Goal: Task Accomplishment & Management: Manage account settings

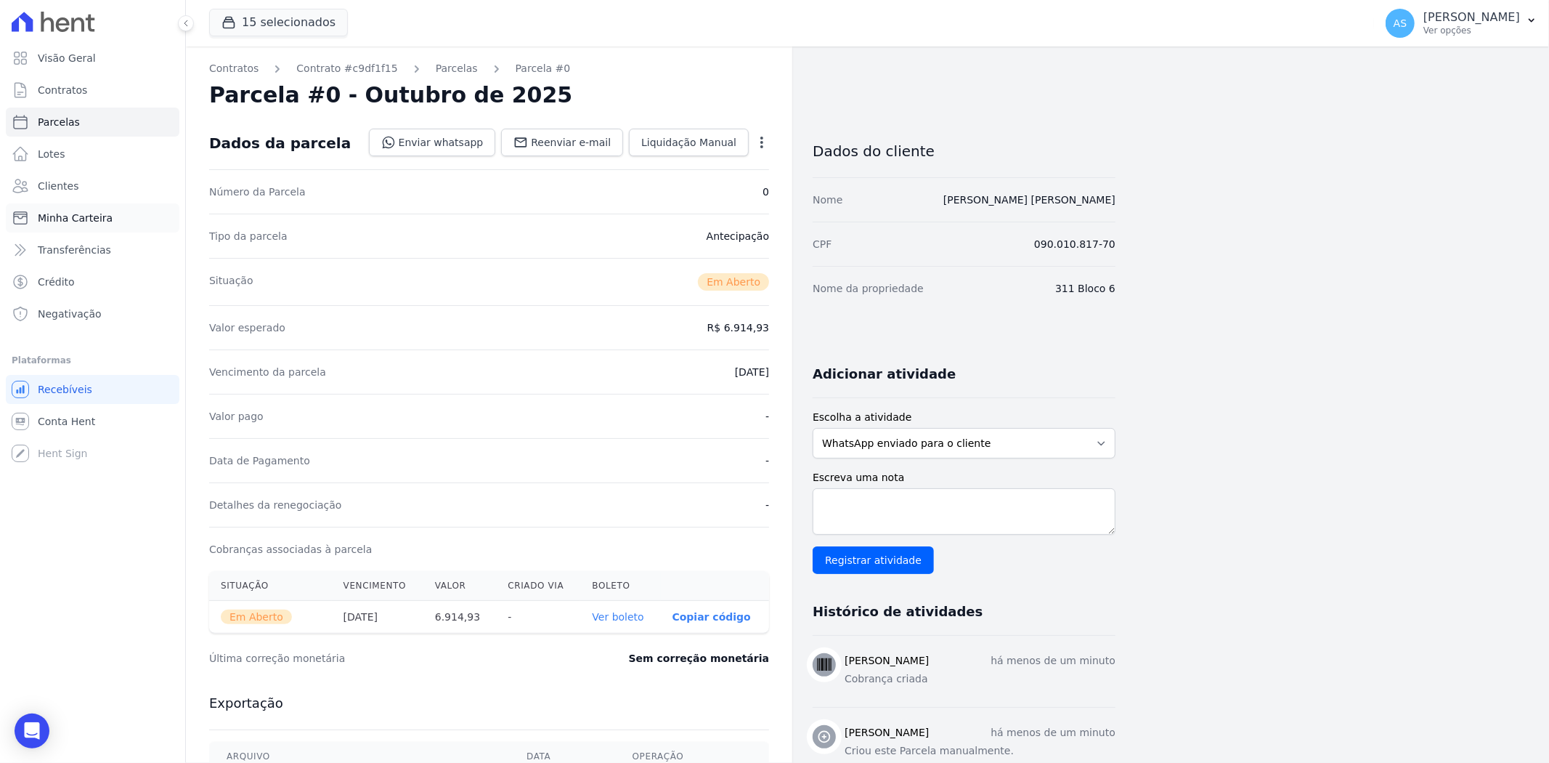
drag, startPoint x: 0, startPoint y: 0, endPoint x: 53, endPoint y: 224, distance: 229.9
click at [53, 224] on span "Minha Carteira" at bounding box center [75, 218] width 75 height 15
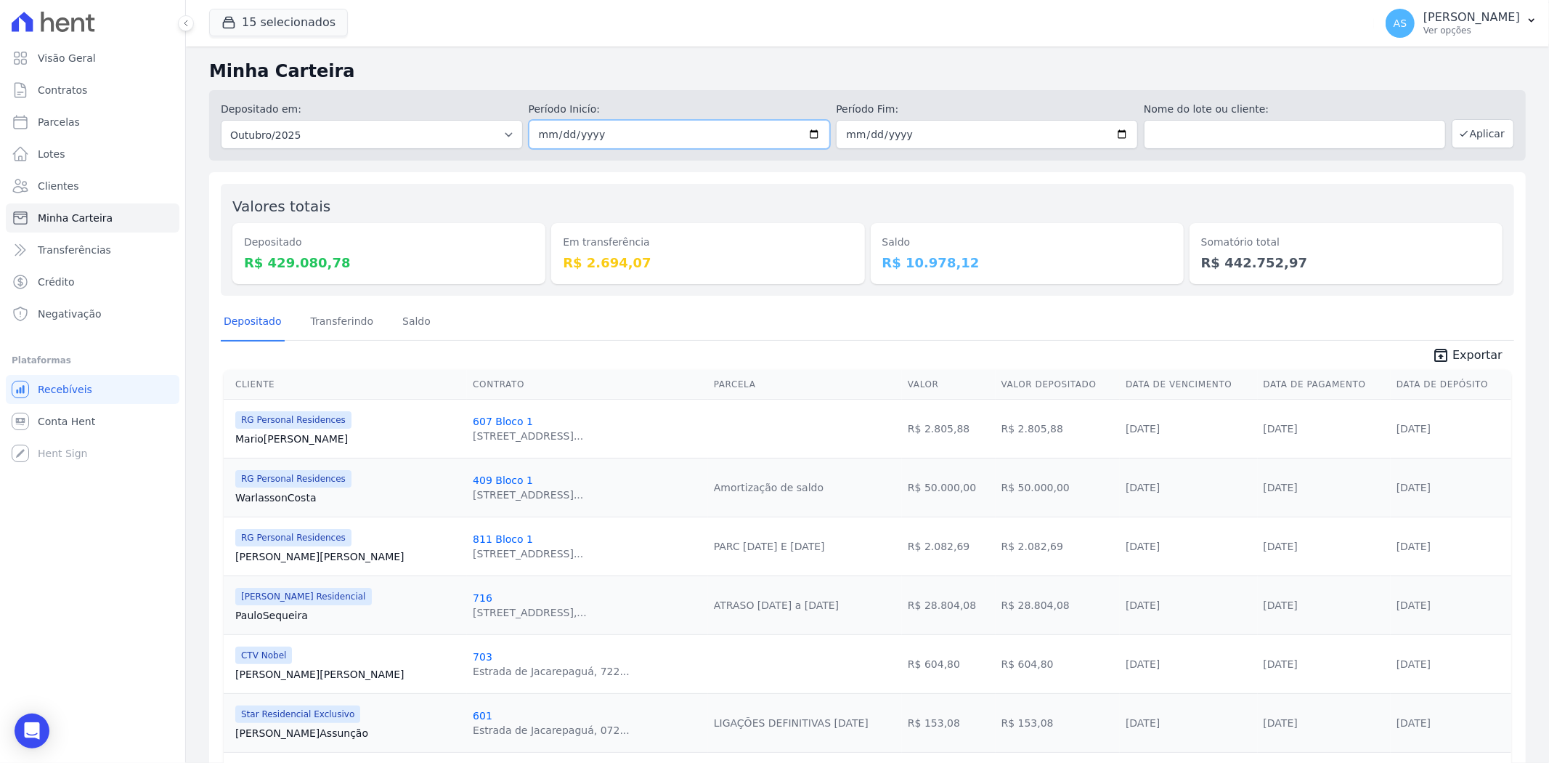
click at [813, 129] on input "[DATE]" at bounding box center [680, 134] width 302 height 29
type input "[DATE]"
click at [1113, 133] on input "[DATE]" at bounding box center [987, 134] width 302 height 29
type input "2025-10-03"
click at [1476, 131] on button "Aplicar" at bounding box center [1483, 133] width 62 height 29
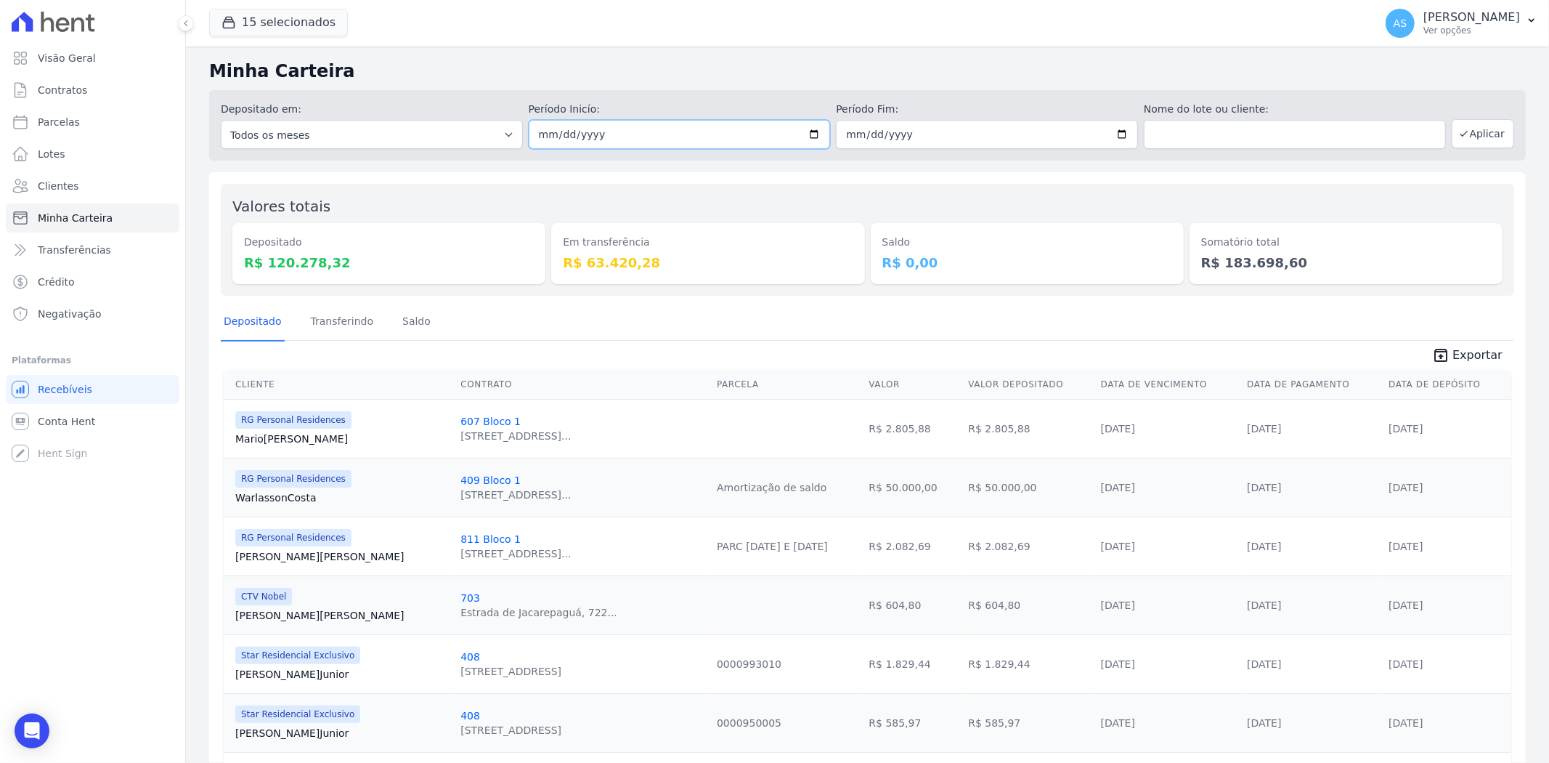
click at [809, 127] on input "[DATE]" at bounding box center [680, 134] width 302 height 29
type input "[DATE]"
click at [1116, 136] on input "[DATE]" at bounding box center [987, 134] width 302 height 29
type input "[DATE]"
click at [1462, 132] on button "Aplicar" at bounding box center [1483, 133] width 62 height 29
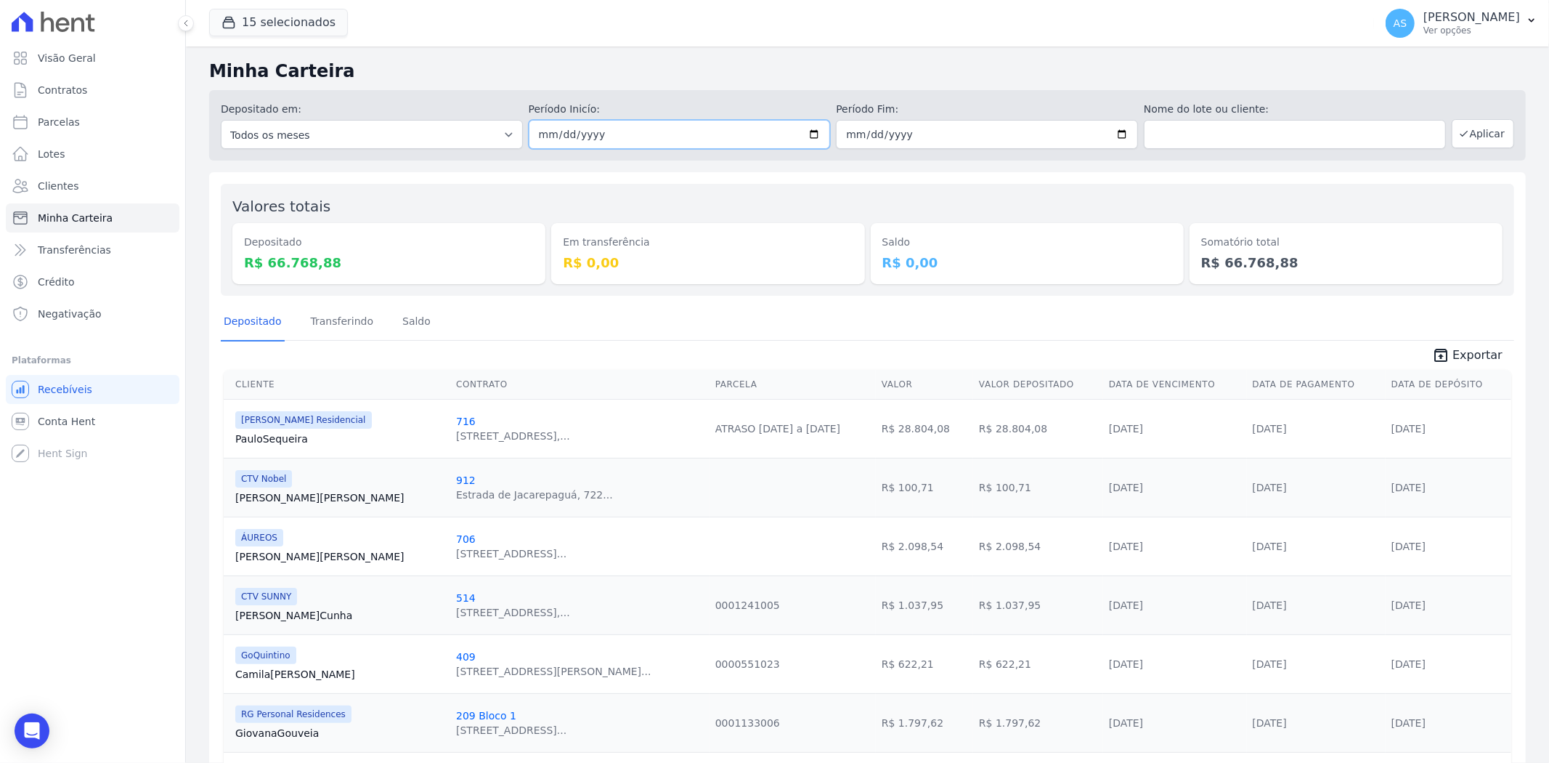
click at [810, 133] on input "[DATE]" at bounding box center [680, 134] width 302 height 29
click at [812, 128] on input "[DATE]" at bounding box center [680, 134] width 302 height 29
type input "2025-10-04"
click at [1110, 129] on input "[DATE]" at bounding box center [987, 134] width 302 height 29
type input "[DATE]"
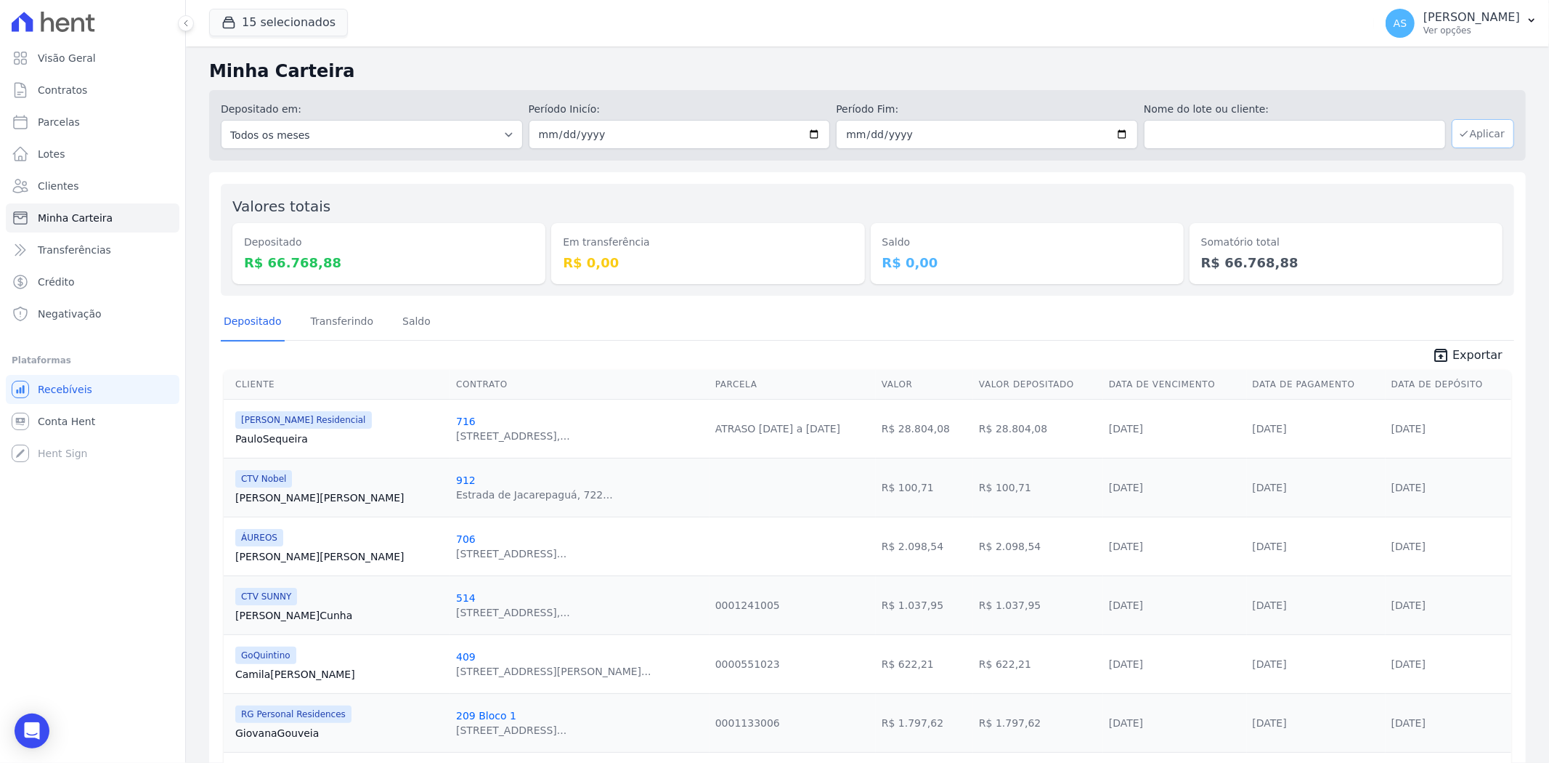
click at [1485, 133] on button "Aplicar" at bounding box center [1483, 133] width 62 height 29
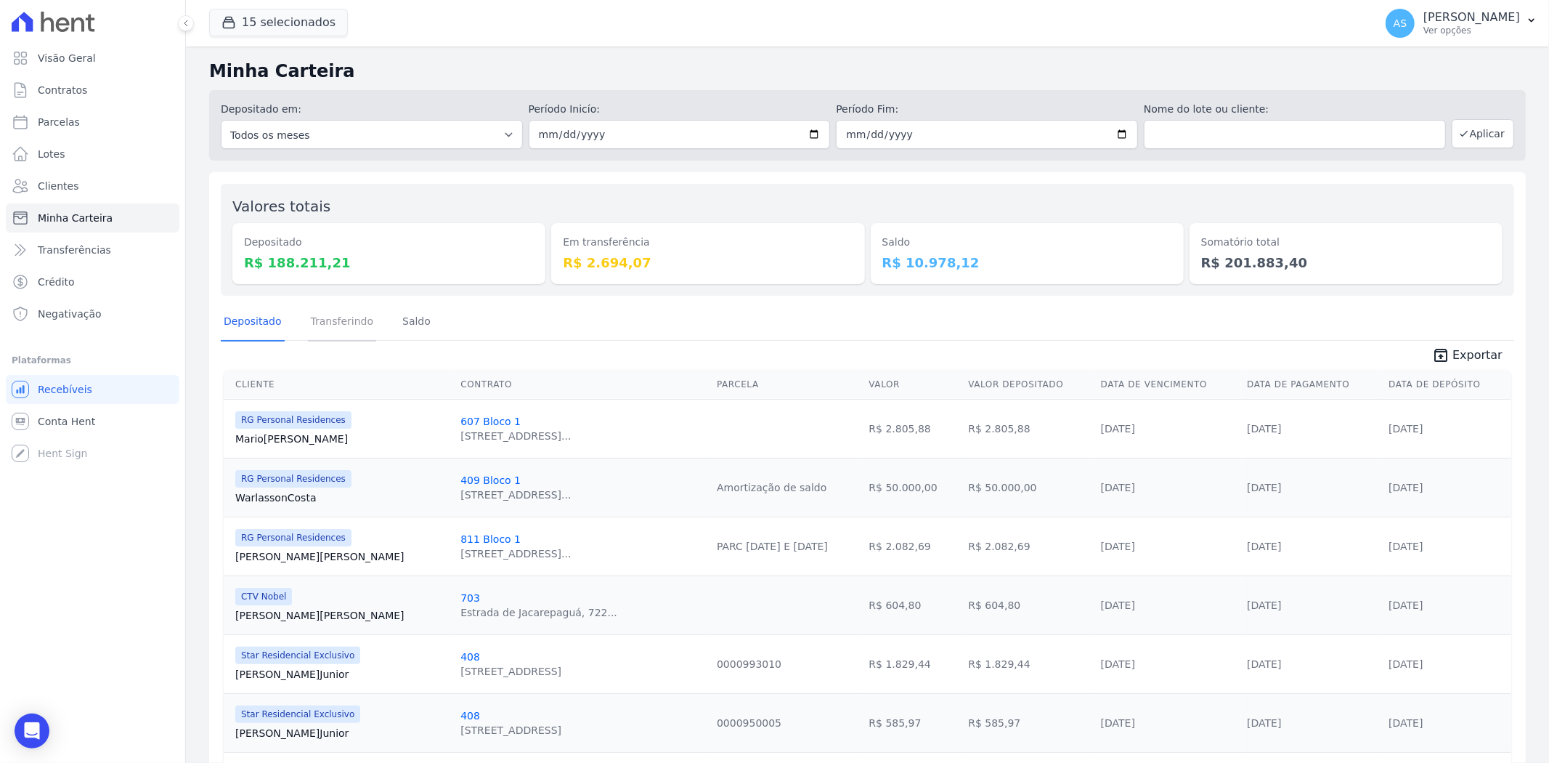
click at [334, 322] on link "Transferindo" at bounding box center [342, 323] width 69 height 38
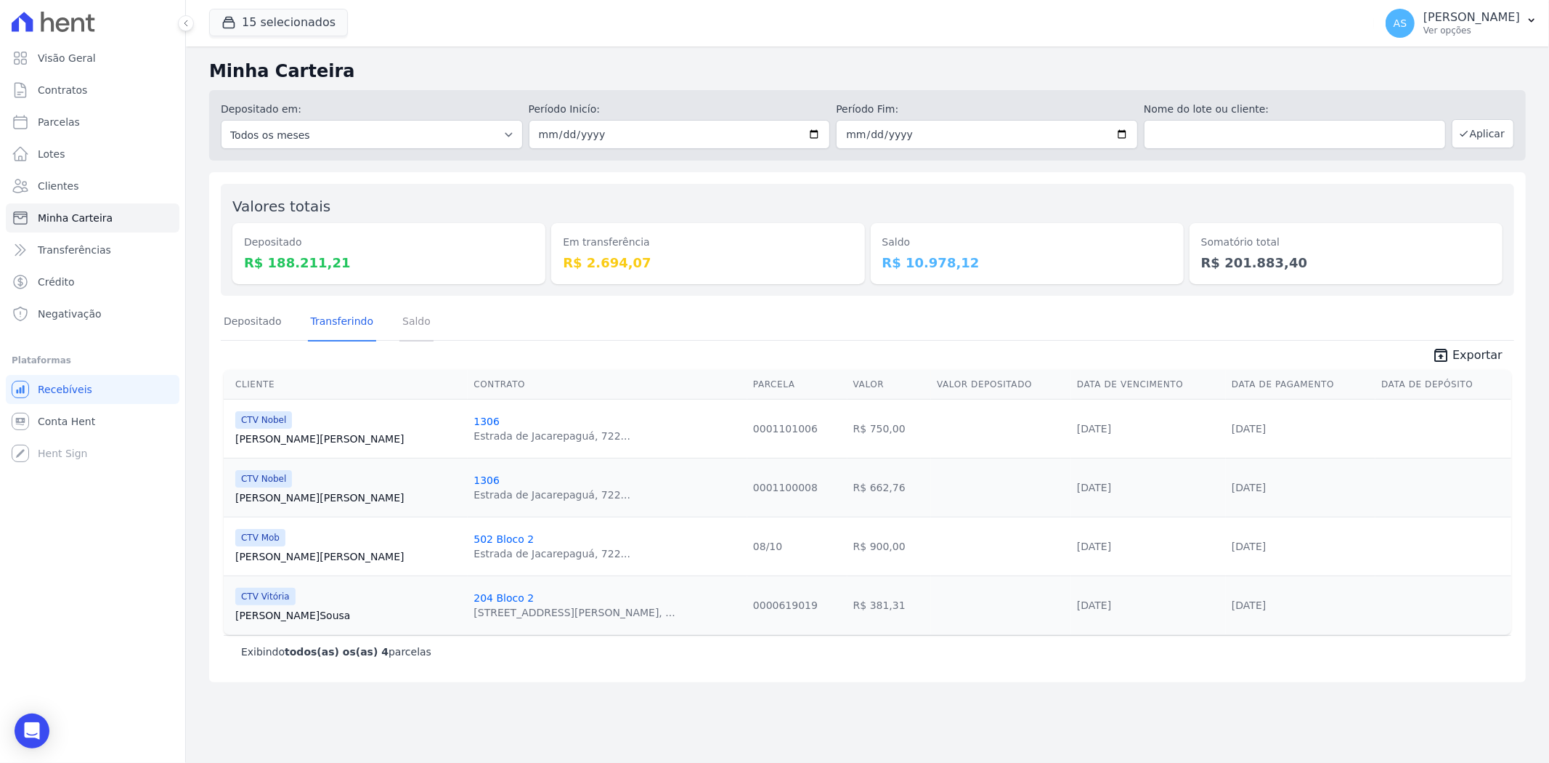
click at [413, 317] on link "Saldo" at bounding box center [416, 323] width 34 height 38
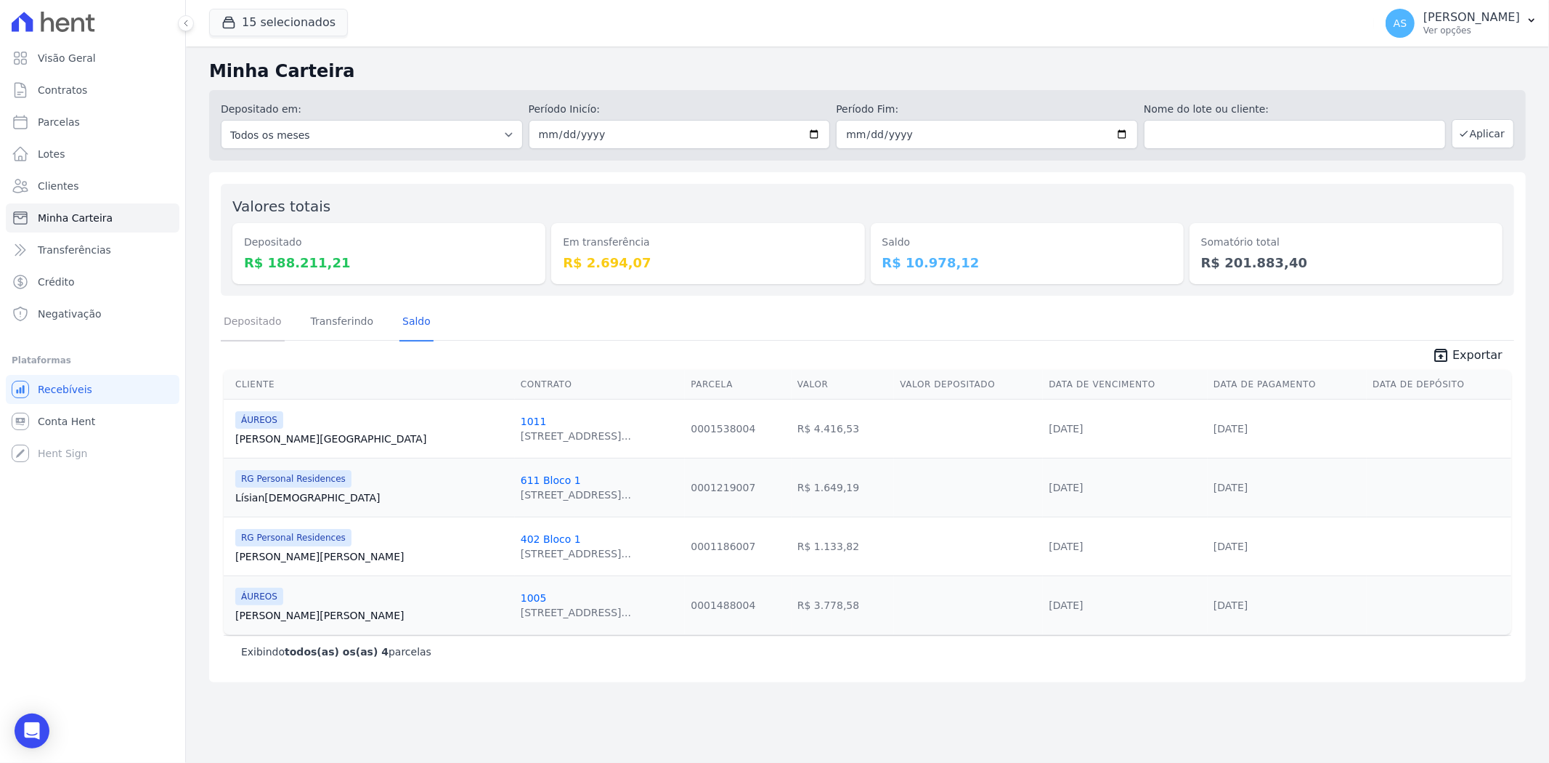
click at [243, 325] on link "Depositado" at bounding box center [253, 323] width 64 height 38
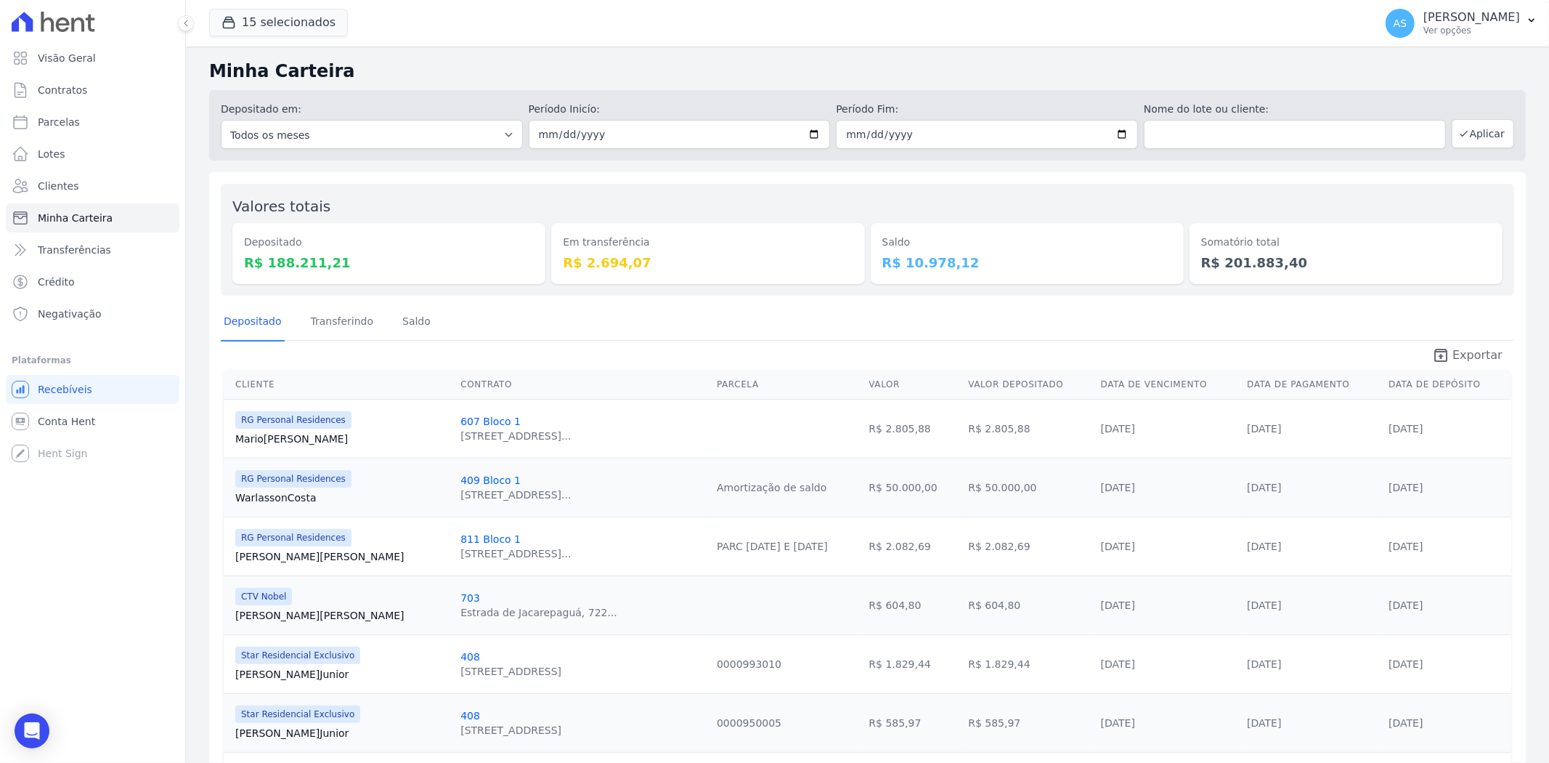
click at [1460, 351] on span "Exportar" at bounding box center [1478, 354] width 50 height 17
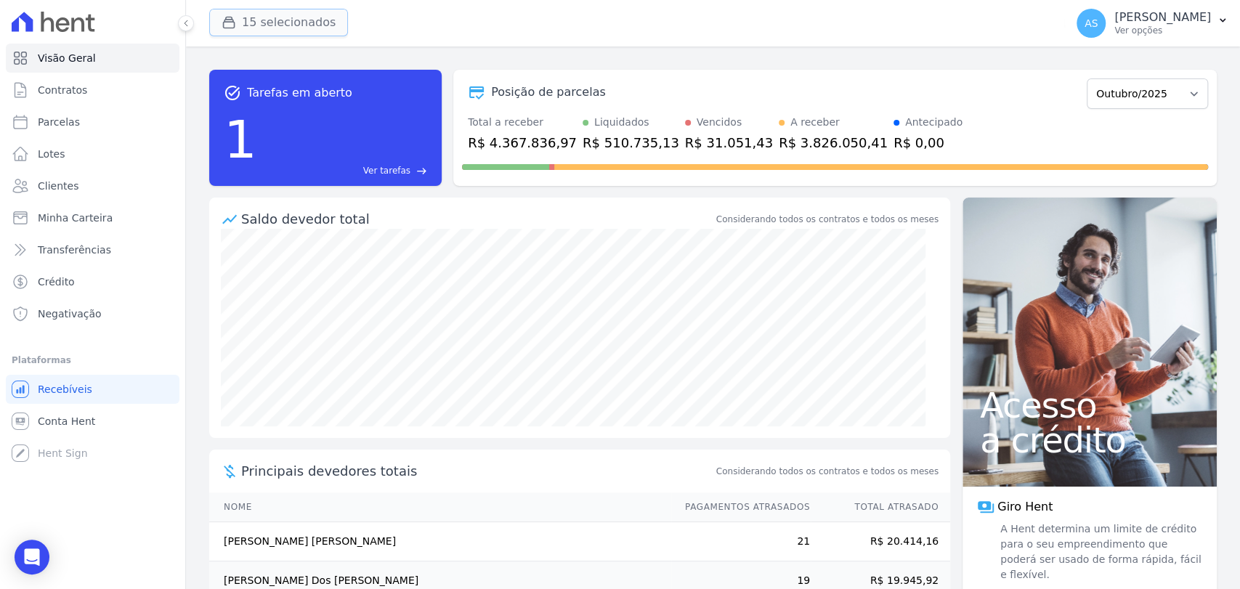
click at [270, 18] on button "15 selecionados" at bounding box center [278, 23] width 139 height 28
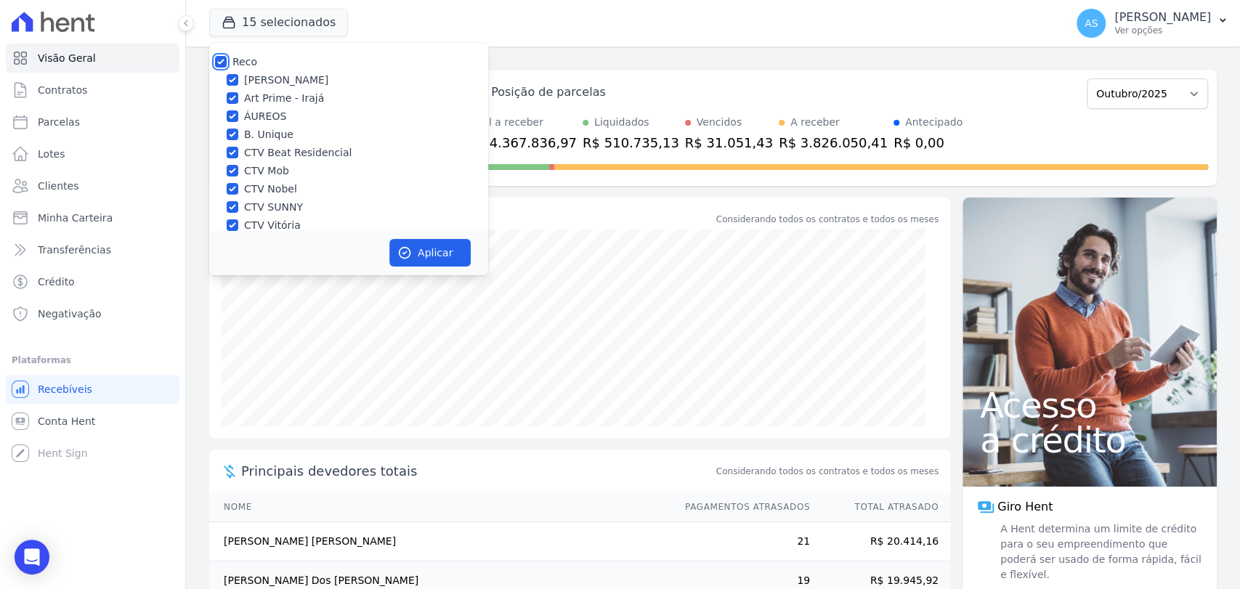
click at [221, 62] on input "Reco" at bounding box center [221, 62] width 12 height 12
checkbox input "false"
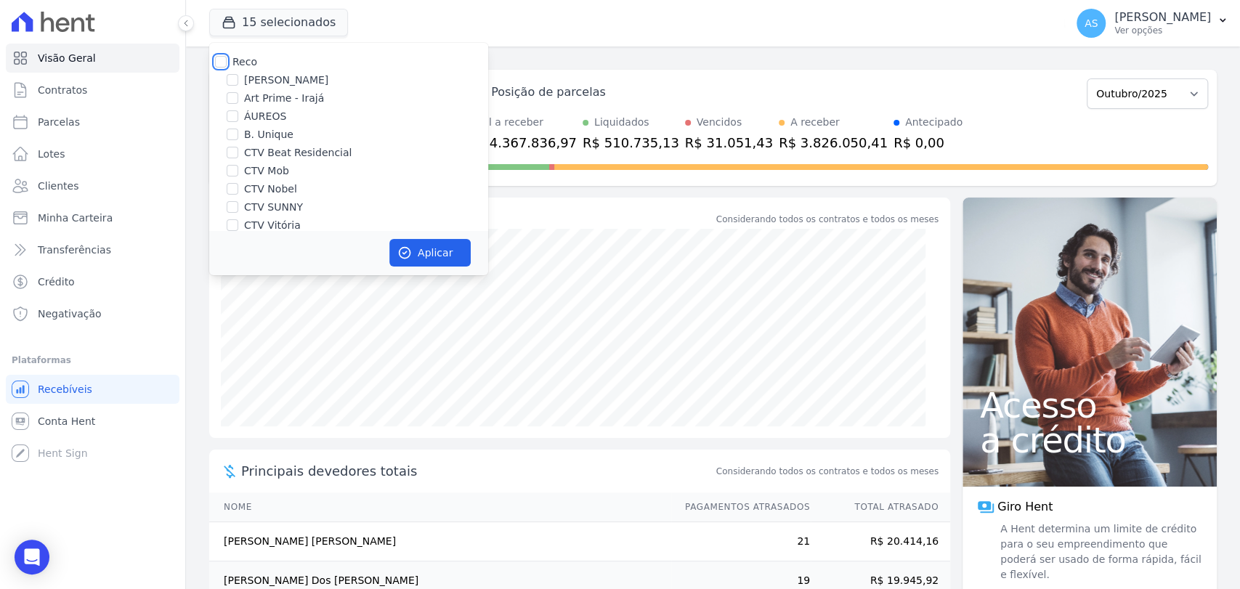
checkbox input "false"
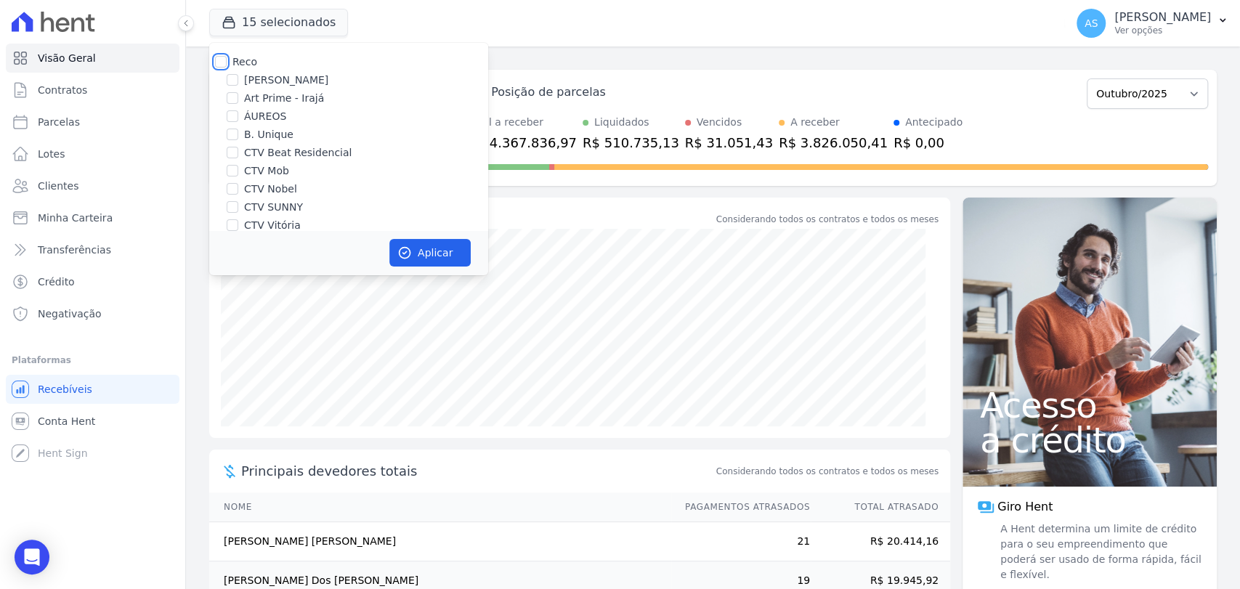
checkbox input "false"
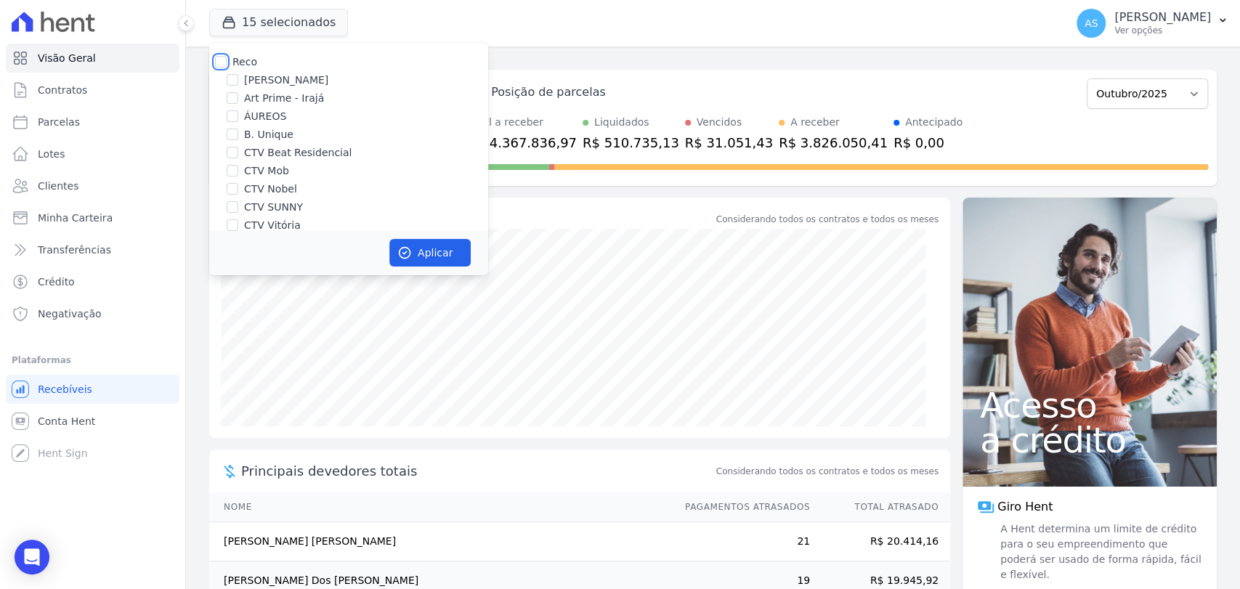
checkbox input "false"
click at [256, 170] on label "CTV Mob" at bounding box center [266, 170] width 45 height 15
click at [238, 170] on input "CTV Mob" at bounding box center [233, 171] width 12 height 12
checkbox input "true"
click at [407, 248] on icon "button" at bounding box center [404, 253] width 11 height 11
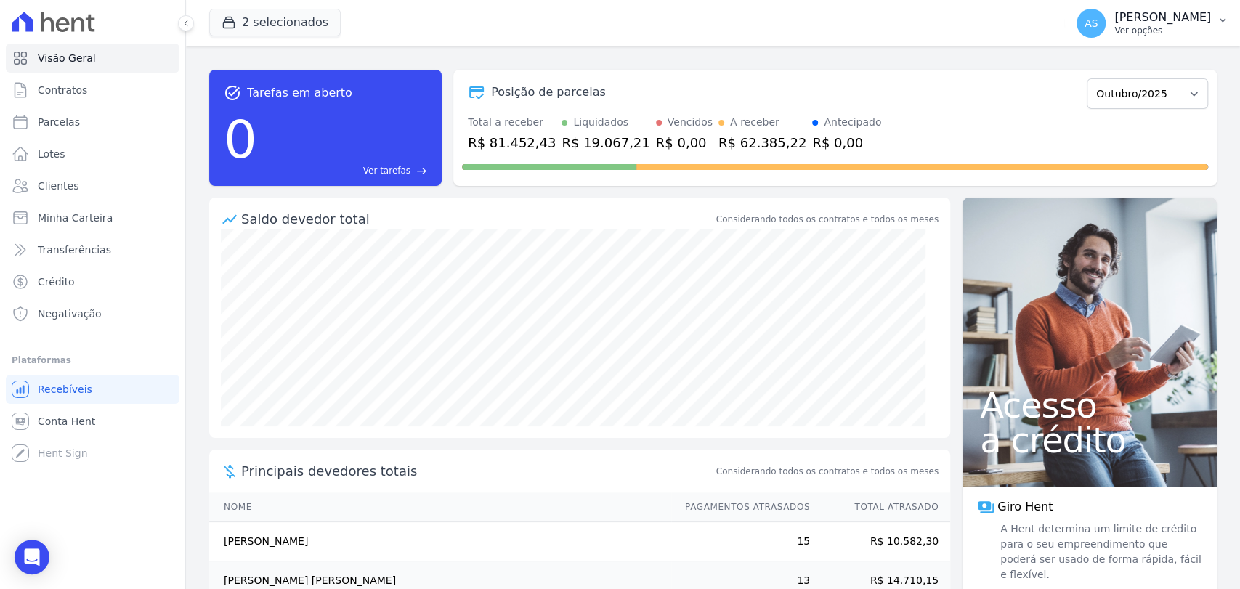
click at [1223, 12] on button "AS Andreza Sousa Ver opções" at bounding box center [1152, 23] width 175 height 41
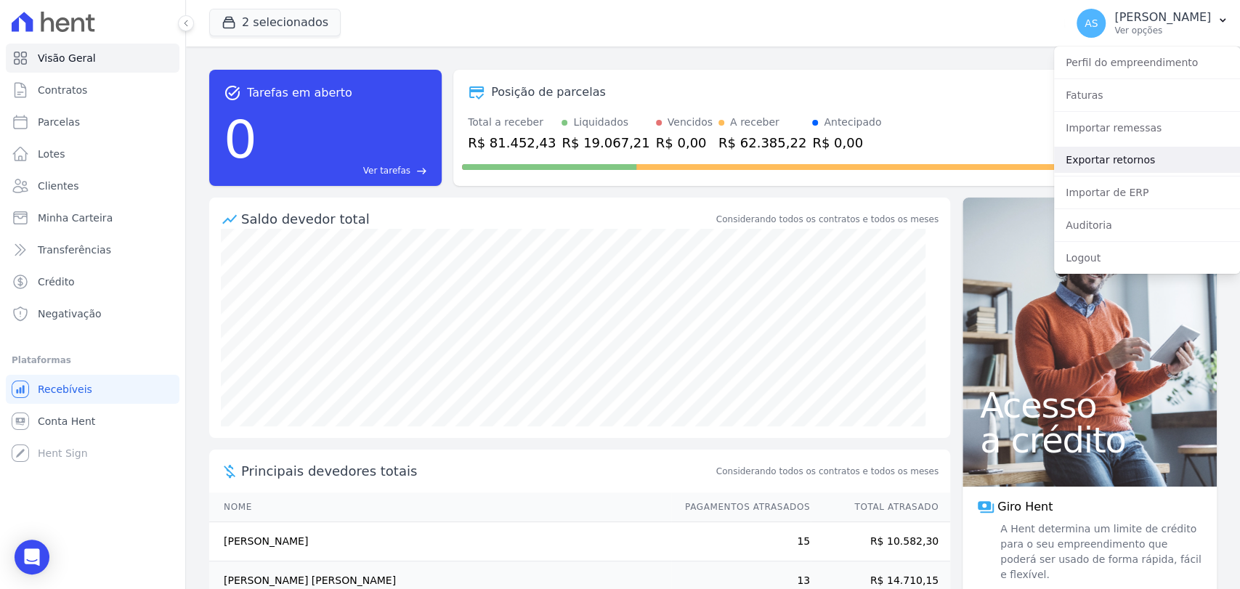
click at [1116, 158] on link "Exportar retornos" at bounding box center [1147, 160] width 186 height 26
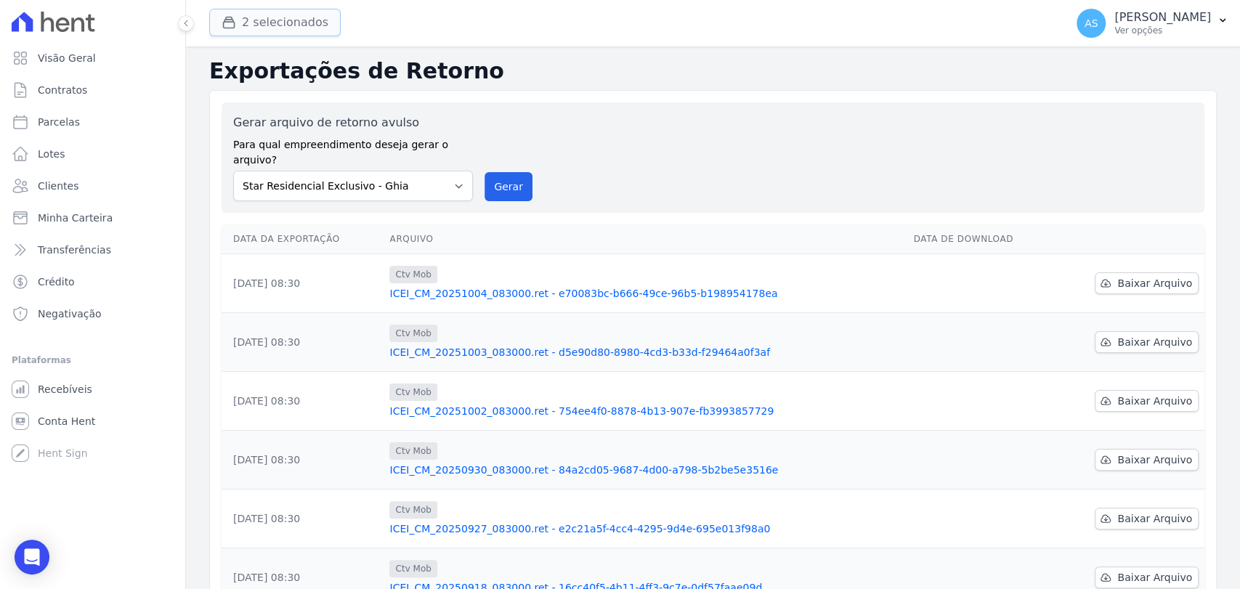
click at [275, 17] on button "2 selecionados" at bounding box center [274, 23] width 131 height 28
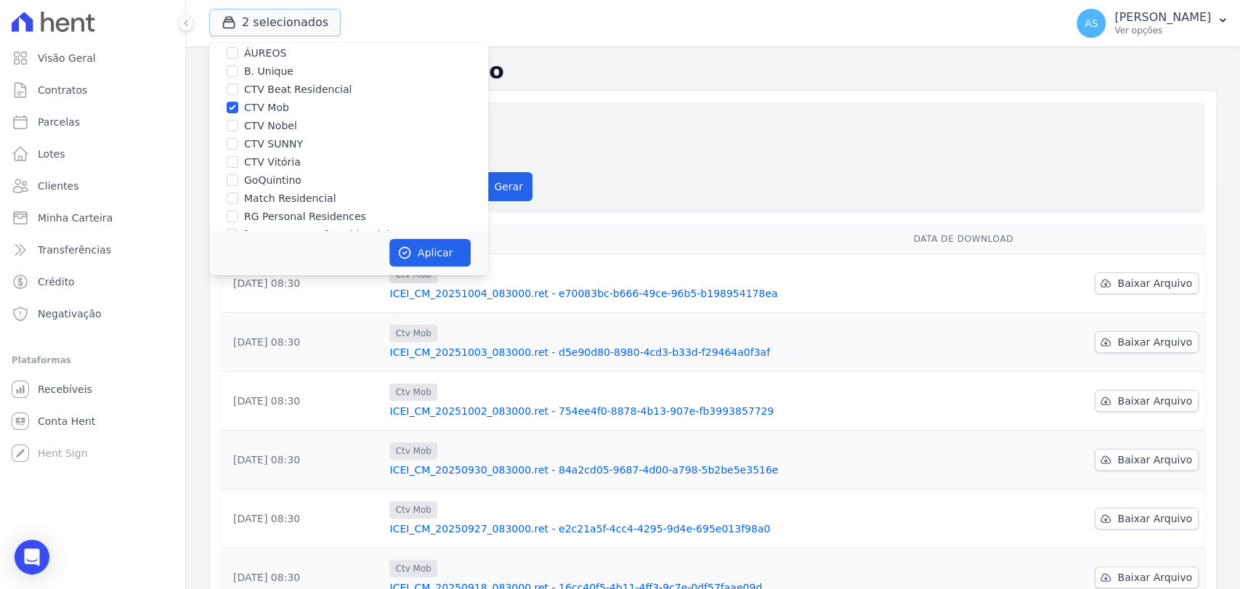
scroll to position [138, 0]
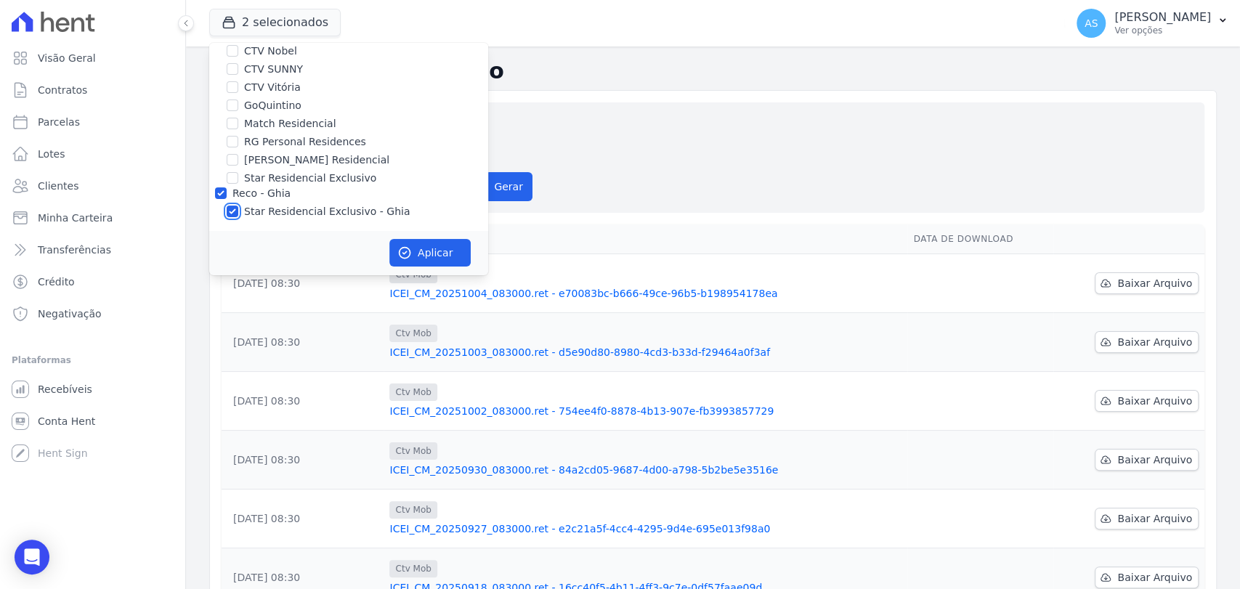
click at [237, 207] on input "Star Residencial Exclusivo - Ghia" at bounding box center [233, 212] width 12 height 12
checkbox input "false"
click at [438, 251] on button "Aplicar" at bounding box center [429, 253] width 81 height 28
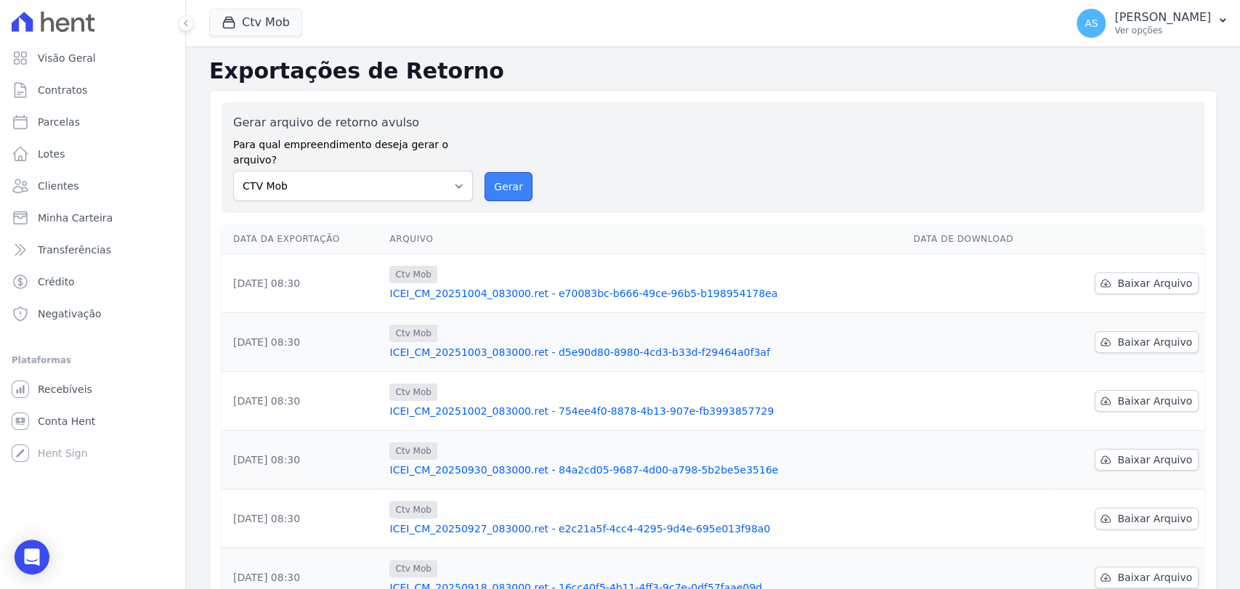
click at [505, 172] on button "Gerar" at bounding box center [508, 186] width 48 height 29
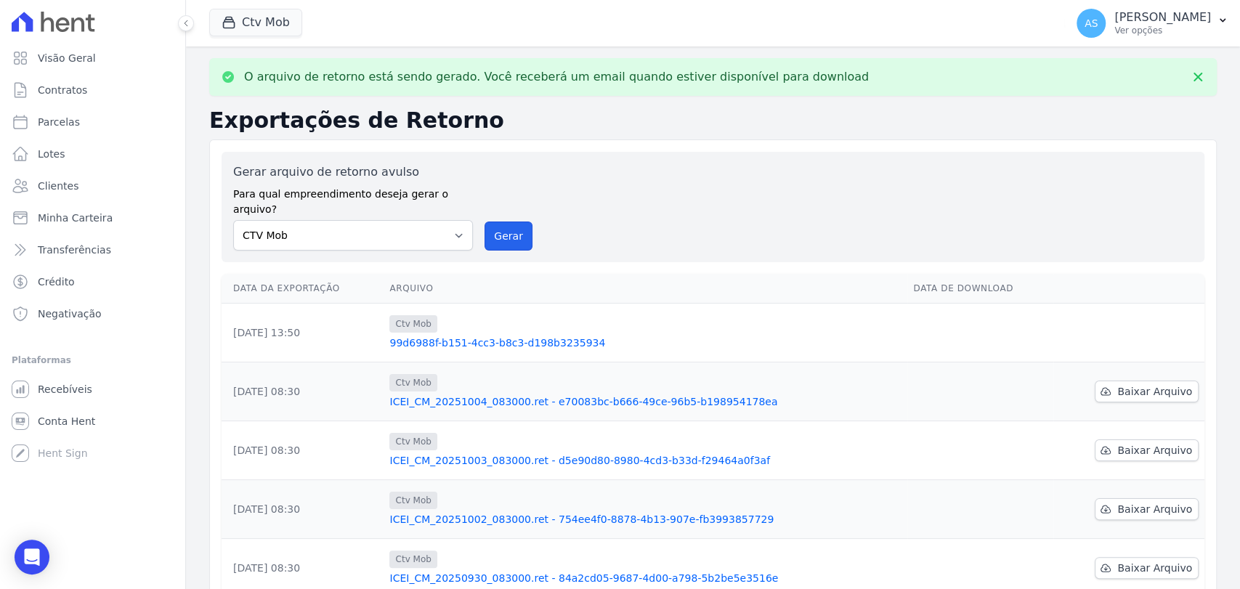
drag, startPoint x: 503, startPoint y: 215, endPoint x: 684, endPoint y: 138, distance: 196.5
click at [503, 222] on button "Gerar" at bounding box center [508, 236] width 48 height 29
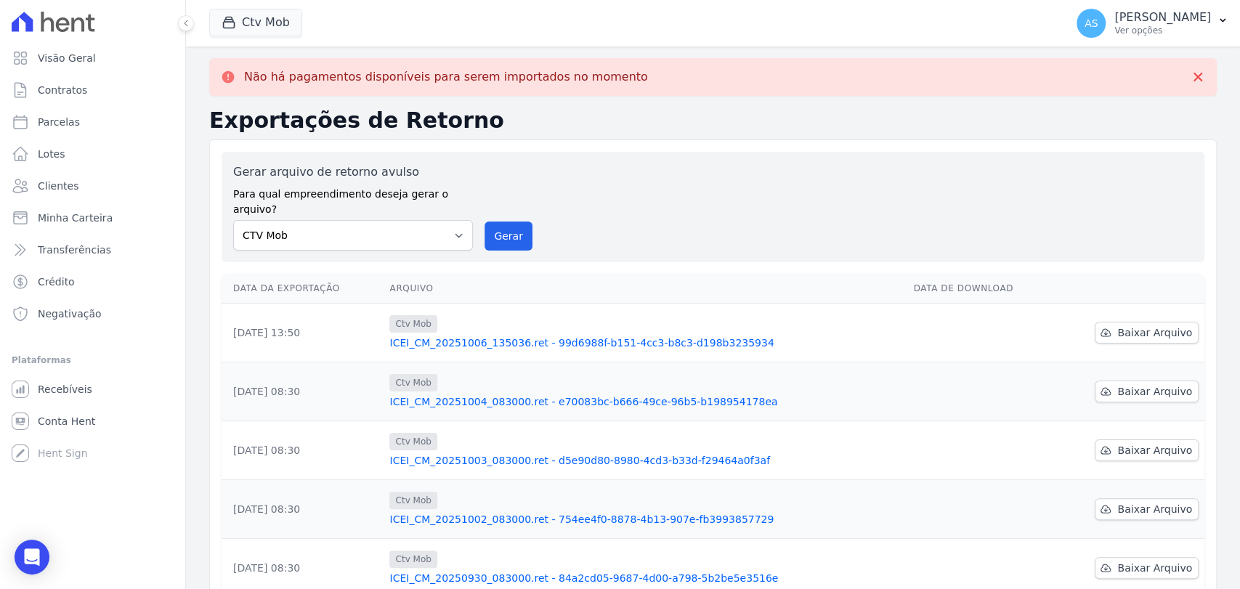
click at [553, 336] on link "ICEI_CM_20251006_135036.ret - 99d6988f-b151-4cc3-b8c3-d198b3235934" at bounding box center [645, 343] width 512 height 15
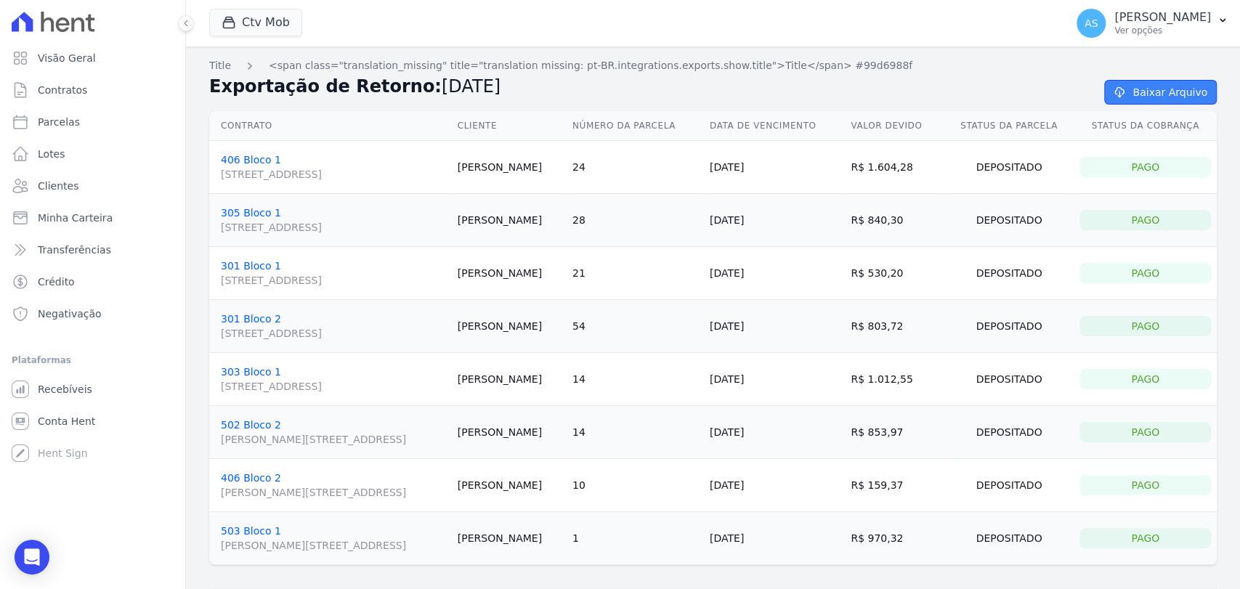
click at [1147, 88] on link "Baixar Arquivo" at bounding box center [1160, 92] width 113 height 25
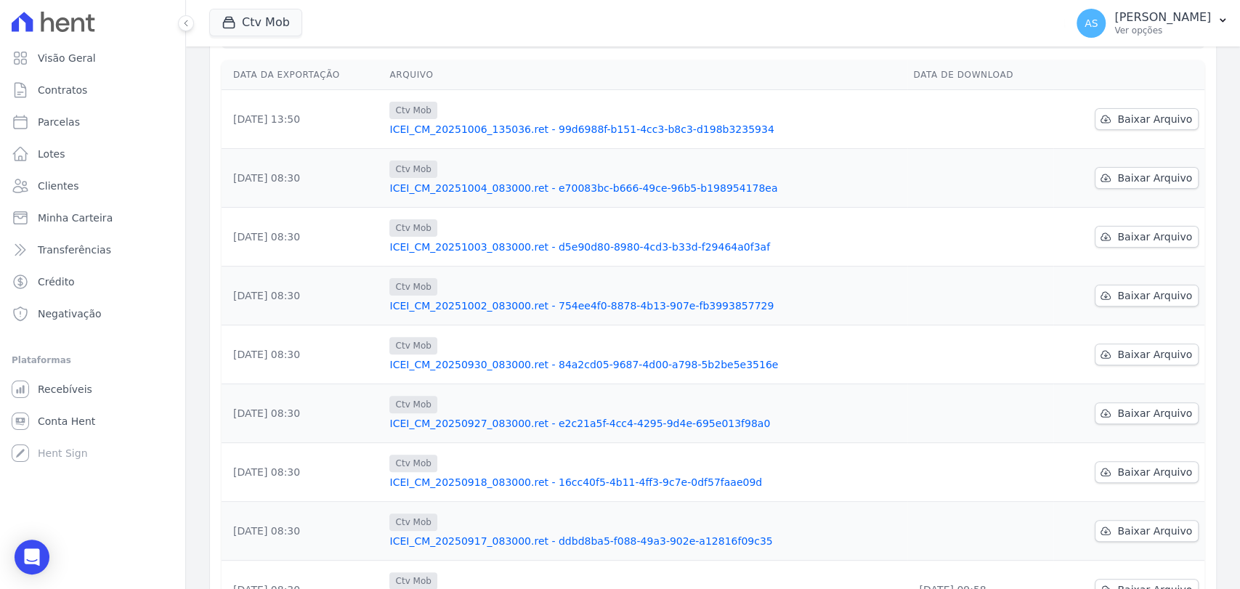
scroll to position [242, 0]
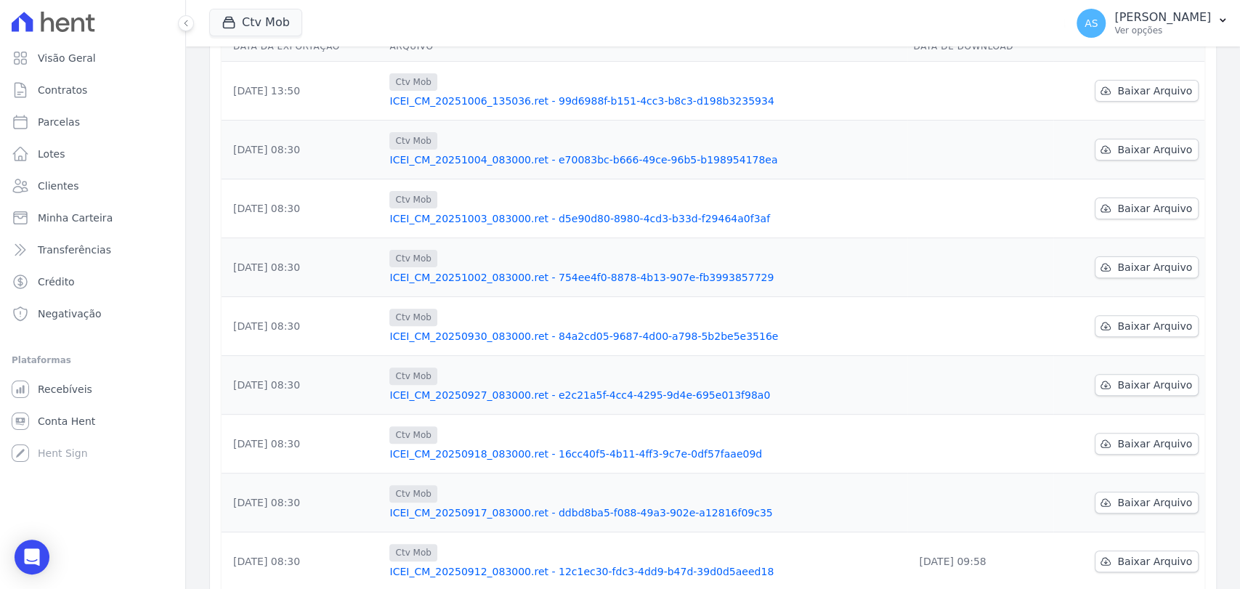
click at [566, 388] on link "ICEI_CM_20250927_083000.ret - e2c21a5f-4cc4-4295-9d4e-695e013f98a0" at bounding box center [645, 395] width 512 height 15
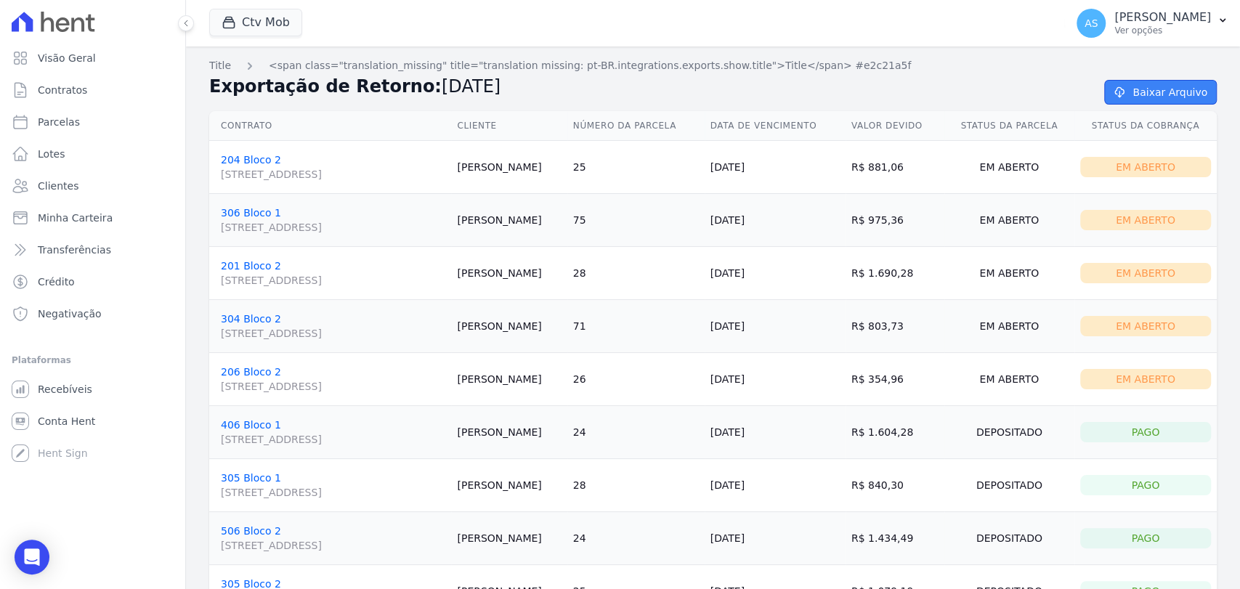
click at [1151, 94] on link "Baixar Arquivo" at bounding box center [1160, 92] width 113 height 25
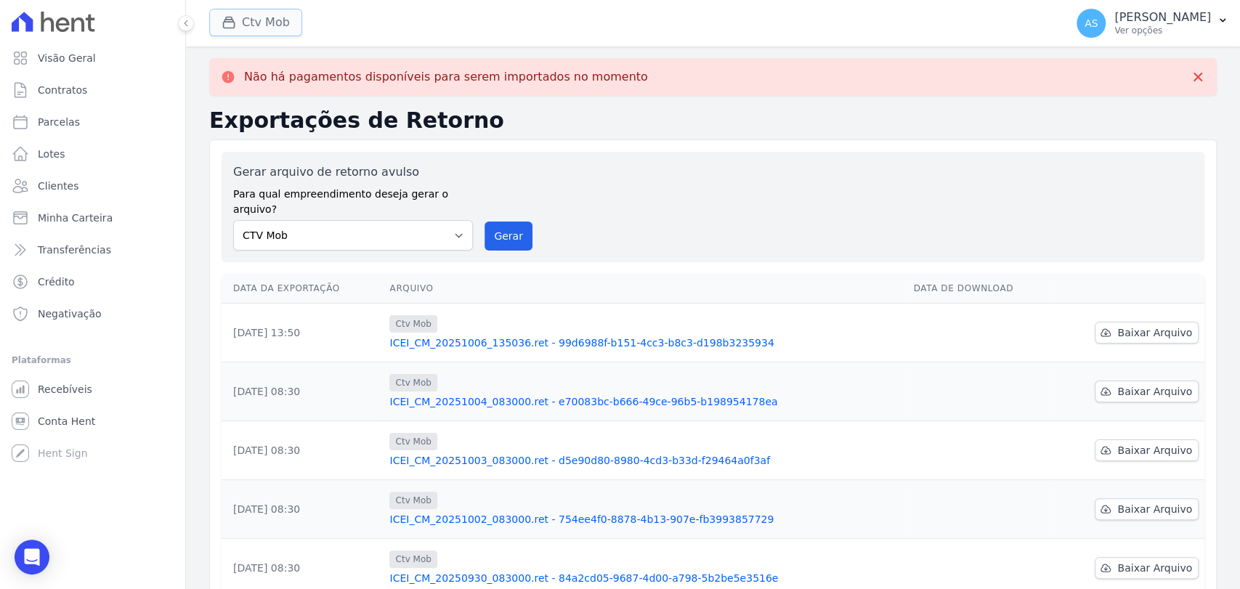
click at [268, 20] on button "Ctv Mob" at bounding box center [255, 23] width 93 height 28
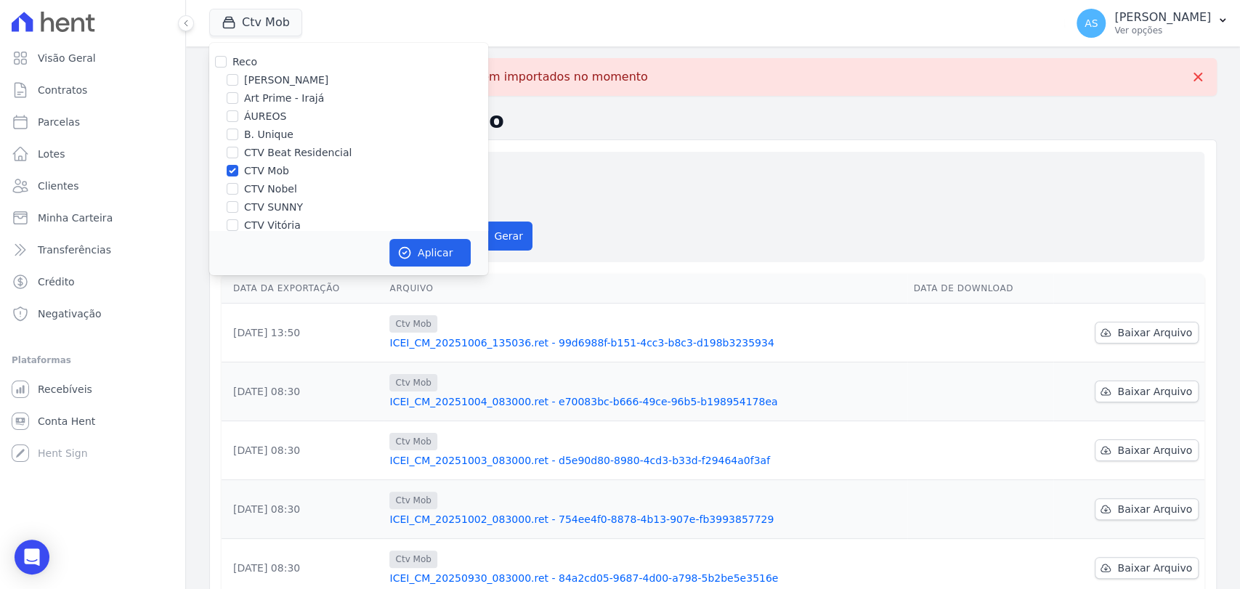
click at [272, 171] on label "CTV Mob" at bounding box center [266, 170] width 45 height 15
click at [238, 171] on input "CTV Mob" at bounding box center [233, 171] width 12 height 12
checkbox input "false"
click at [253, 184] on label "CTV Nobel" at bounding box center [270, 189] width 53 height 15
click at [238, 184] on input "CTV Nobel" at bounding box center [233, 189] width 12 height 12
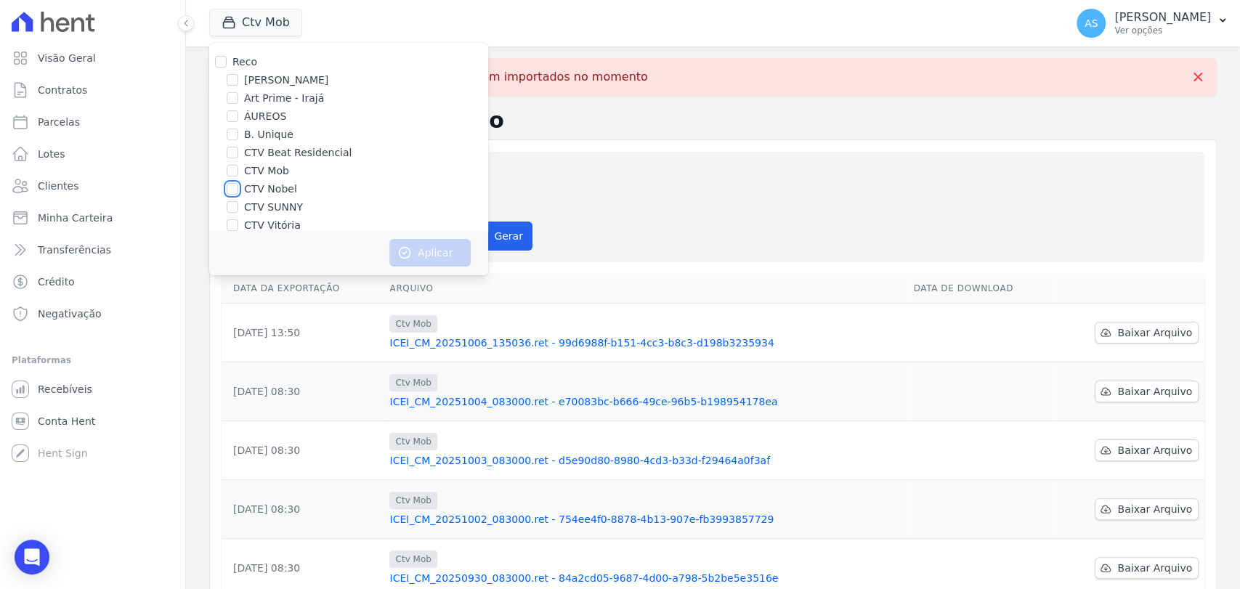
checkbox input "true"
click at [426, 250] on button "Aplicar" at bounding box center [429, 253] width 81 height 28
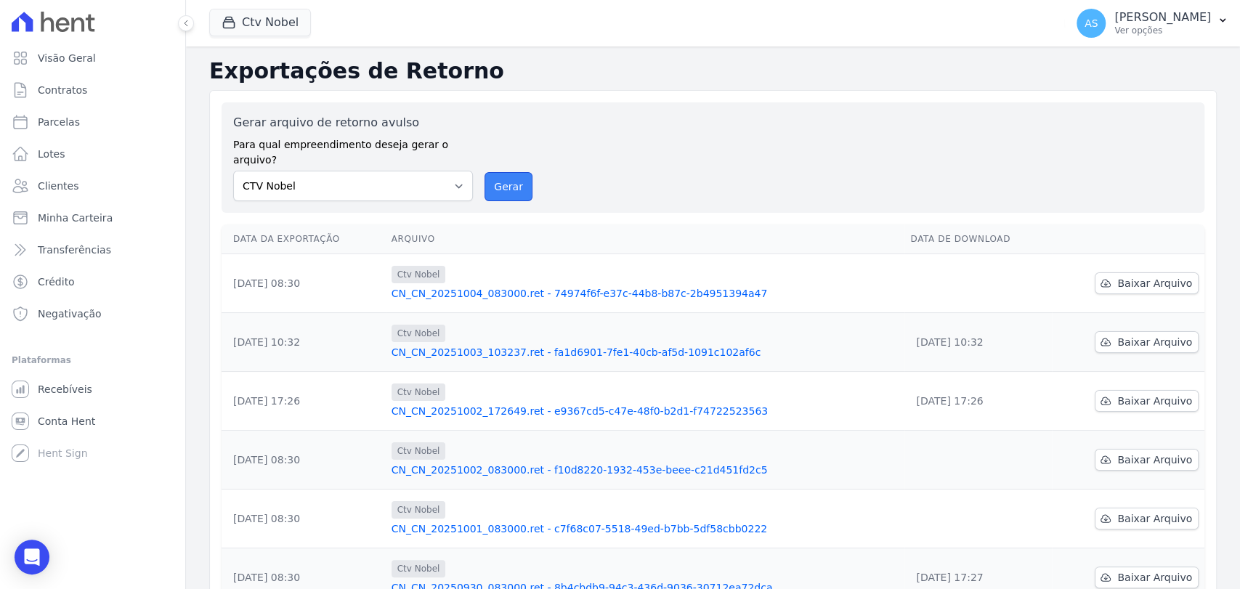
click at [500, 172] on button "Gerar" at bounding box center [508, 186] width 48 height 29
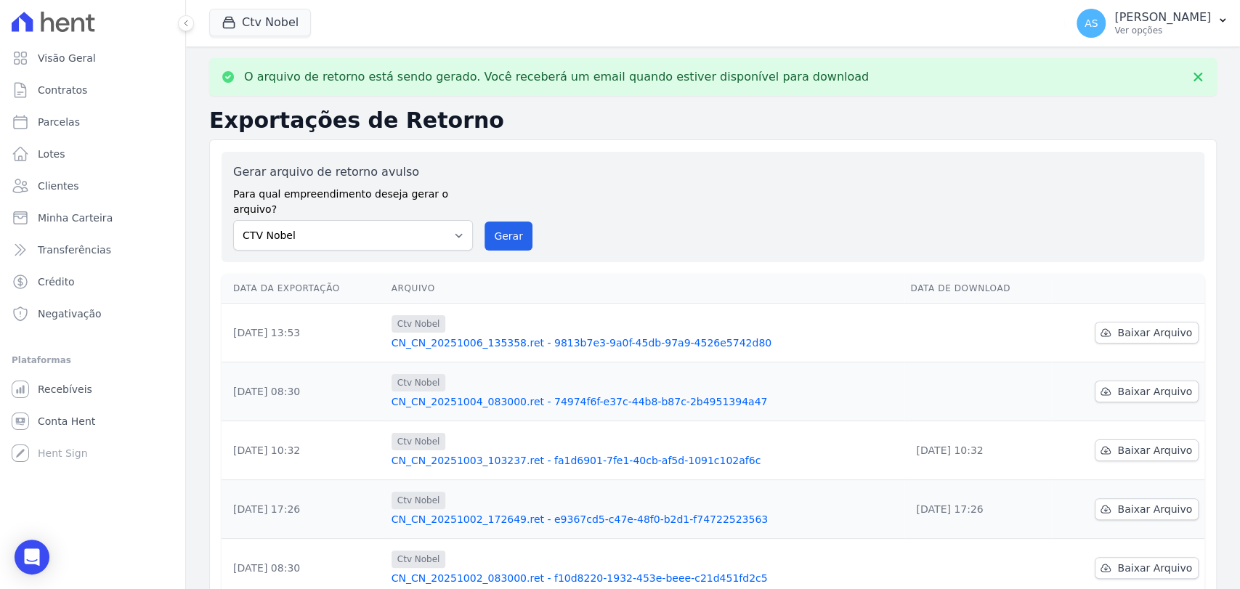
click at [562, 336] on link "CN_CN_20251006_135358.ret - 9813b7e3-9a0f-45db-97a9-4526e5742d80" at bounding box center [645, 343] width 508 height 15
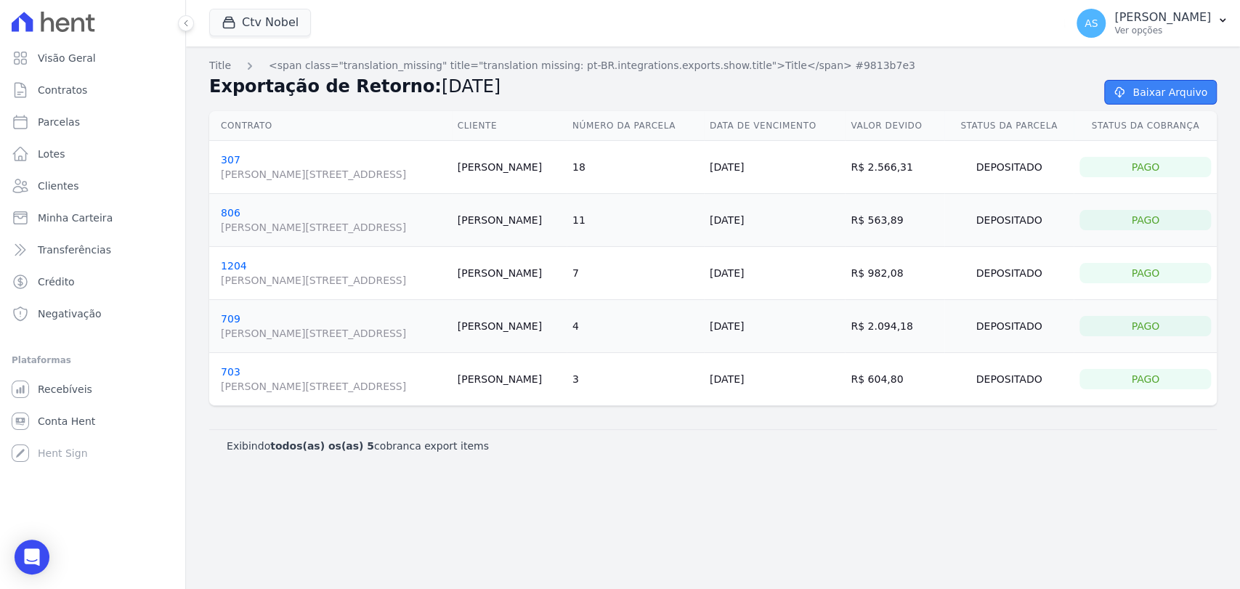
click at [1145, 88] on link "Baixar Arquivo" at bounding box center [1160, 92] width 113 height 25
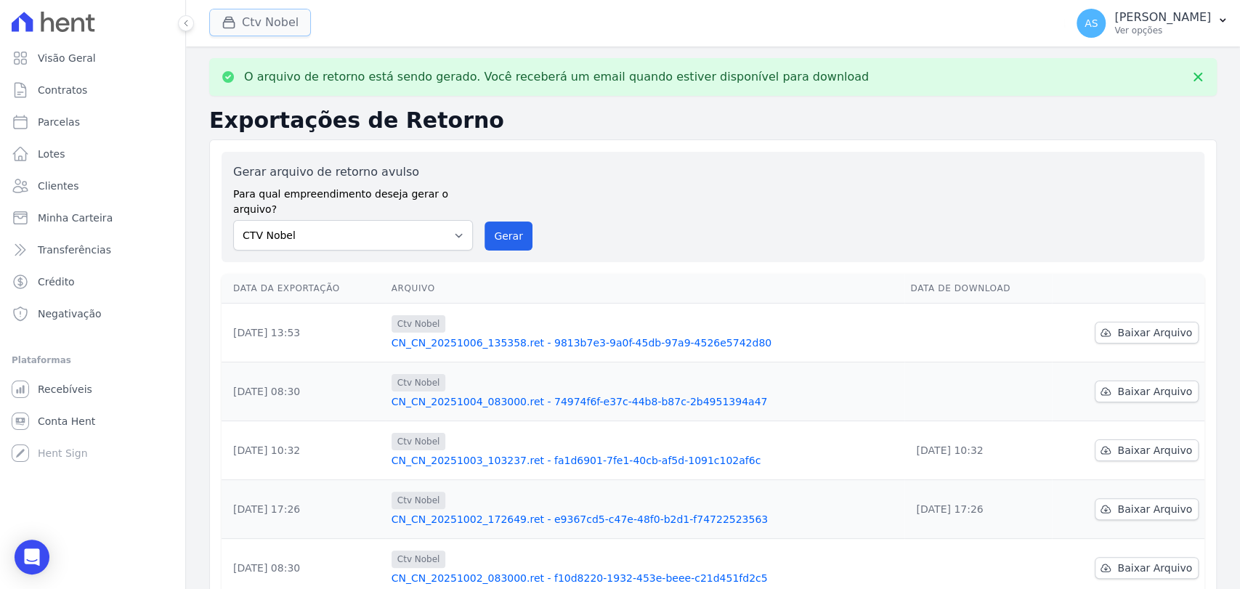
click at [254, 15] on button "Ctv Nobel" at bounding box center [260, 23] width 102 height 28
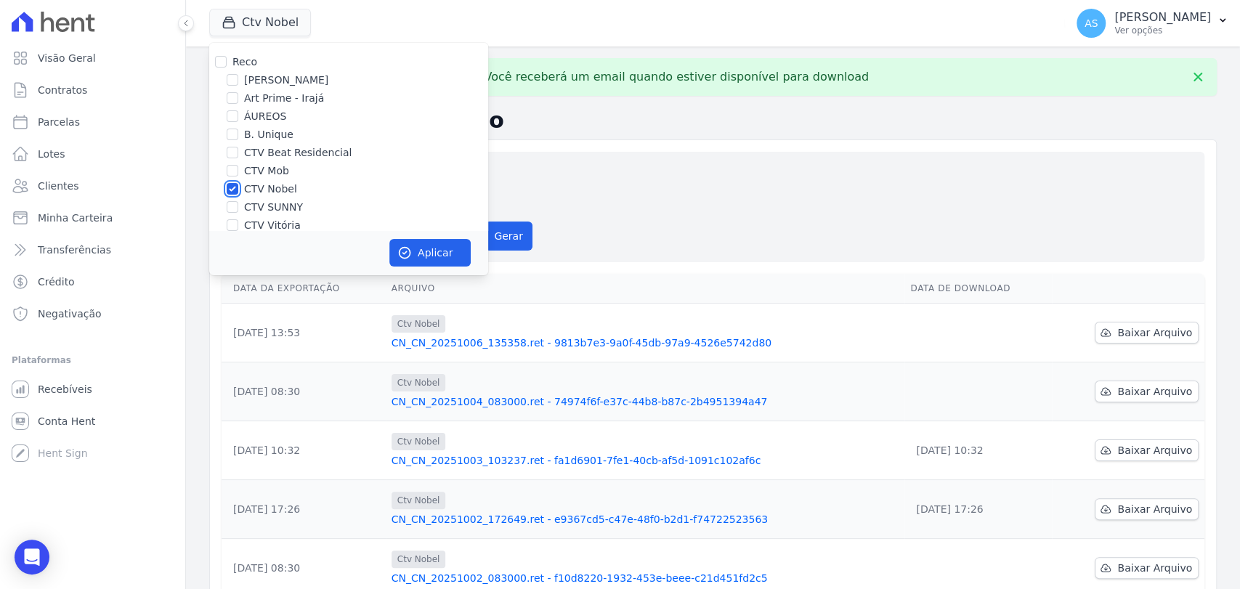
click at [232, 192] on input "CTV Nobel" at bounding box center [233, 189] width 12 height 12
checkbox input "false"
click at [230, 206] on input "CTV SUNNY" at bounding box center [233, 207] width 12 height 12
checkbox input "true"
click at [428, 258] on button "Aplicar" at bounding box center [429, 253] width 81 height 28
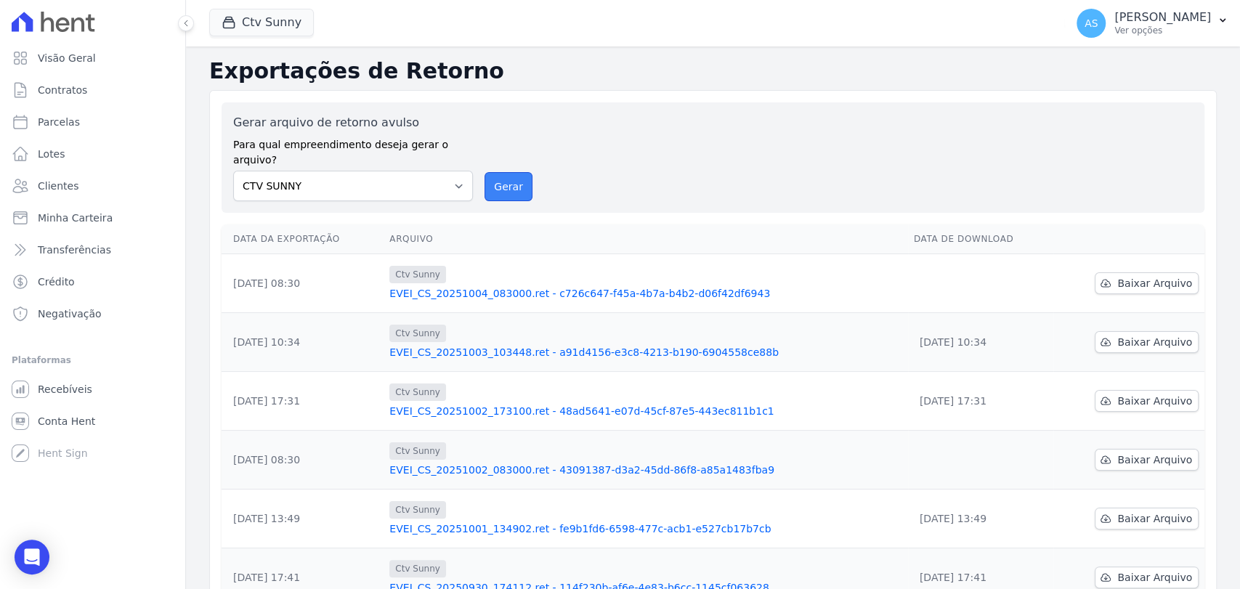
click at [504, 172] on button "Gerar" at bounding box center [508, 186] width 48 height 29
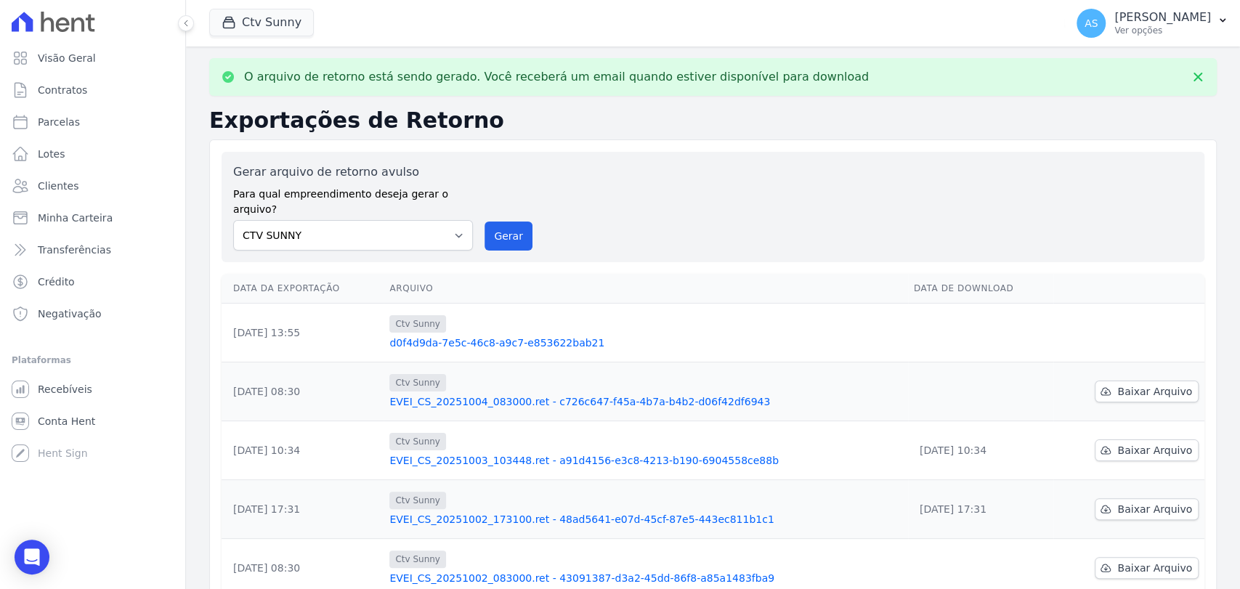
click at [517, 336] on link "d0f4d9da-7e5c-46c8-a9c7-e853622bab21" at bounding box center [645, 343] width 512 height 15
click at [444, 336] on link "d0f4d9da-7e5c-46c8-a9c7-e853622bab21" at bounding box center [645, 343] width 512 height 15
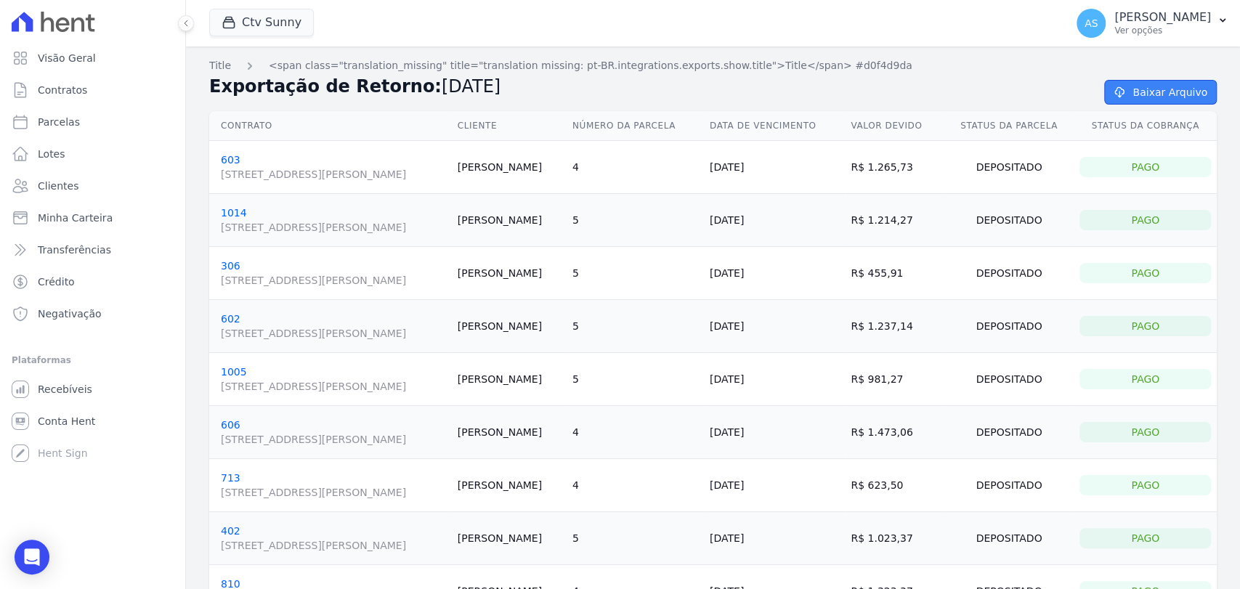
click at [1155, 92] on link "Baixar Arquivo" at bounding box center [1160, 92] width 113 height 25
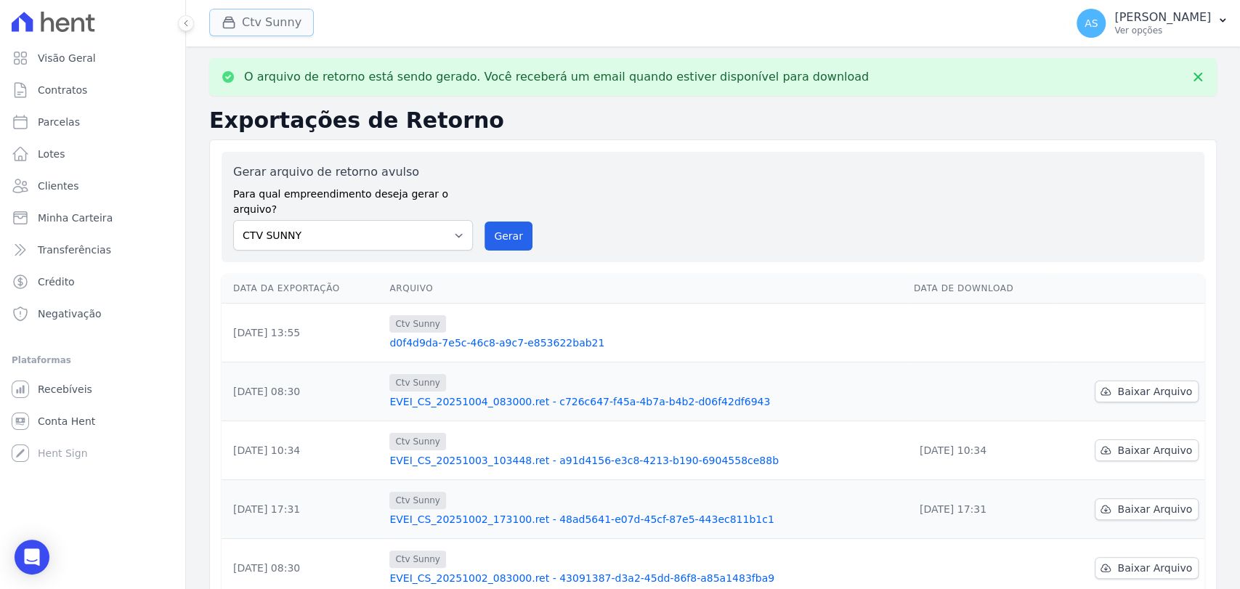
click at [253, 24] on button "Ctv Sunny" at bounding box center [261, 23] width 105 height 28
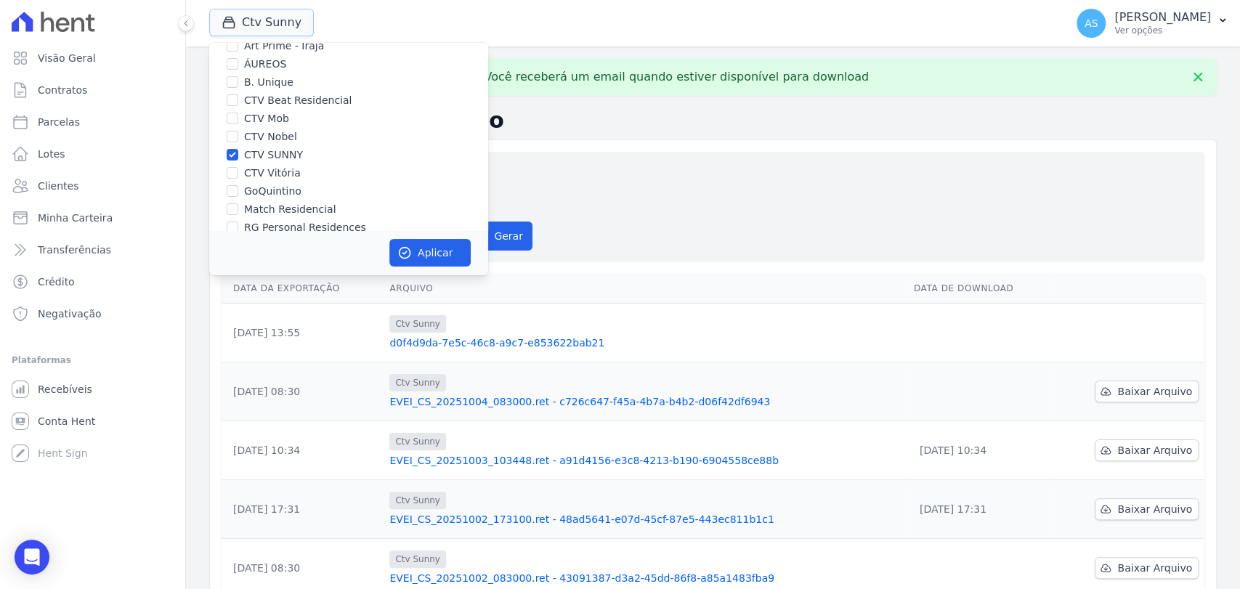
scroll to position [81, 0]
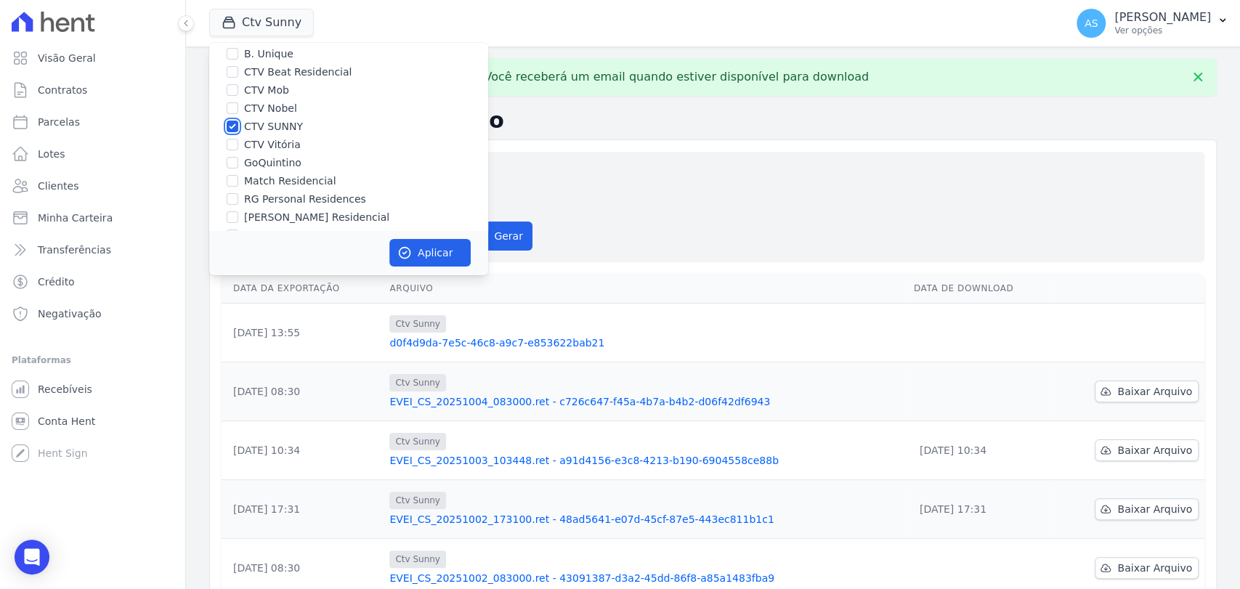
click at [233, 125] on input "CTV SUNNY" at bounding box center [233, 127] width 12 height 12
checkbox input "false"
click at [227, 147] on input "CTV Vitória" at bounding box center [233, 145] width 12 height 12
checkbox input "true"
click at [424, 261] on button "Aplicar" at bounding box center [429, 253] width 81 height 28
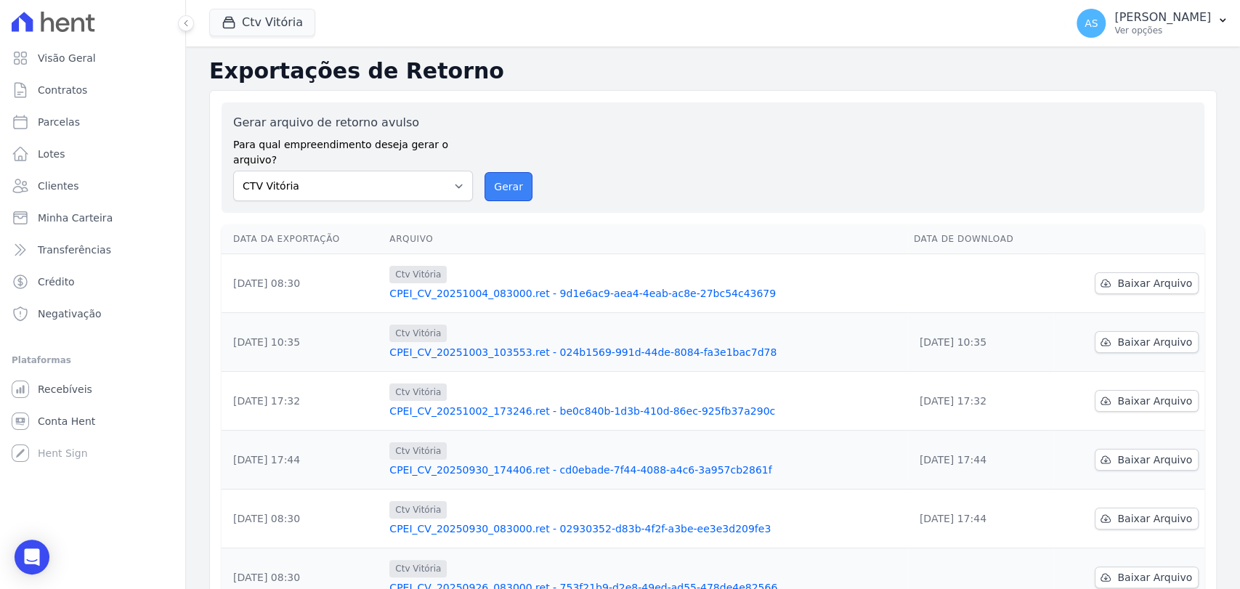
click at [494, 172] on button "Gerar" at bounding box center [508, 186] width 48 height 29
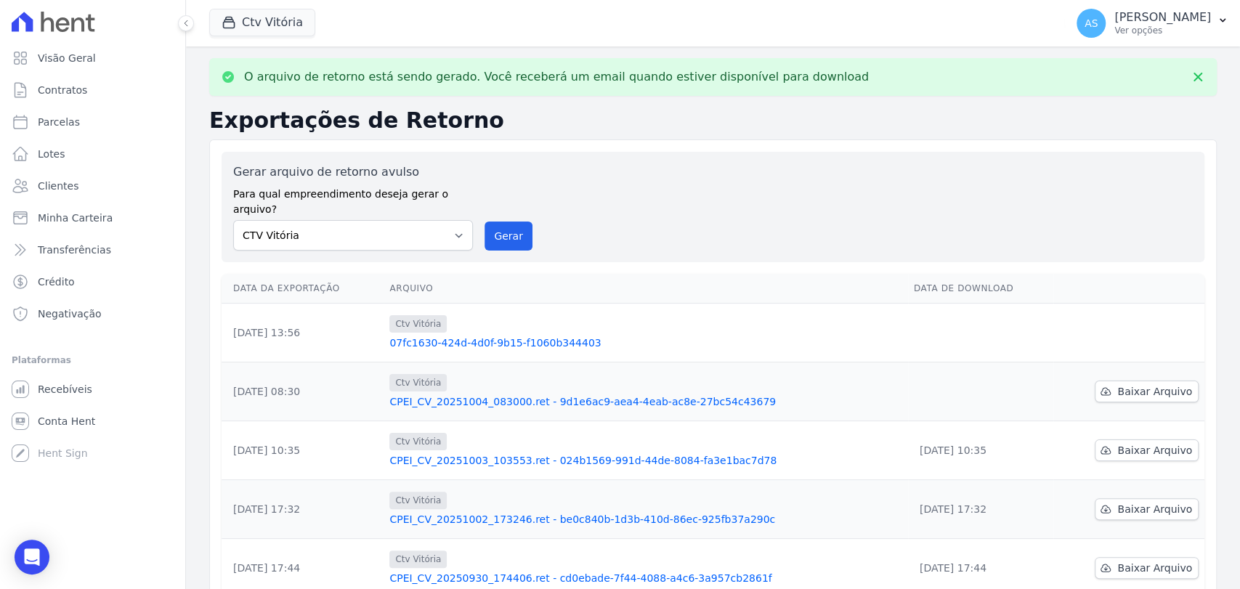
click at [526, 336] on link "07fc1630-424d-4d0f-9b15-f1060b344403" at bounding box center [645, 343] width 512 height 15
click at [447, 336] on link "07fc1630-424d-4d0f-9b15-f1060b344403" at bounding box center [645, 343] width 512 height 15
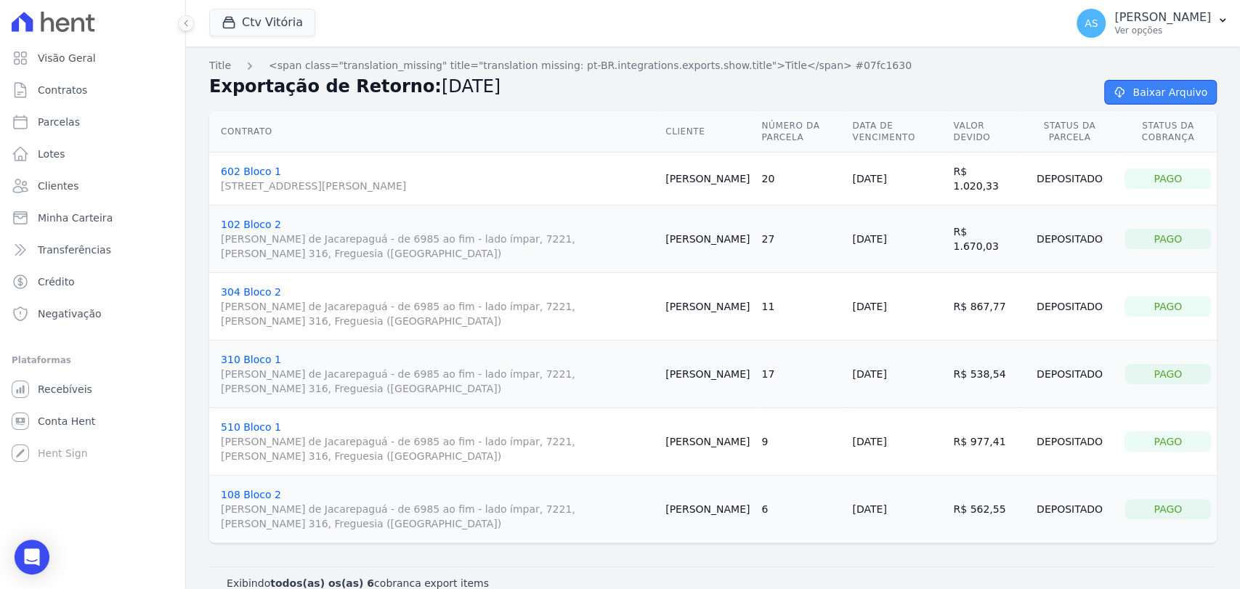
click at [1133, 91] on link "Baixar Arquivo" at bounding box center [1160, 92] width 113 height 25
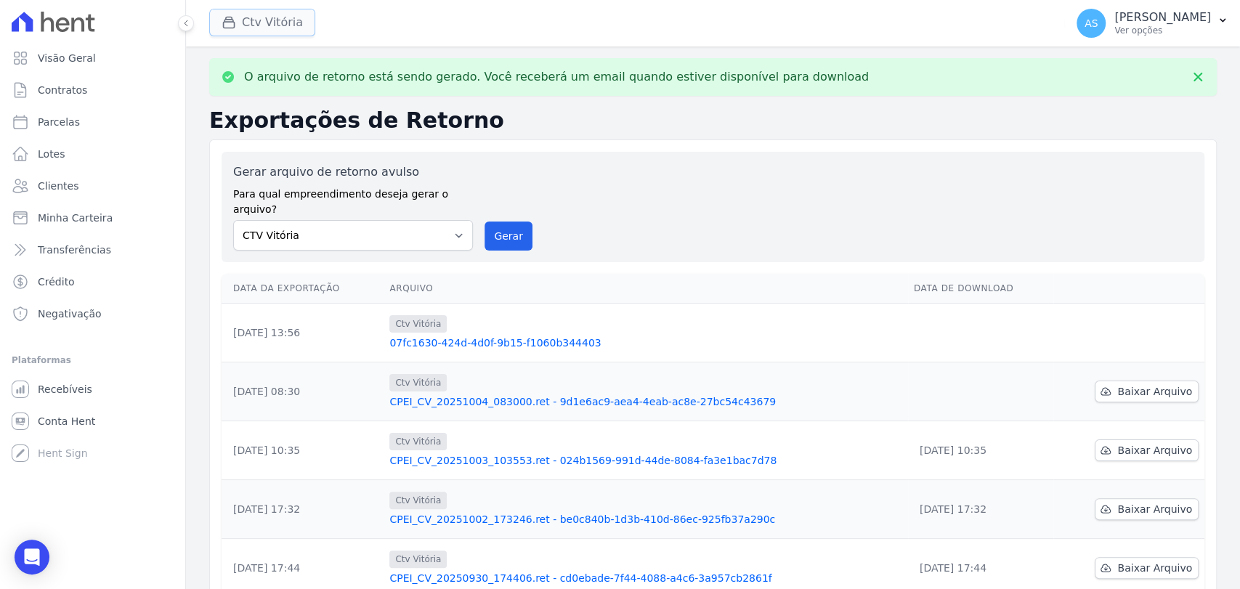
click at [263, 24] on button "Ctv Vitória" at bounding box center [262, 23] width 106 height 28
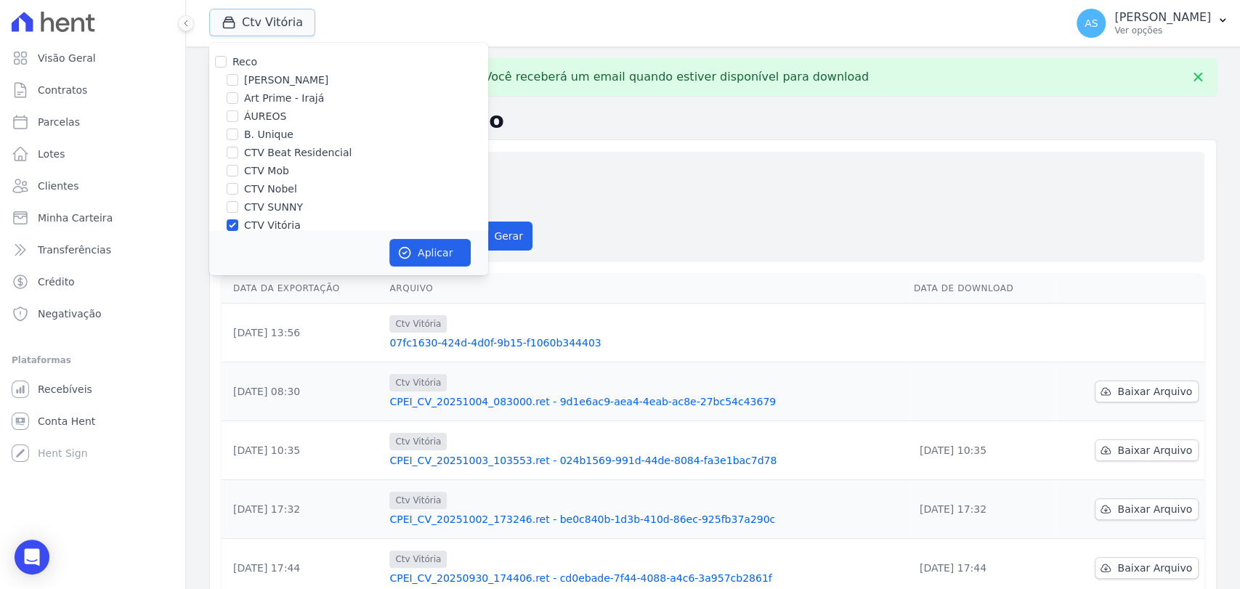
scroll to position [81, 0]
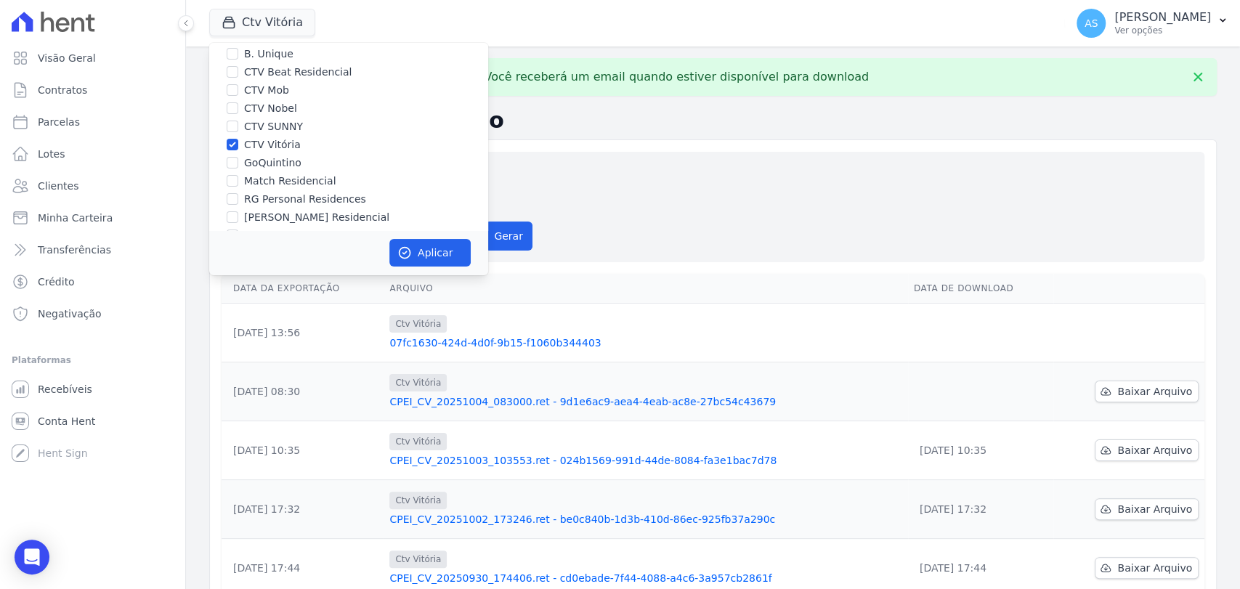
click at [279, 142] on label "CTV Vitória" at bounding box center [272, 144] width 57 height 15
click at [238, 142] on input "CTV Vitória" at bounding box center [233, 145] width 12 height 12
checkbox input "false"
click at [256, 160] on label "GoQuintino" at bounding box center [272, 162] width 57 height 15
click at [238, 160] on input "GoQuintino" at bounding box center [233, 163] width 12 height 12
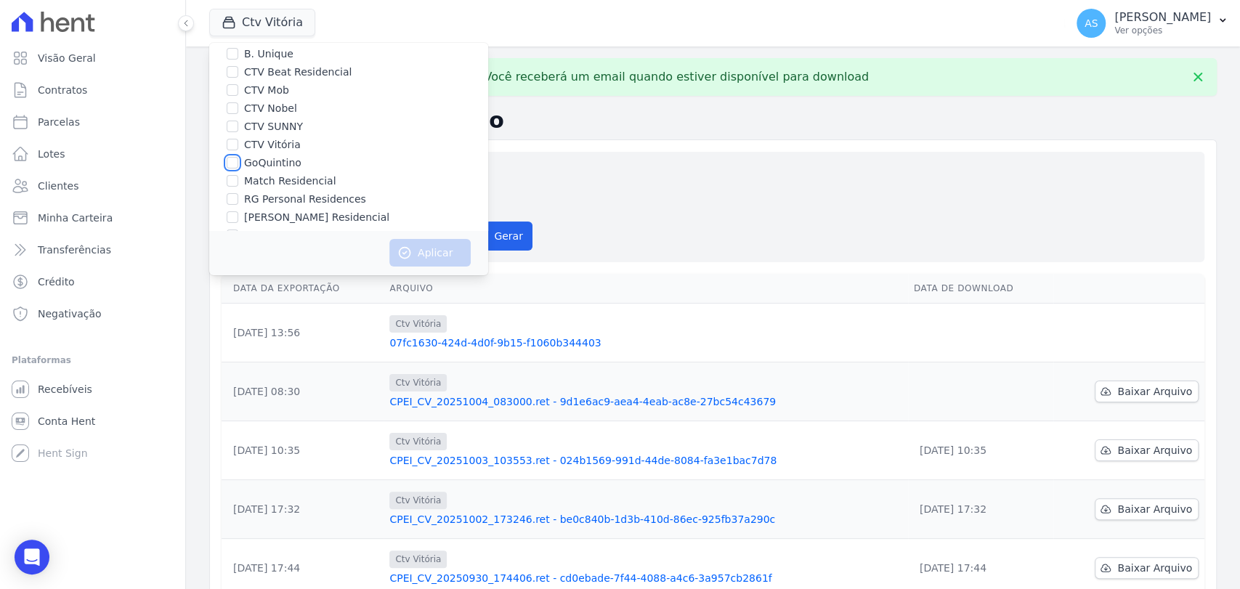
checkbox input "true"
click at [428, 258] on button "Aplicar" at bounding box center [429, 253] width 81 height 28
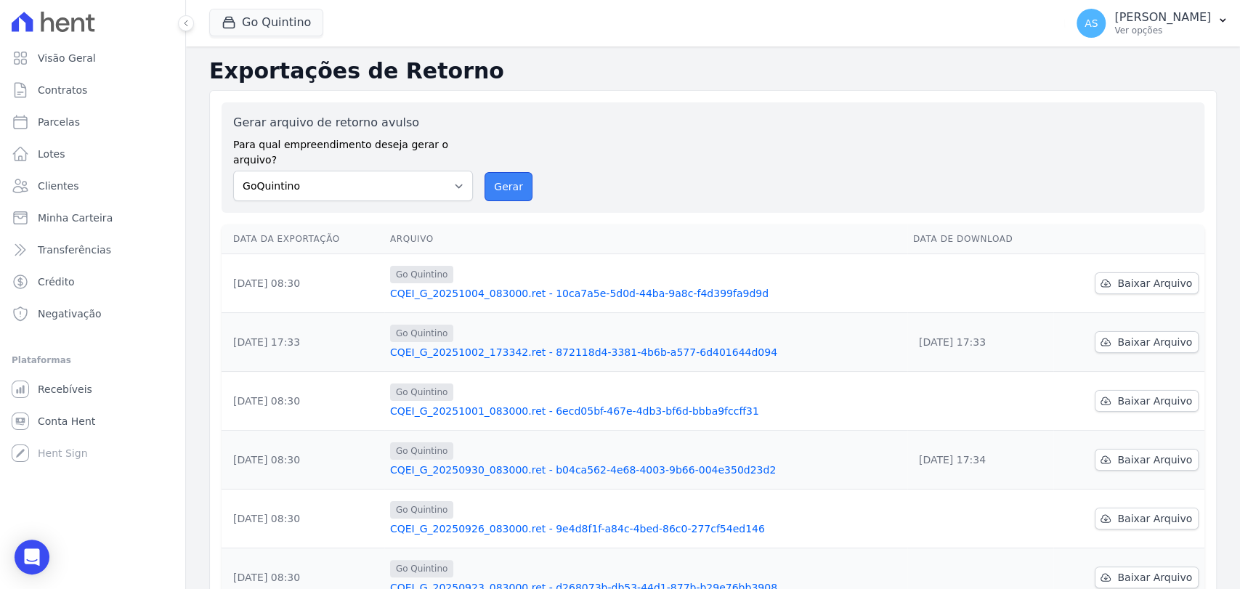
click at [510, 173] on button "Gerar" at bounding box center [508, 186] width 48 height 29
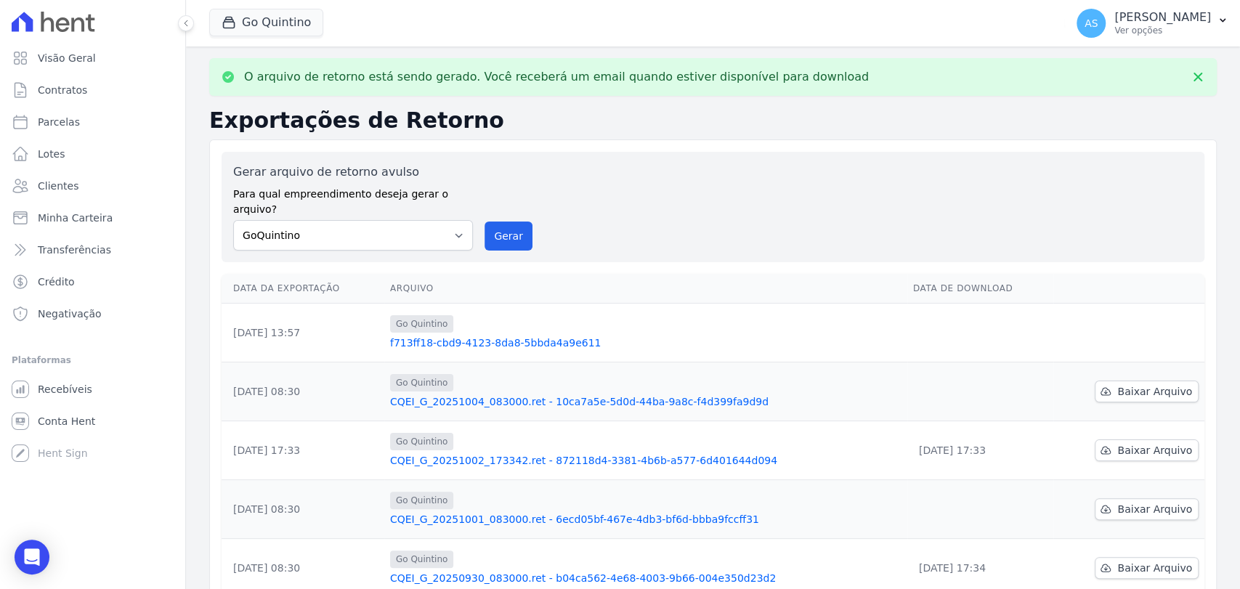
click at [470, 336] on link "f713ff18-cbd9-4123-8da8-5bbda4a9e611" at bounding box center [645, 343] width 511 height 15
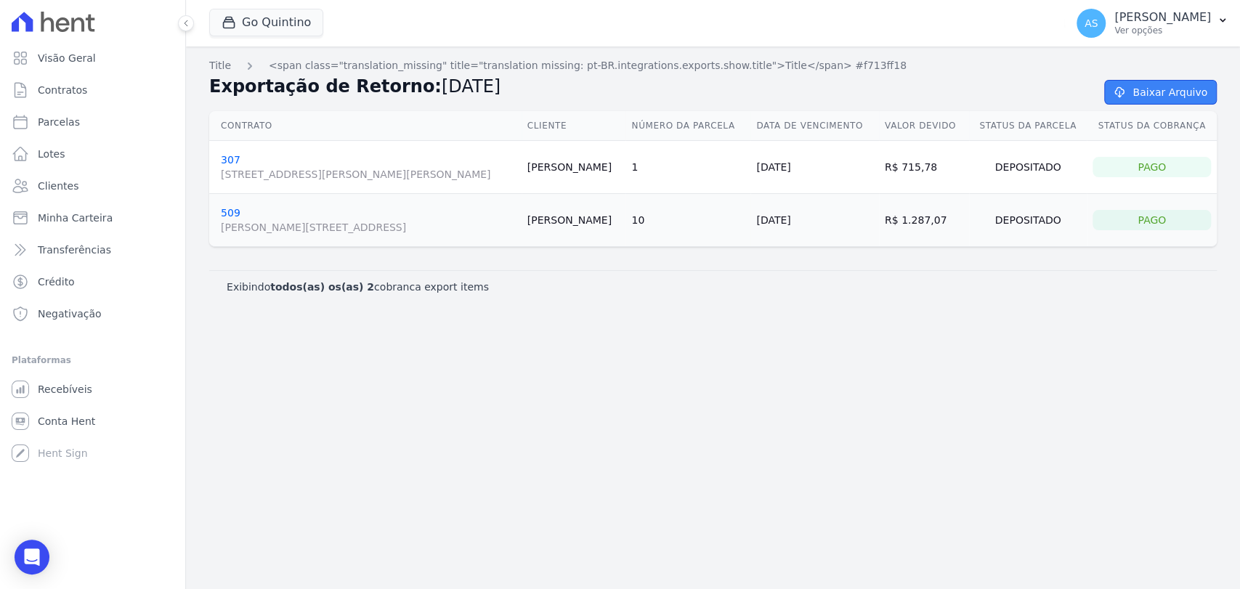
click at [1140, 88] on link "Baixar Arquivo" at bounding box center [1160, 92] width 113 height 25
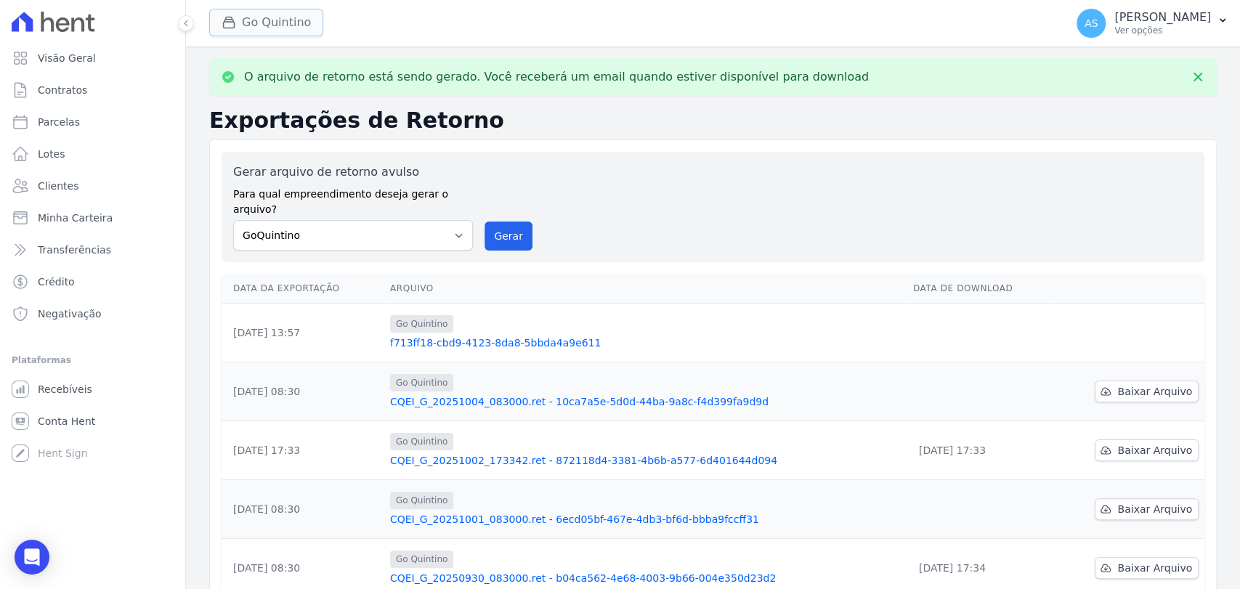
click at [260, 19] on button "Go Quintino" at bounding box center [266, 23] width 114 height 28
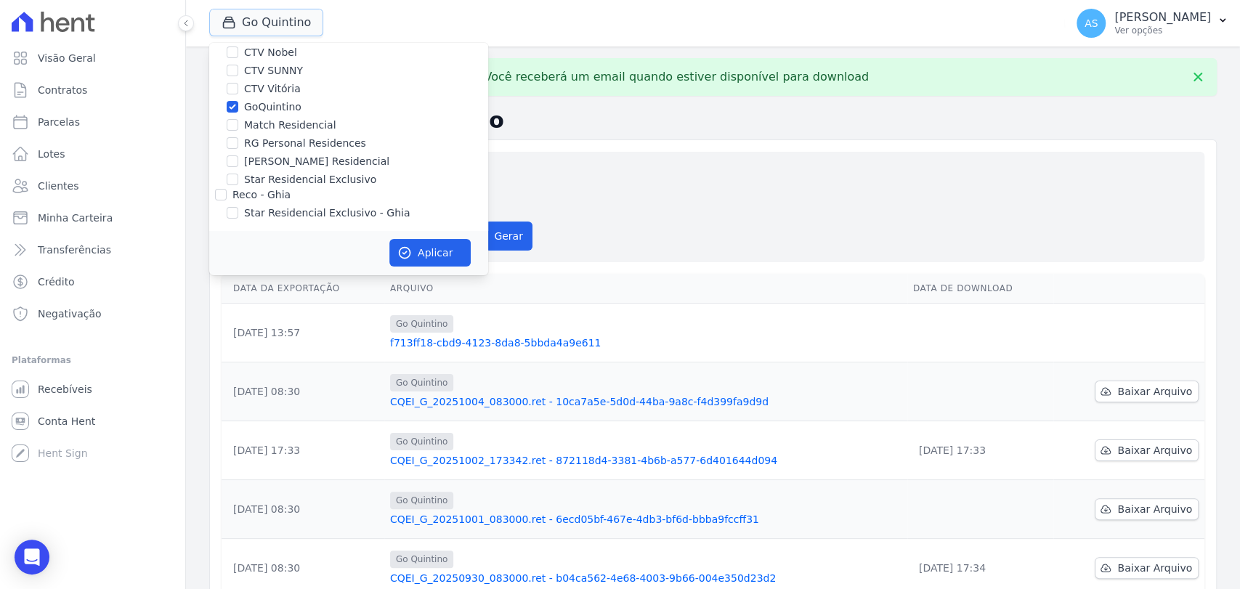
scroll to position [138, 0]
click at [244, 107] on label "GoQuintino" at bounding box center [272, 105] width 57 height 15
click at [238, 107] on input "GoQuintino" at bounding box center [233, 105] width 12 height 12
checkbox input "false"
click at [245, 141] on label "RG Personal Residences" at bounding box center [305, 141] width 122 height 15
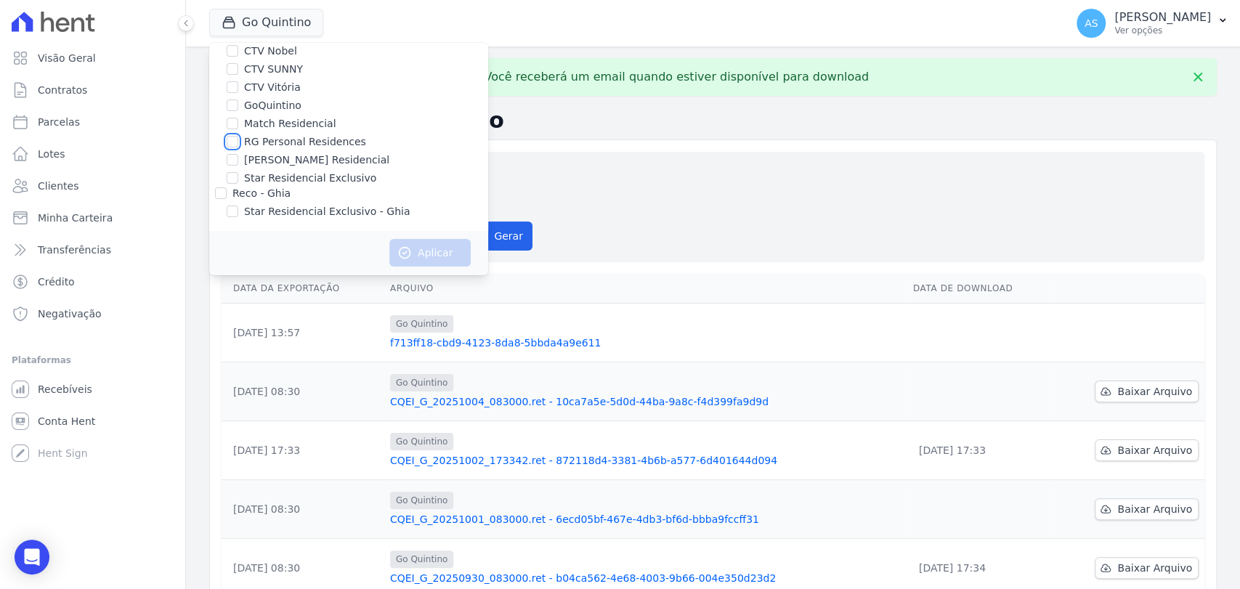
click at [238, 141] on input "RG Personal Residences" at bounding box center [233, 142] width 12 height 12
checkbox input "true"
click at [410, 251] on icon "button" at bounding box center [404, 252] width 15 height 15
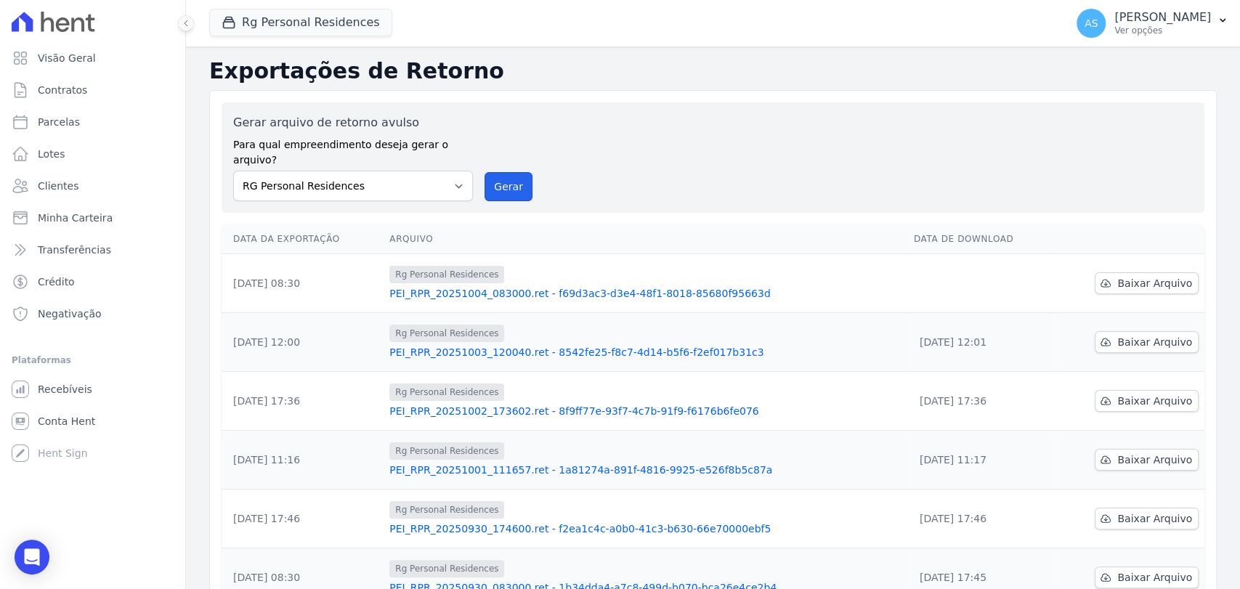
drag, startPoint x: 507, startPoint y: 174, endPoint x: 671, endPoint y: 147, distance: 166.4
click at [506, 174] on button "Gerar" at bounding box center [508, 186] width 48 height 29
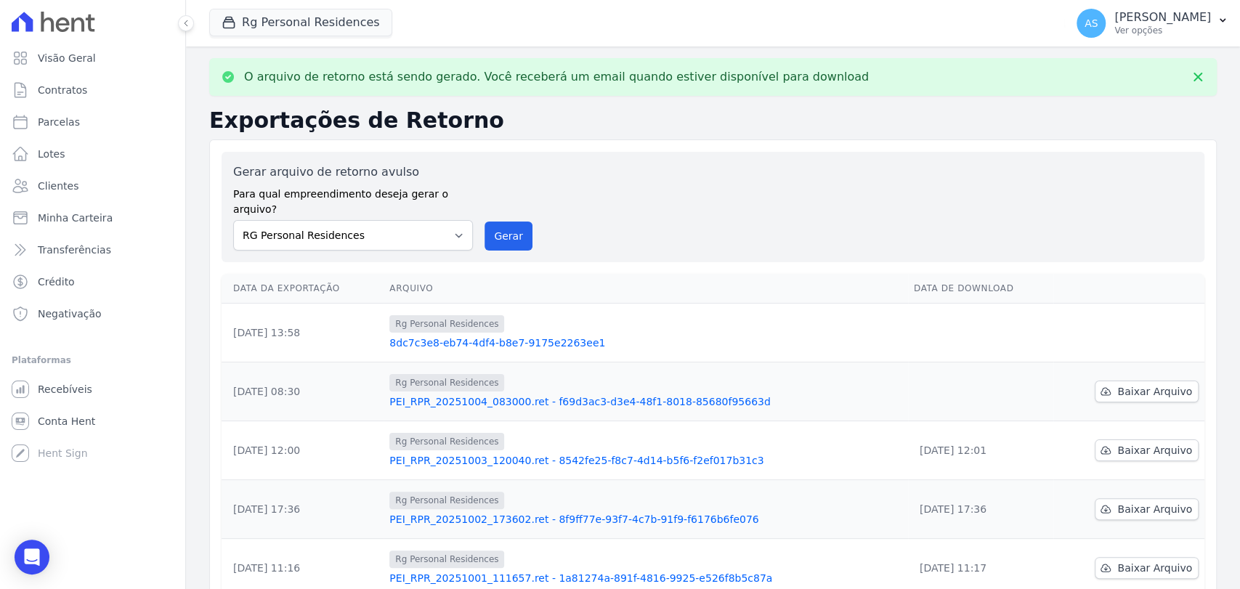
click at [505, 336] on link "8dc7c3e8-eb74-4df4-b8e7-9175e2263ee1" at bounding box center [645, 343] width 513 height 15
click at [434, 336] on link "8dc7c3e8-eb74-4df4-b8e7-9175e2263ee1" at bounding box center [645, 343] width 513 height 15
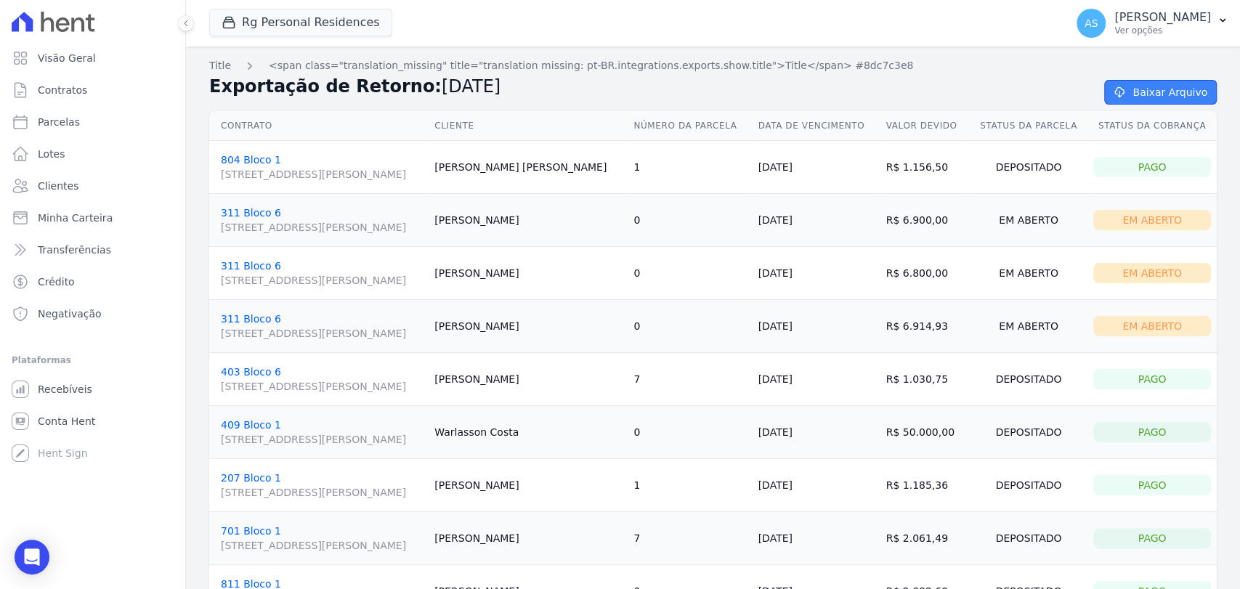
click at [1123, 89] on link "Baixar Arquivo" at bounding box center [1160, 92] width 113 height 25
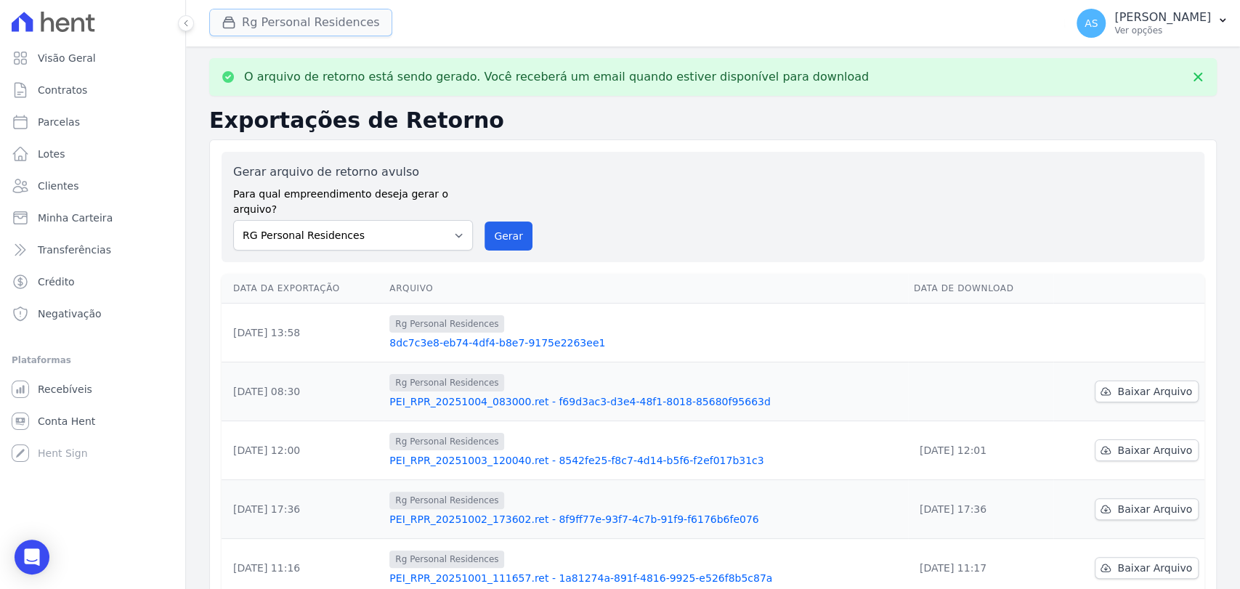
click at [292, 21] on button "Rg Personal Residences" at bounding box center [300, 23] width 183 height 28
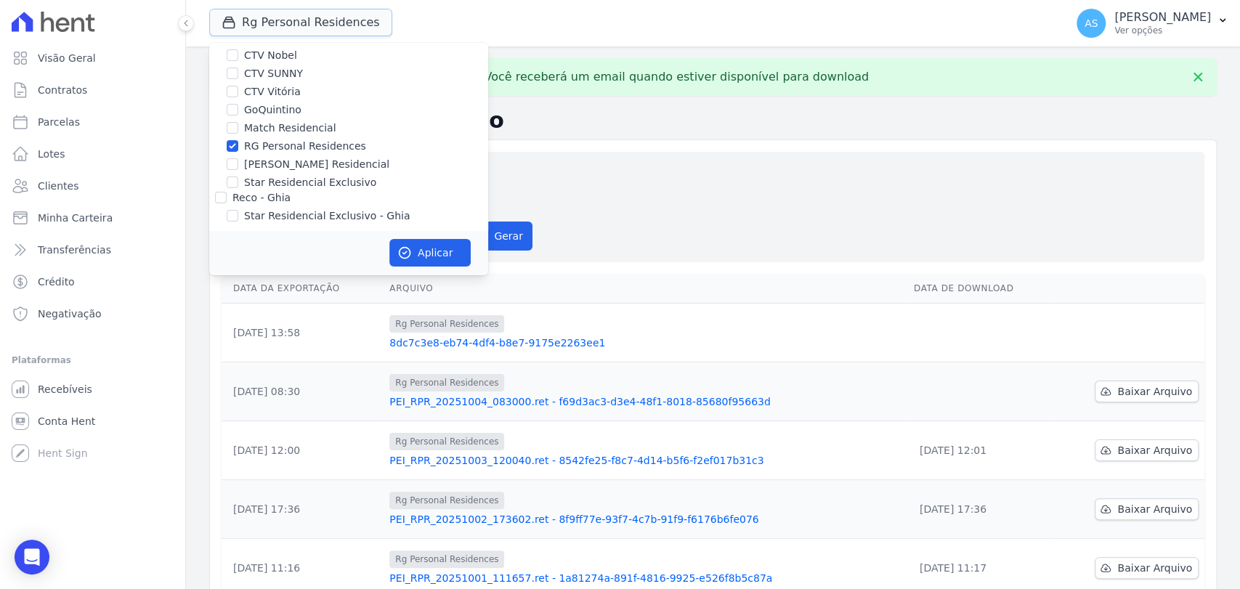
scroll to position [138, 0]
click at [261, 142] on label "RG Personal Residences" at bounding box center [305, 141] width 122 height 15
click at [238, 142] on input "RG Personal Residences" at bounding box center [233, 142] width 12 height 12
checkbox input "false"
click at [261, 160] on label "[PERSON_NAME] Residencial" at bounding box center [316, 160] width 145 height 15
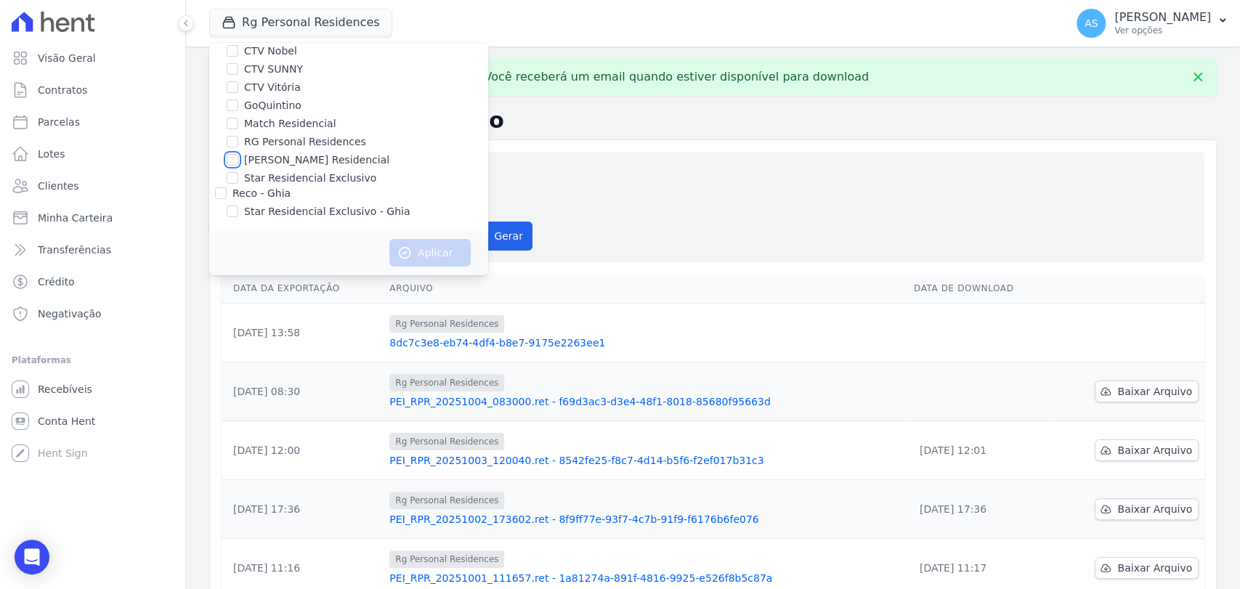
click at [238, 160] on input "[PERSON_NAME] Residencial" at bounding box center [233, 160] width 12 height 12
checkbox input "true"
click at [427, 254] on button "Aplicar" at bounding box center [429, 253] width 81 height 28
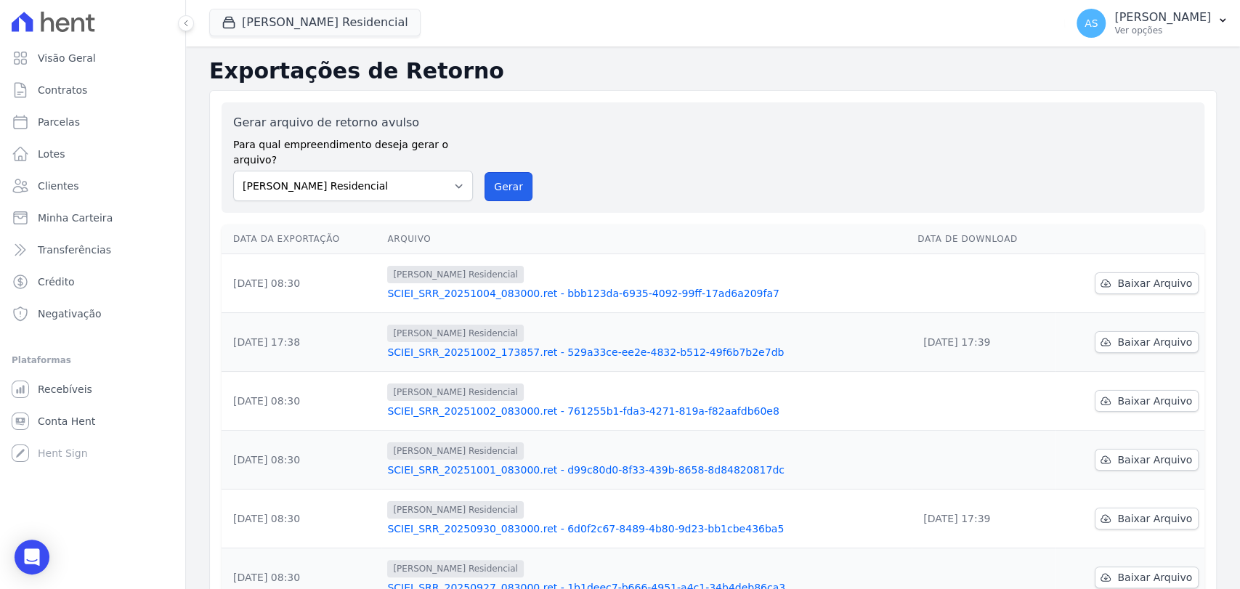
drag, startPoint x: 513, startPoint y: 172, endPoint x: 671, endPoint y: 149, distance: 160.0
click at [513, 172] on button "Gerar" at bounding box center [508, 186] width 48 height 29
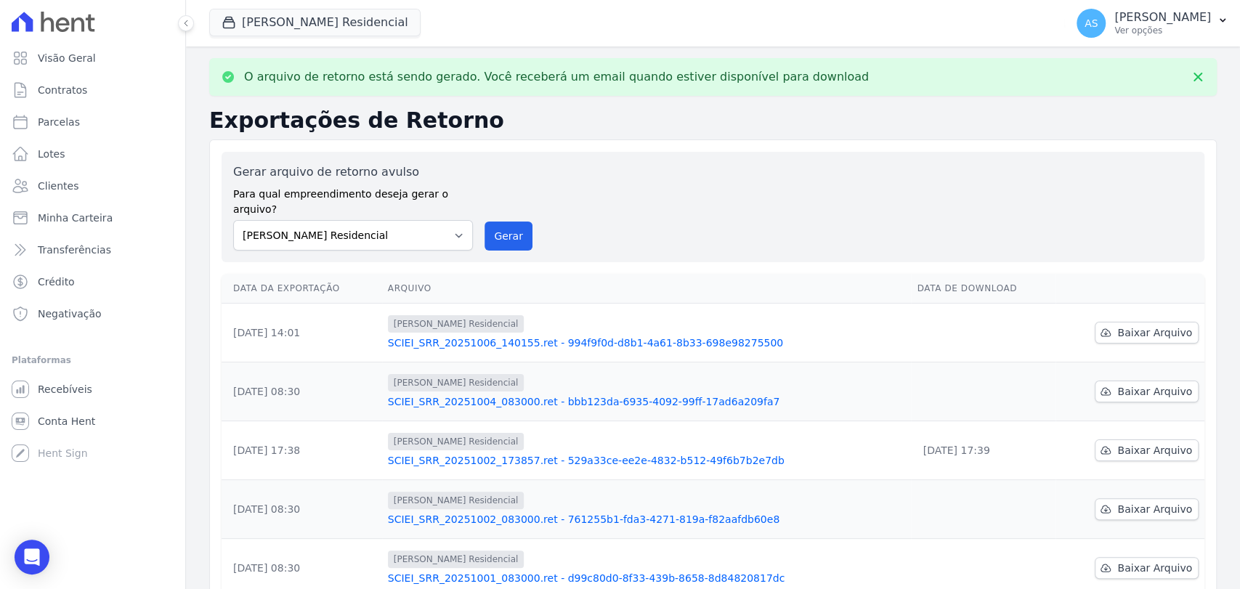
click at [524, 336] on link "SCIEI_SRR_20251006_140155.ret - 994f9f0d-d8b1-4a61-8b33-698e98275500" at bounding box center [647, 343] width 518 height 15
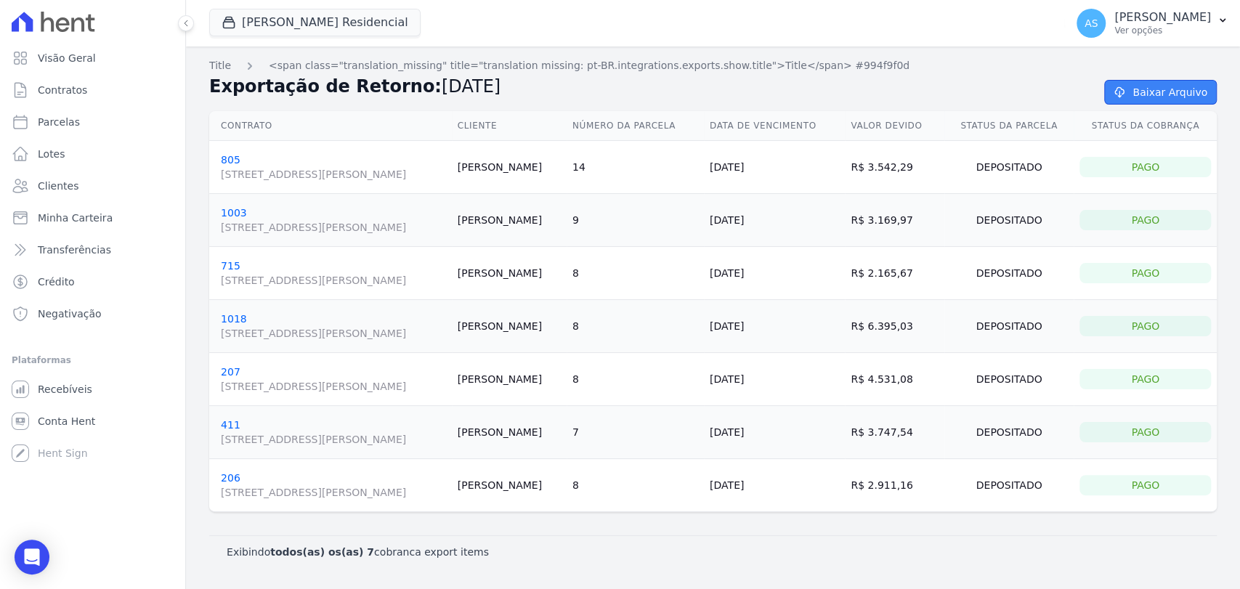
click at [1146, 94] on link "Baixar Arquivo" at bounding box center [1160, 92] width 113 height 25
click at [1156, 93] on link "Baixar Arquivo" at bounding box center [1160, 92] width 113 height 25
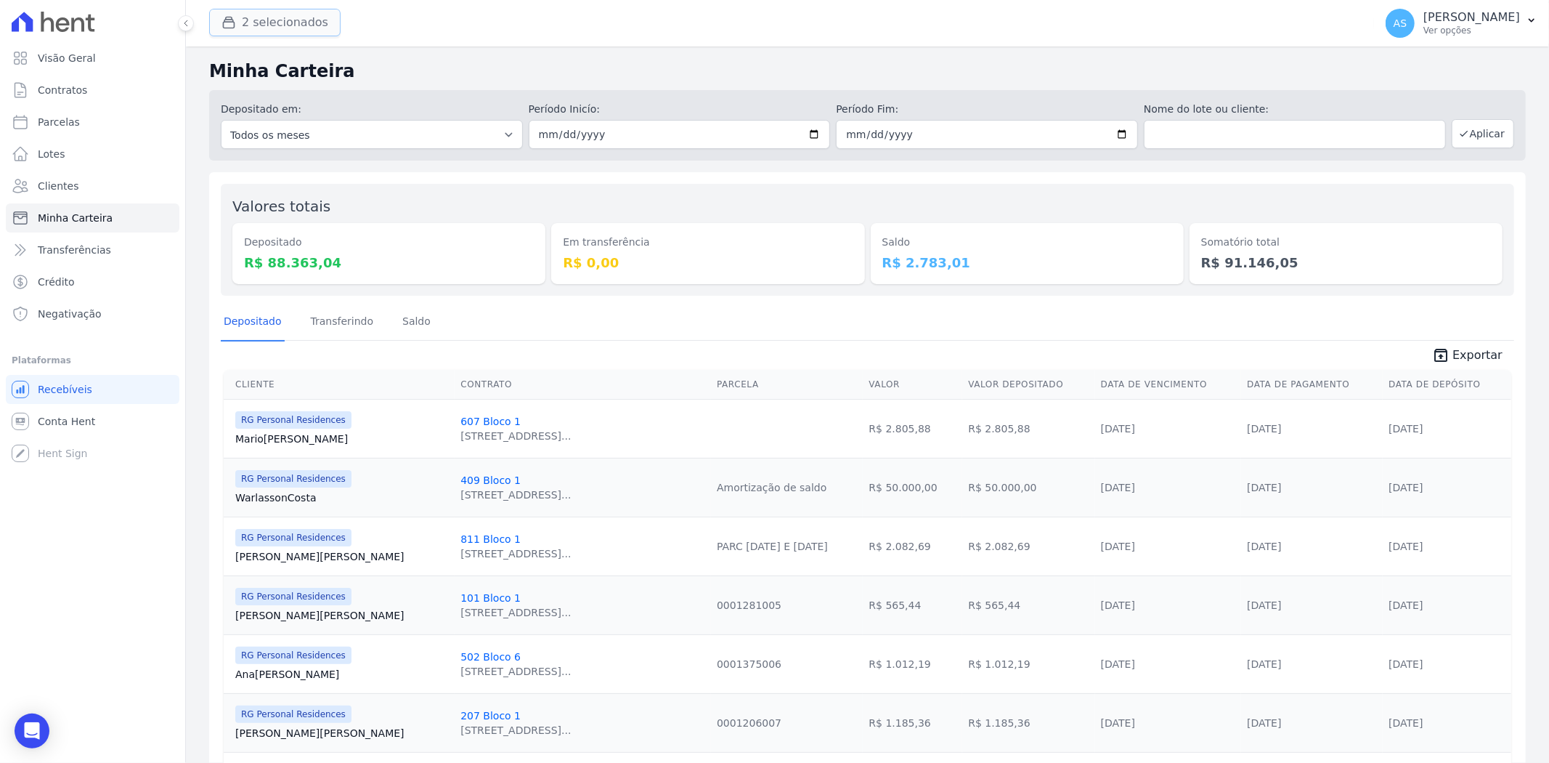
click at [252, 29] on button "2 selecionados" at bounding box center [274, 23] width 131 height 28
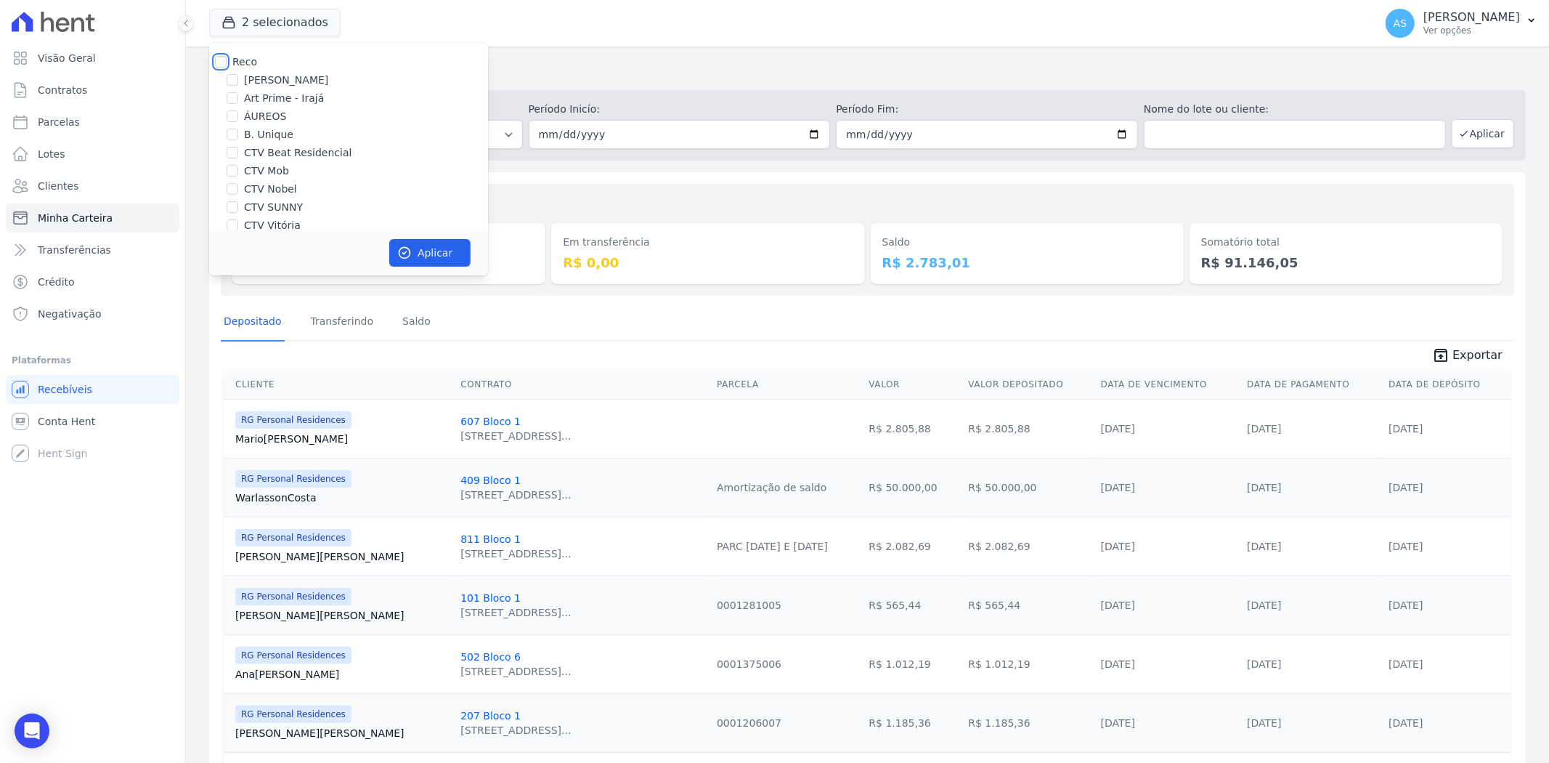
click at [219, 62] on input "Reco" at bounding box center [221, 62] width 12 height 12
checkbox input "true"
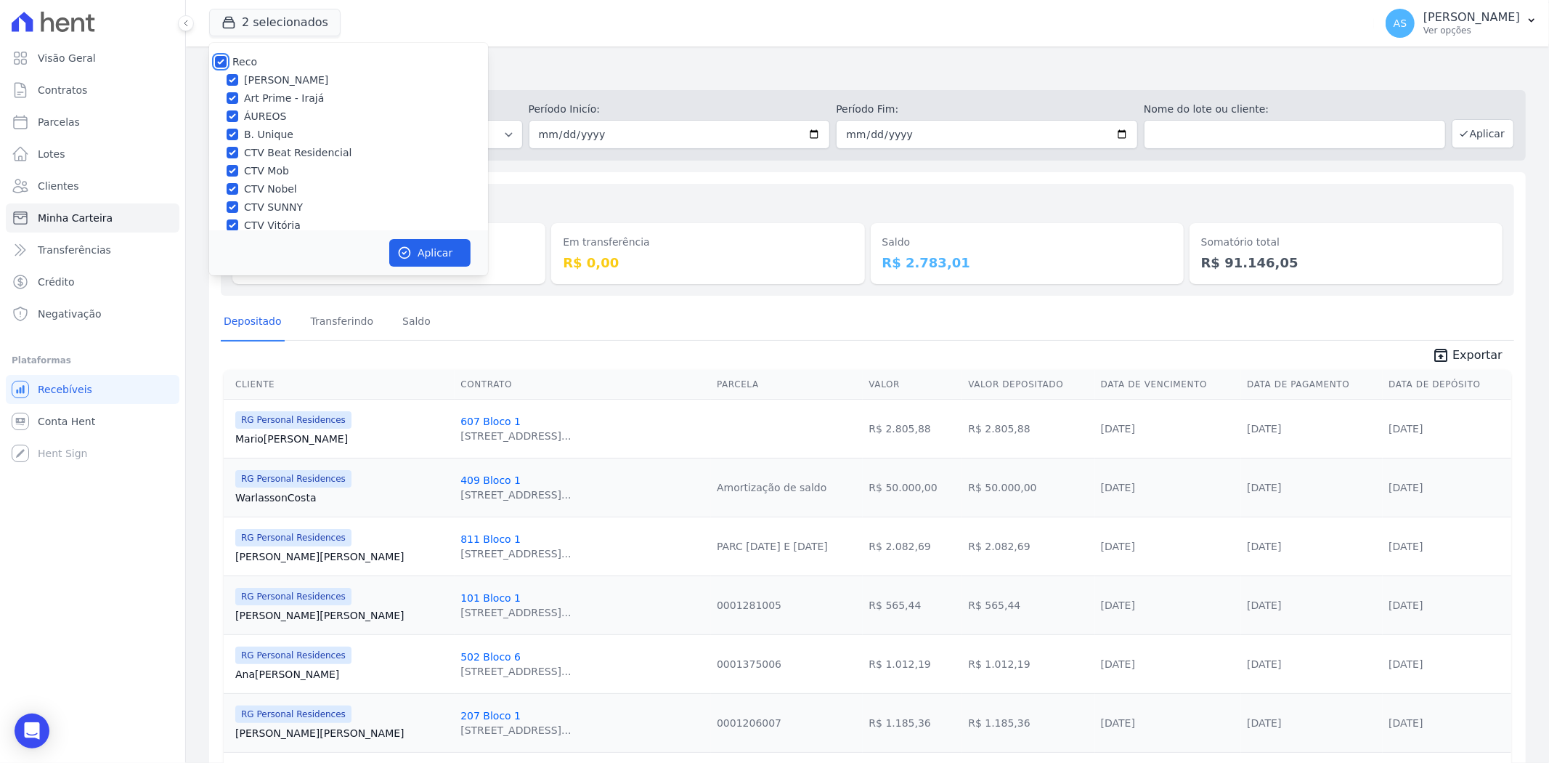
checkbox input "true"
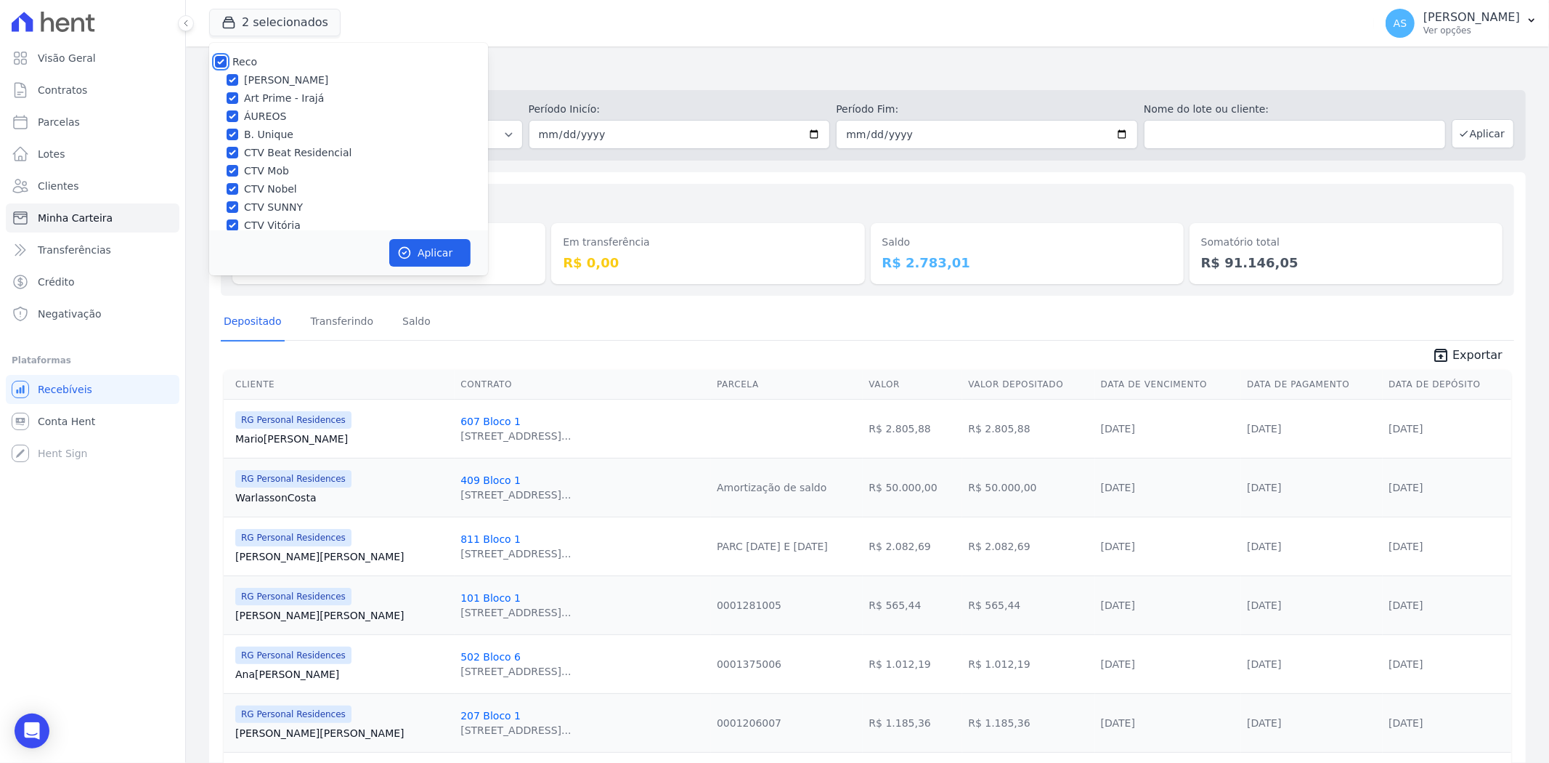
checkbox input "true"
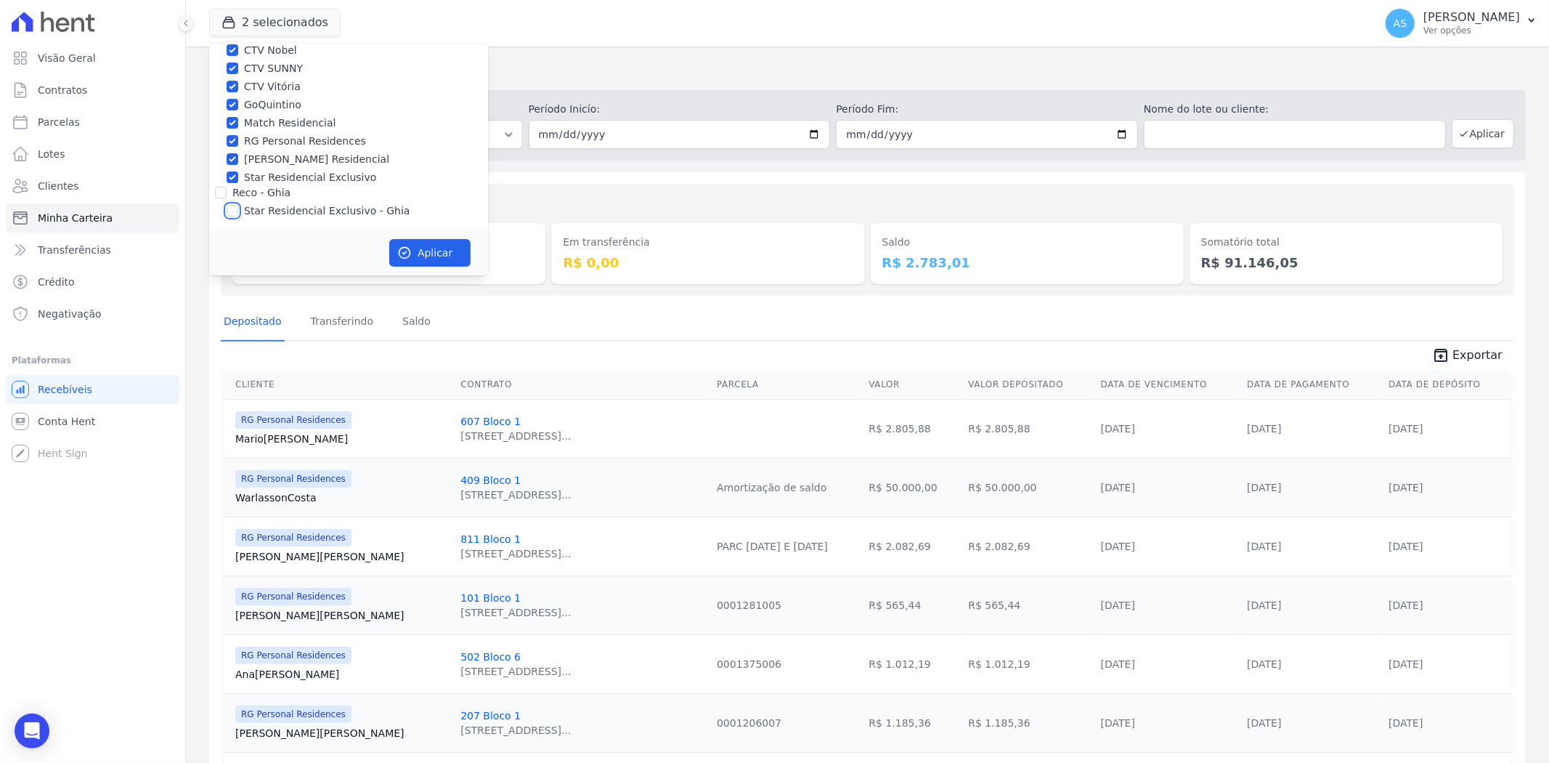
click at [237, 208] on input "Star Residencial Exclusivo - Ghia" at bounding box center [233, 211] width 12 height 12
checkbox input "true"
click at [421, 247] on button "Aplicar" at bounding box center [429, 253] width 81 height 28
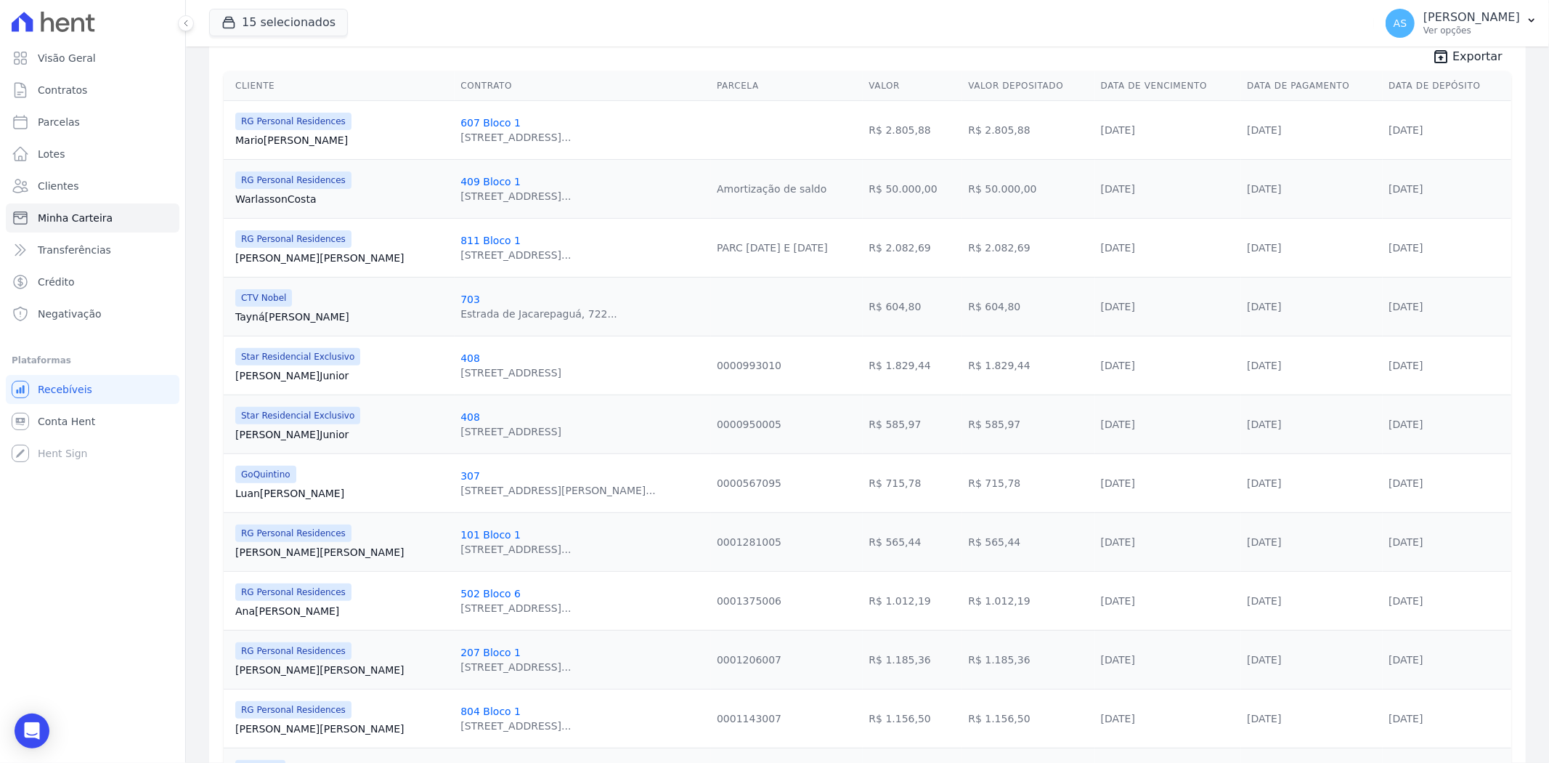
scroll to position [0, 0]
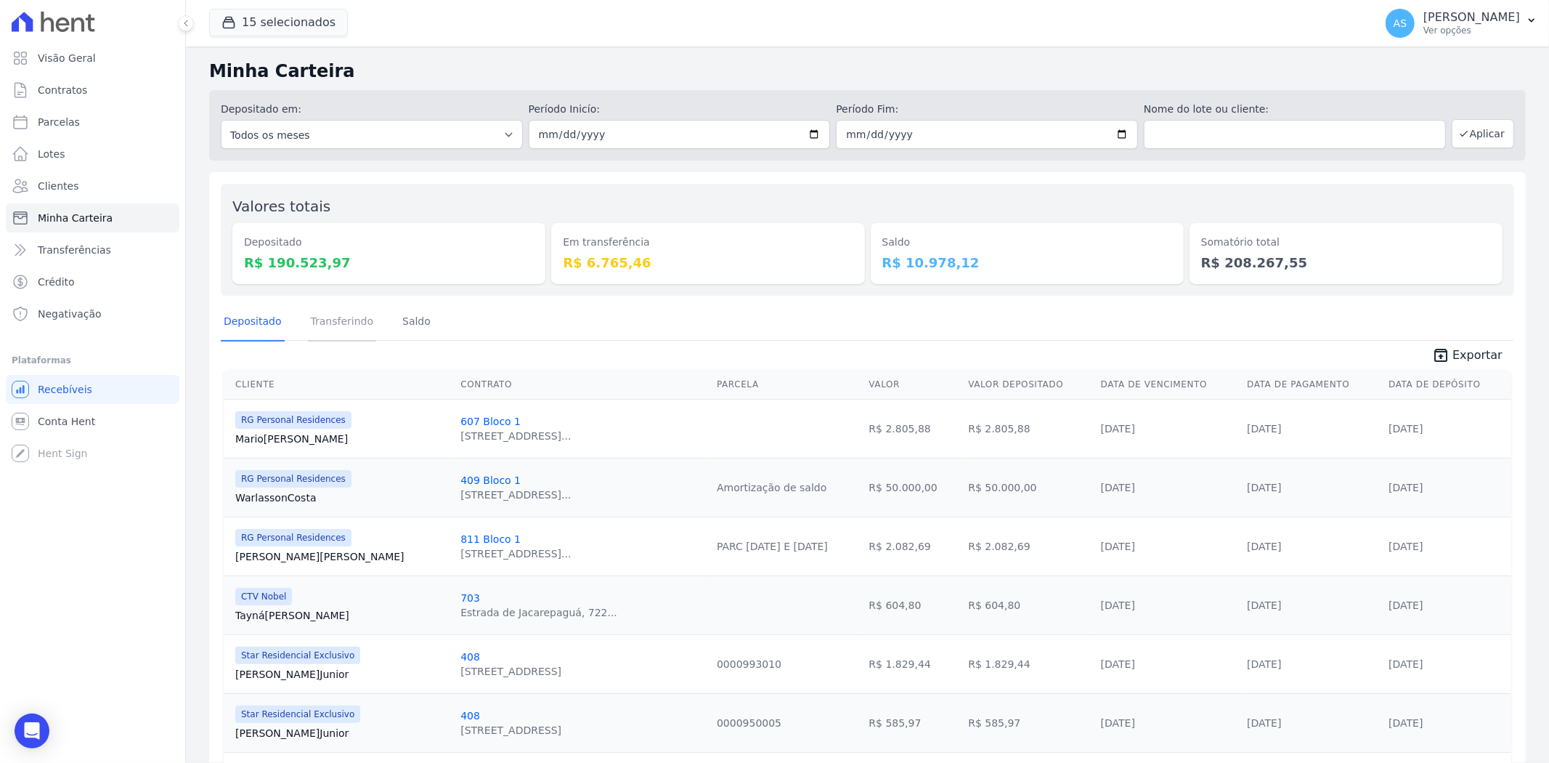
click at [334, 324] on link "Transferindo" at bounding box center [342, 323] width 69 height 38
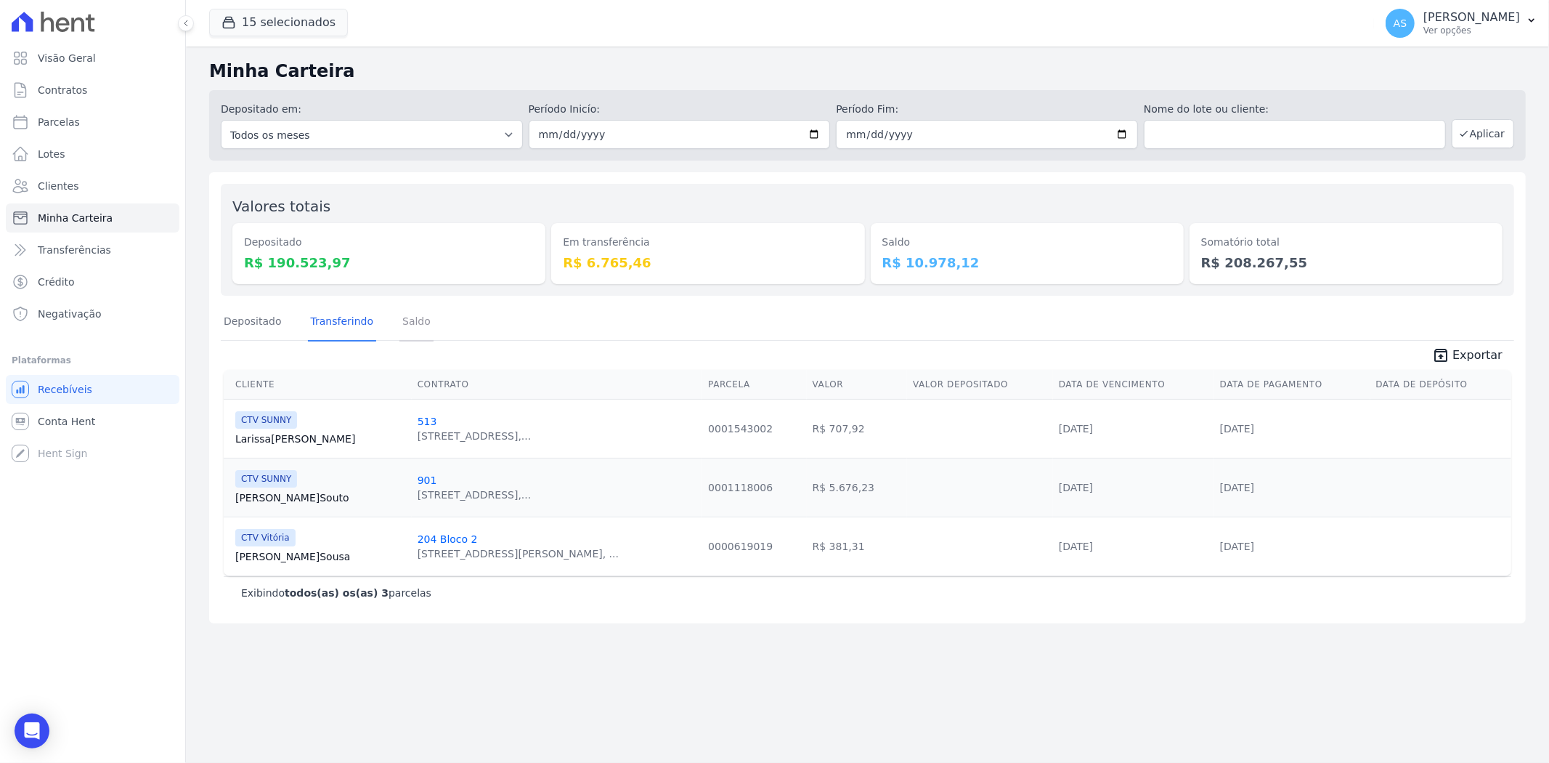
click at [412, 317] on link "Saldo" at bounding box center [416, 323] width 34 height 38
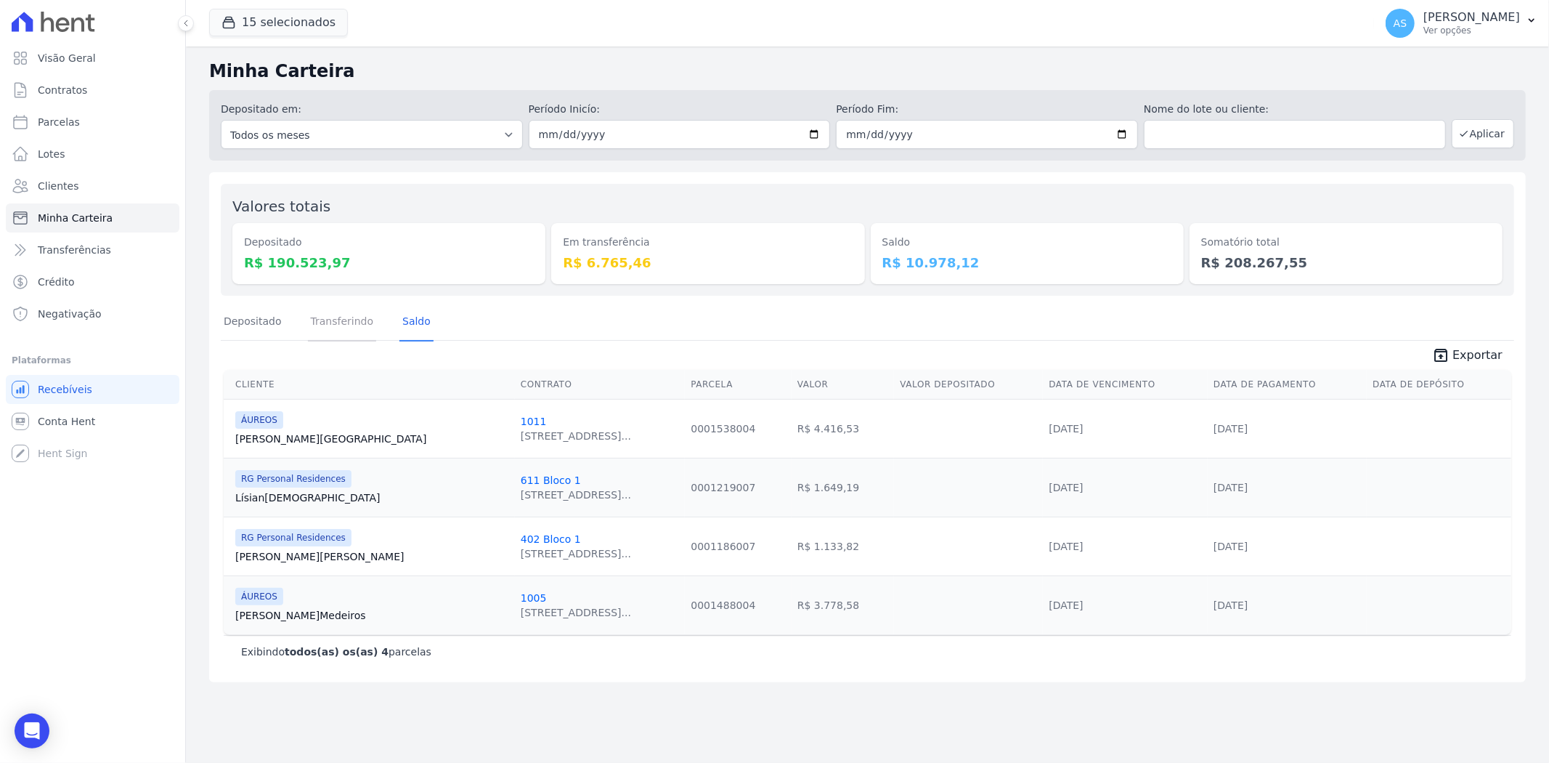
click at [336, 322] on link "Transferindo" at bounding box center [342, 323] width 69 height 38
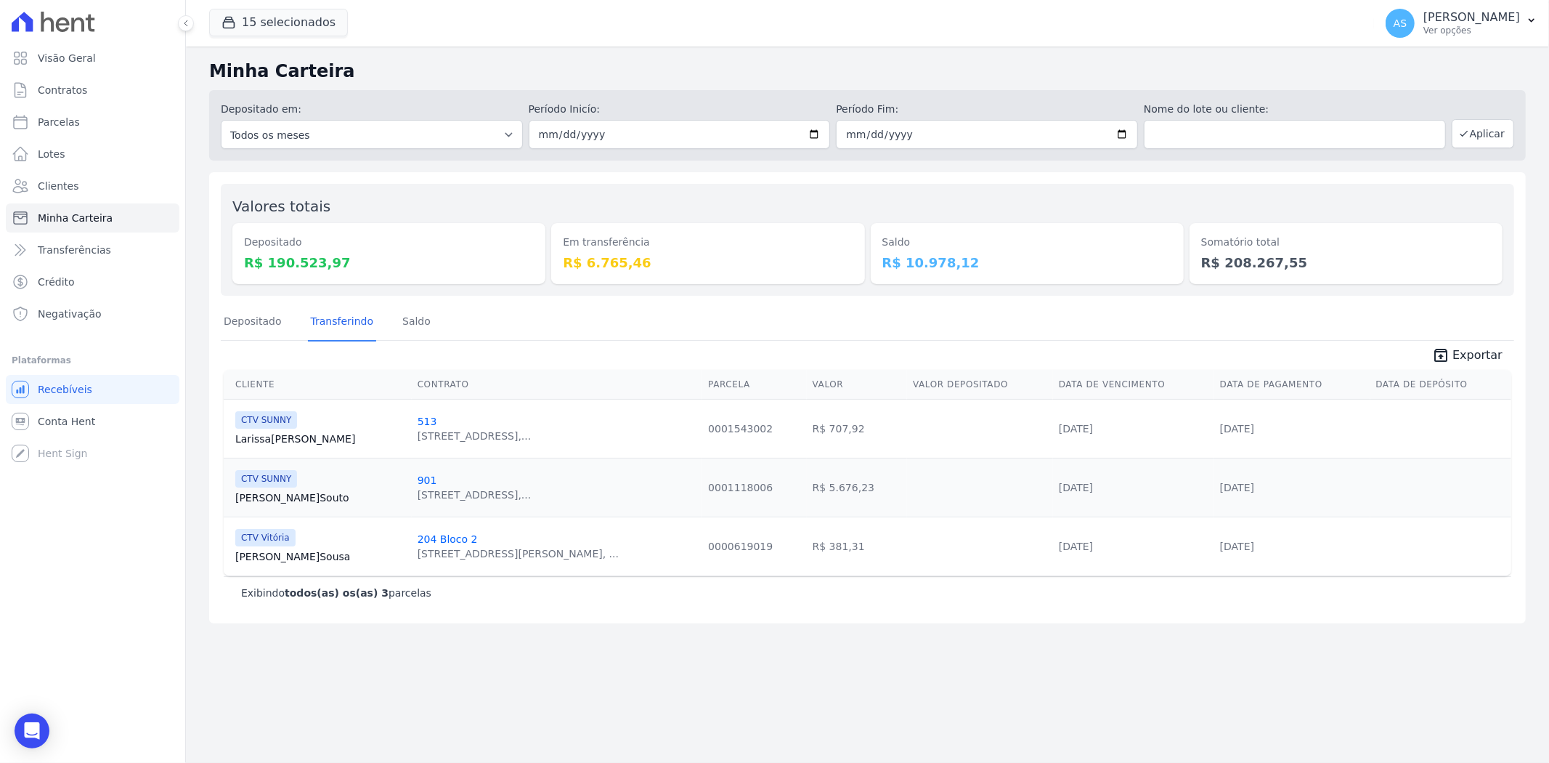
drag, startPoint x: 334, startPoint y: 259, endPoint x: 264, endPoint y: 270, distance: 71.4
click at [264, 270] on dd "R$ 190.523,97" at bounding box center [389, 263] width 290 height 20
copy dd "190.523,97"
click at [245, 313] on link "Depositado" at bounding box center [253, 323] width 64 height 38
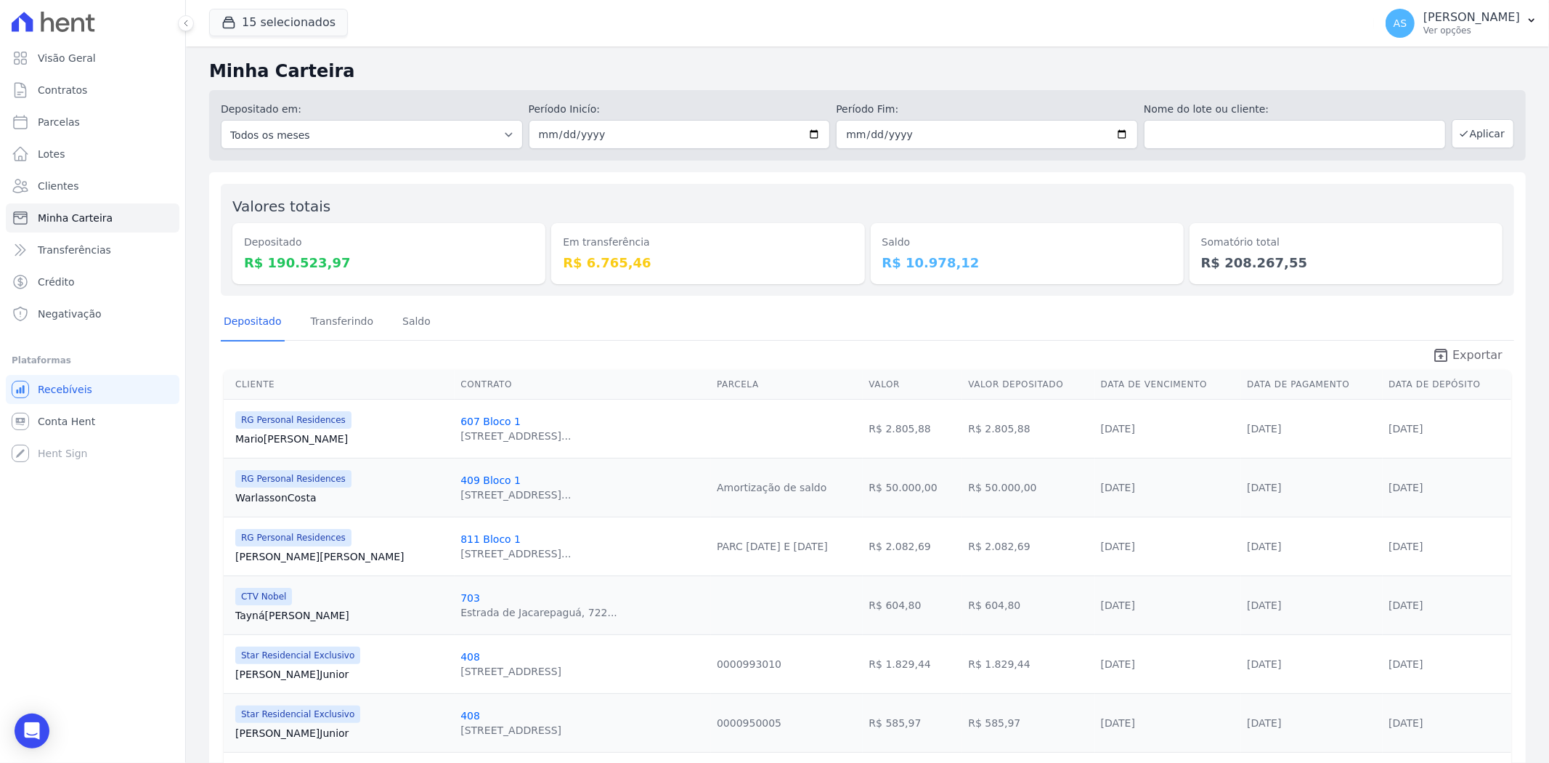
click at [1473, 347] on span "Exportar" at bounding box center [1478, 354] width 50 height 17
click at [322, 324] on link "Transferindo" at bounding box center [342, 323] width 69 height 38
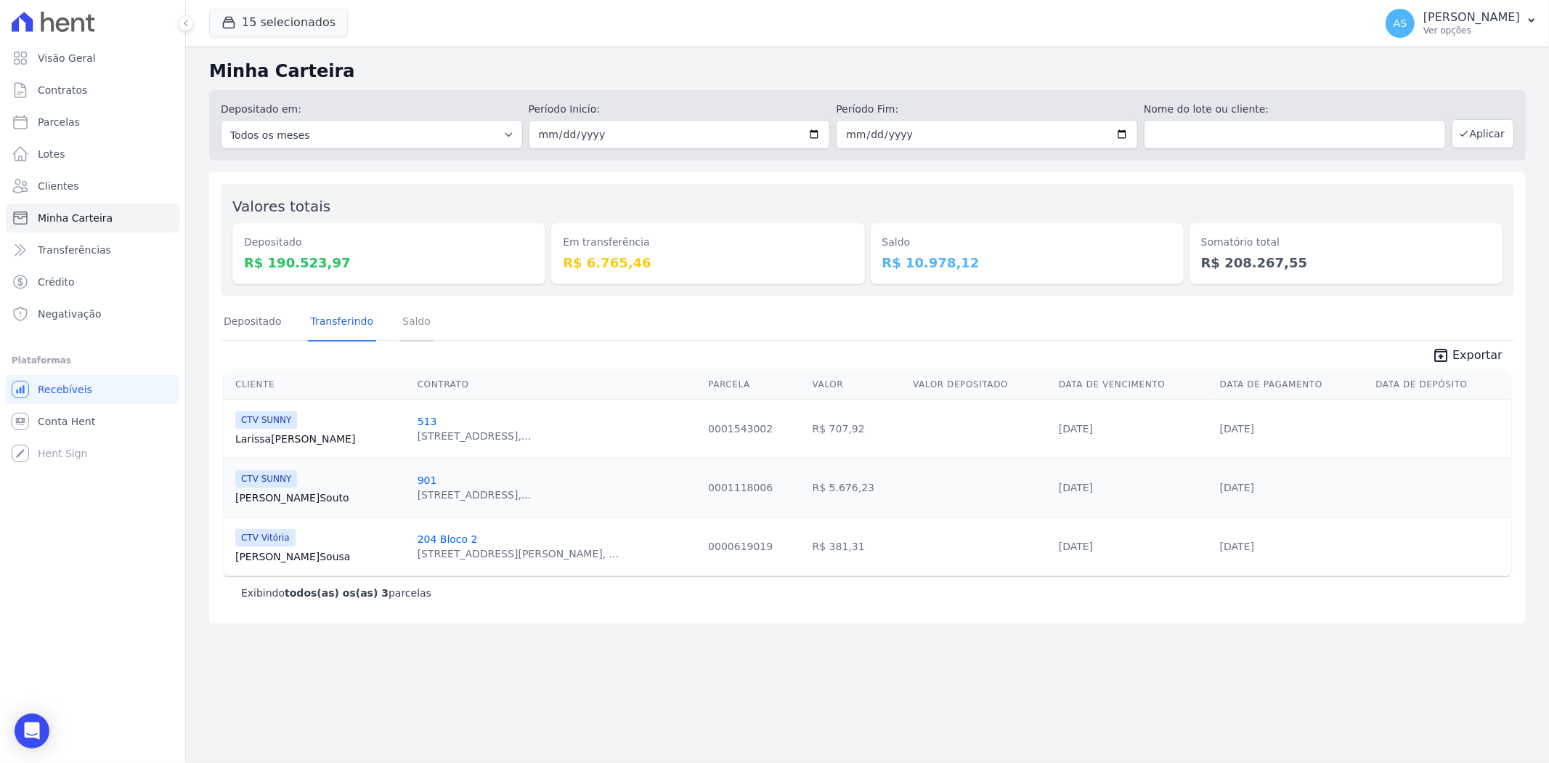
click at [410, 324] on link "Saldo" at bounding box center [416, 323] width 34 height 38
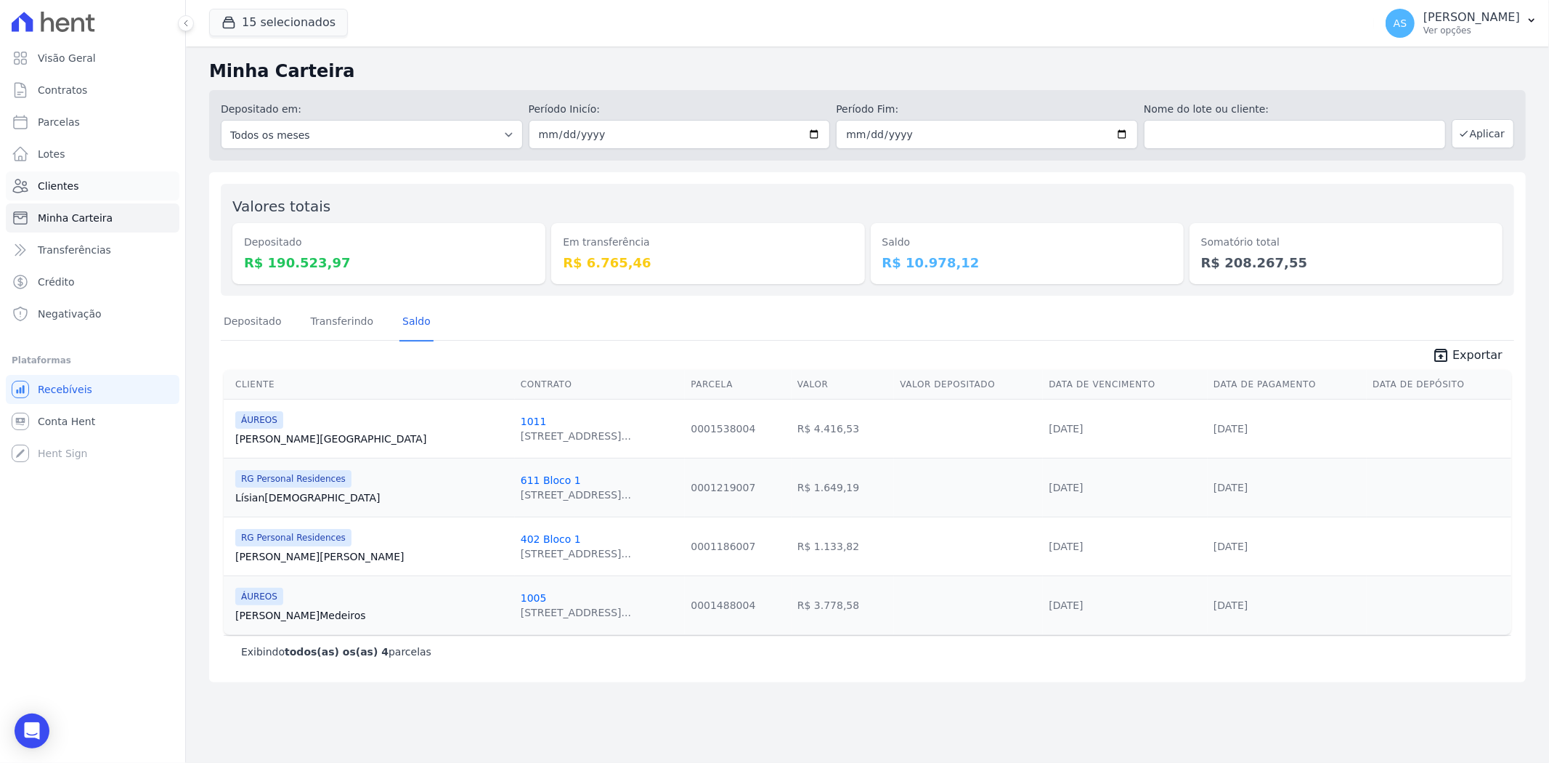
click at [49, 182] on span "Clientes" at bounding box center [58, 186] width 41 height 15
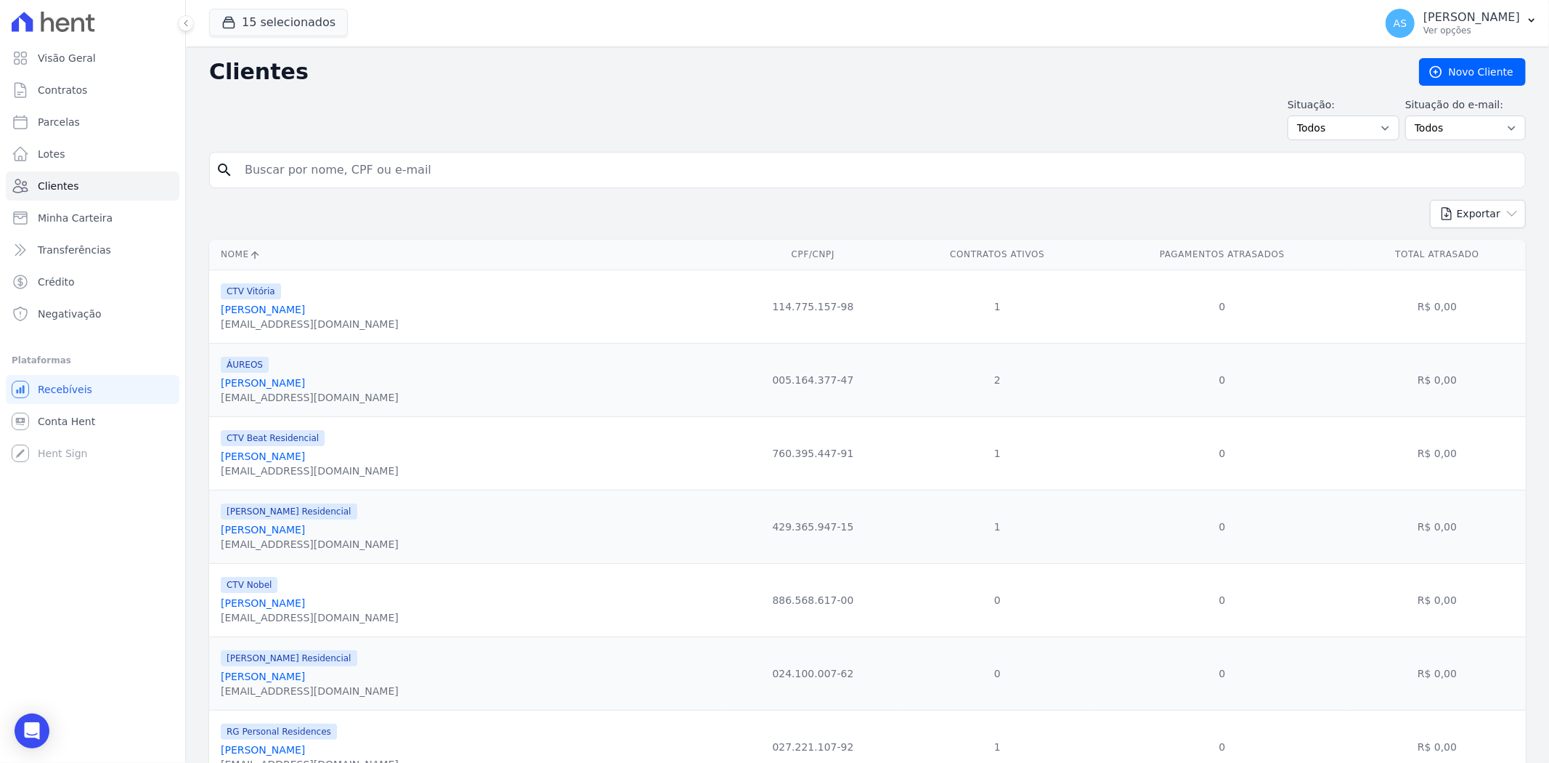
click at [288, 165] on input "search" at bounding box center [877, 169] width 1283 height 29
paste input "[PERSON_NAME]"
type input "[PERSON_NAME]"
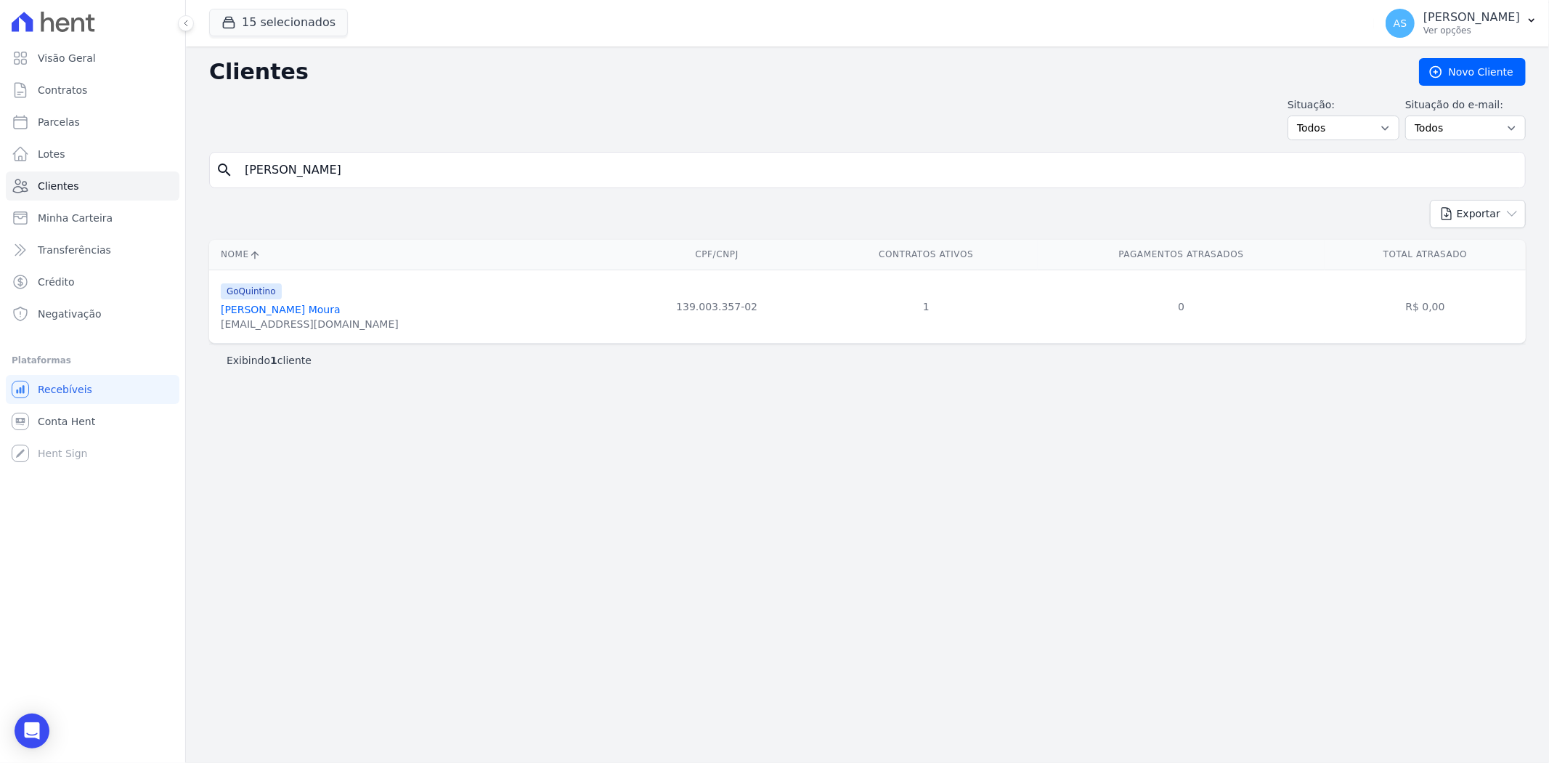
click at [338, 312] on link "[PERSON_NAME] Moura" at bounding box center [281, 310] width 120 height 12
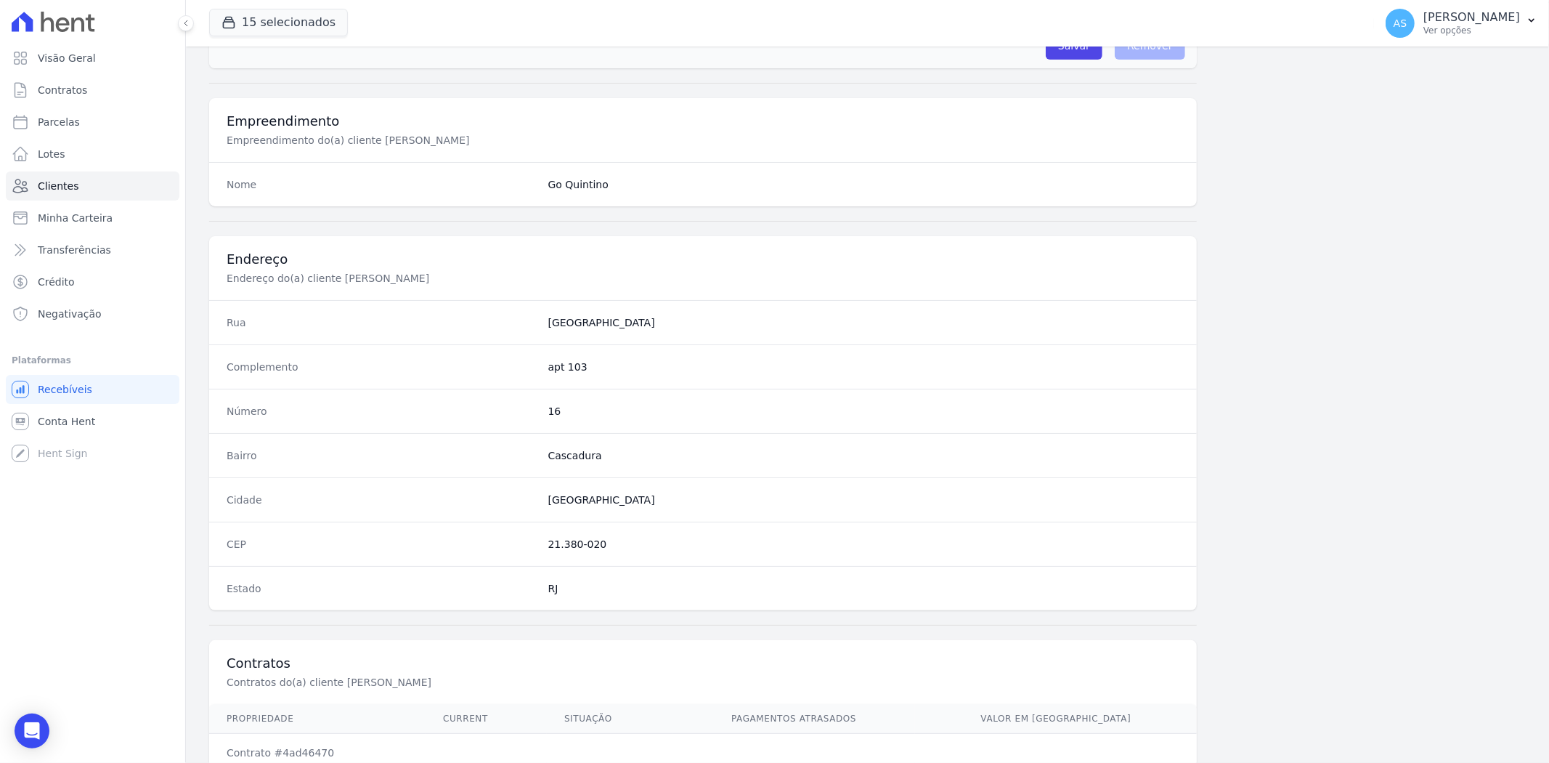
scroll to position [598, 0]
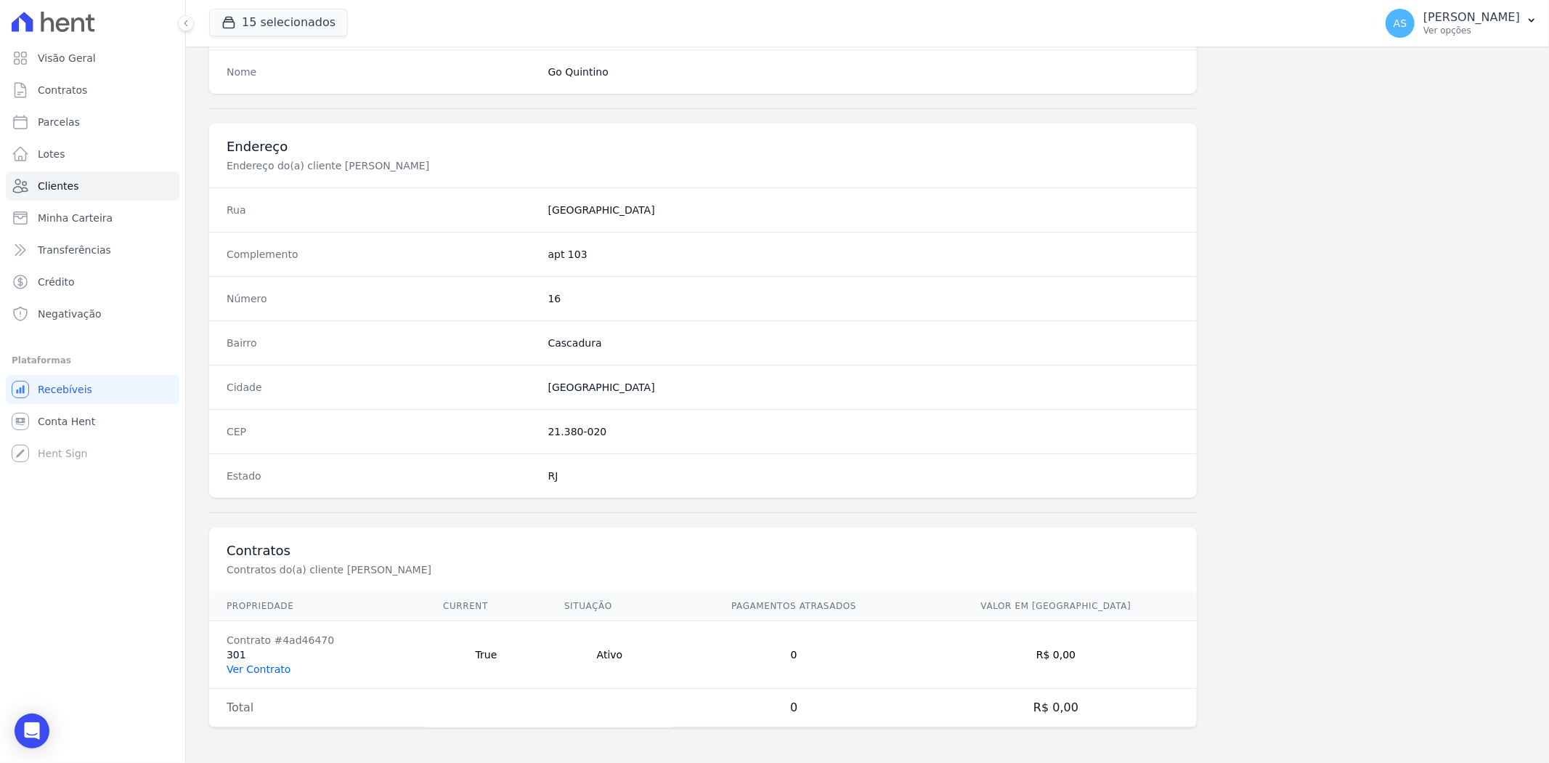
click at [259, 665] on link "Ver Contrato" at bounding box center [259, 669] width 64 height 12
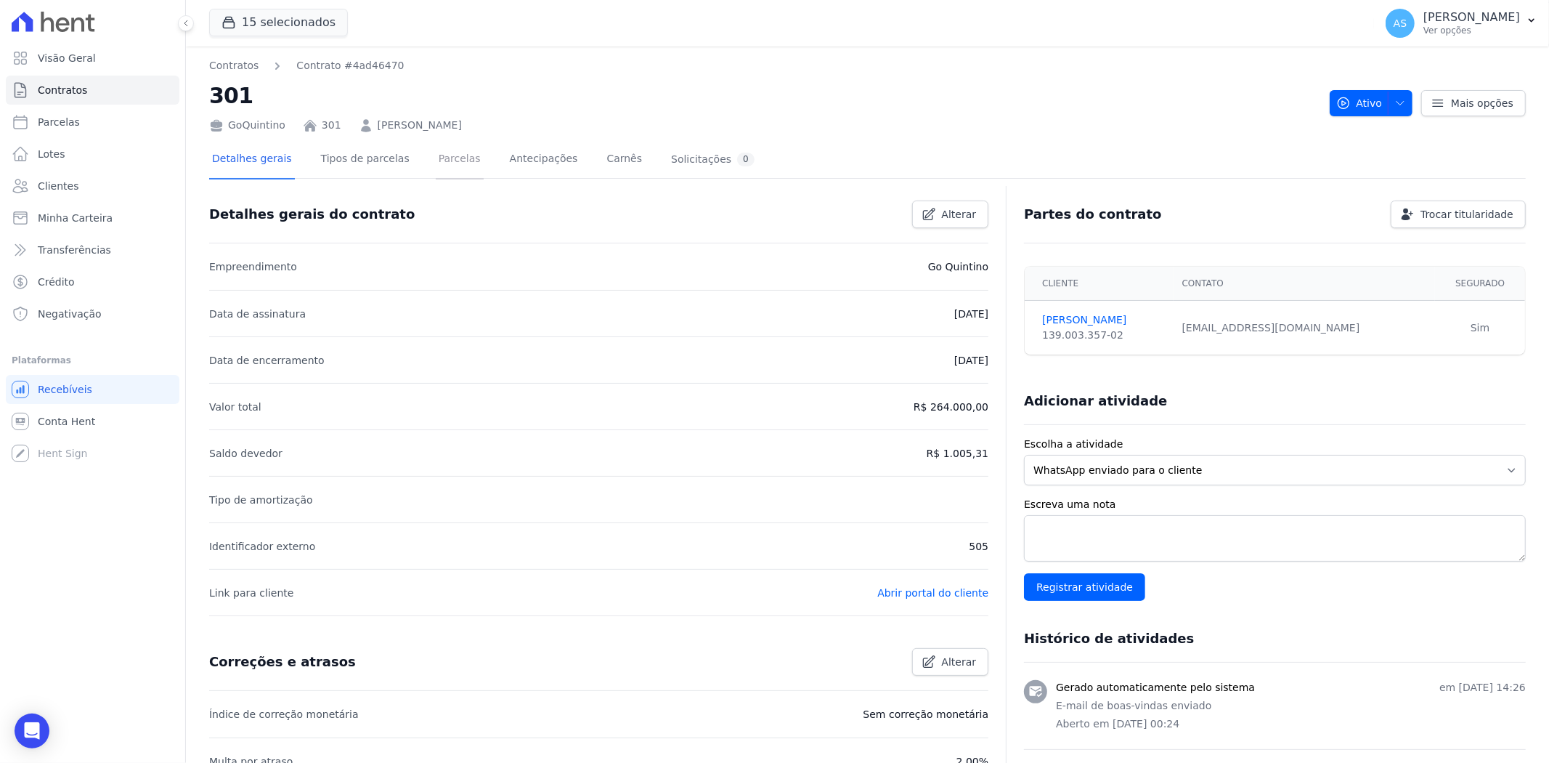
click at [447, 155] on link "Parcelas" at bounding box center [460, 160] width 48 height 38
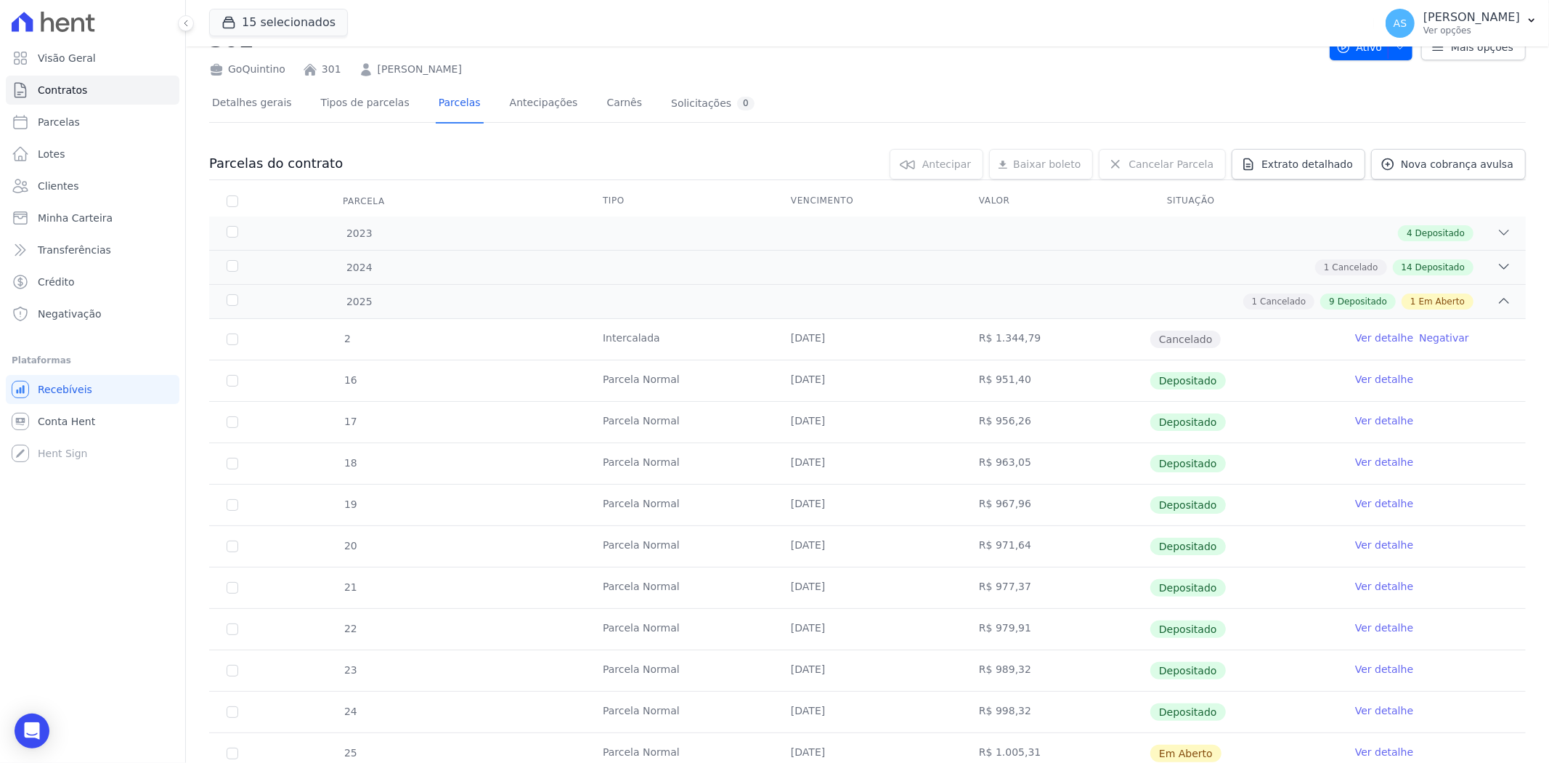
scroll to position [81, 0]
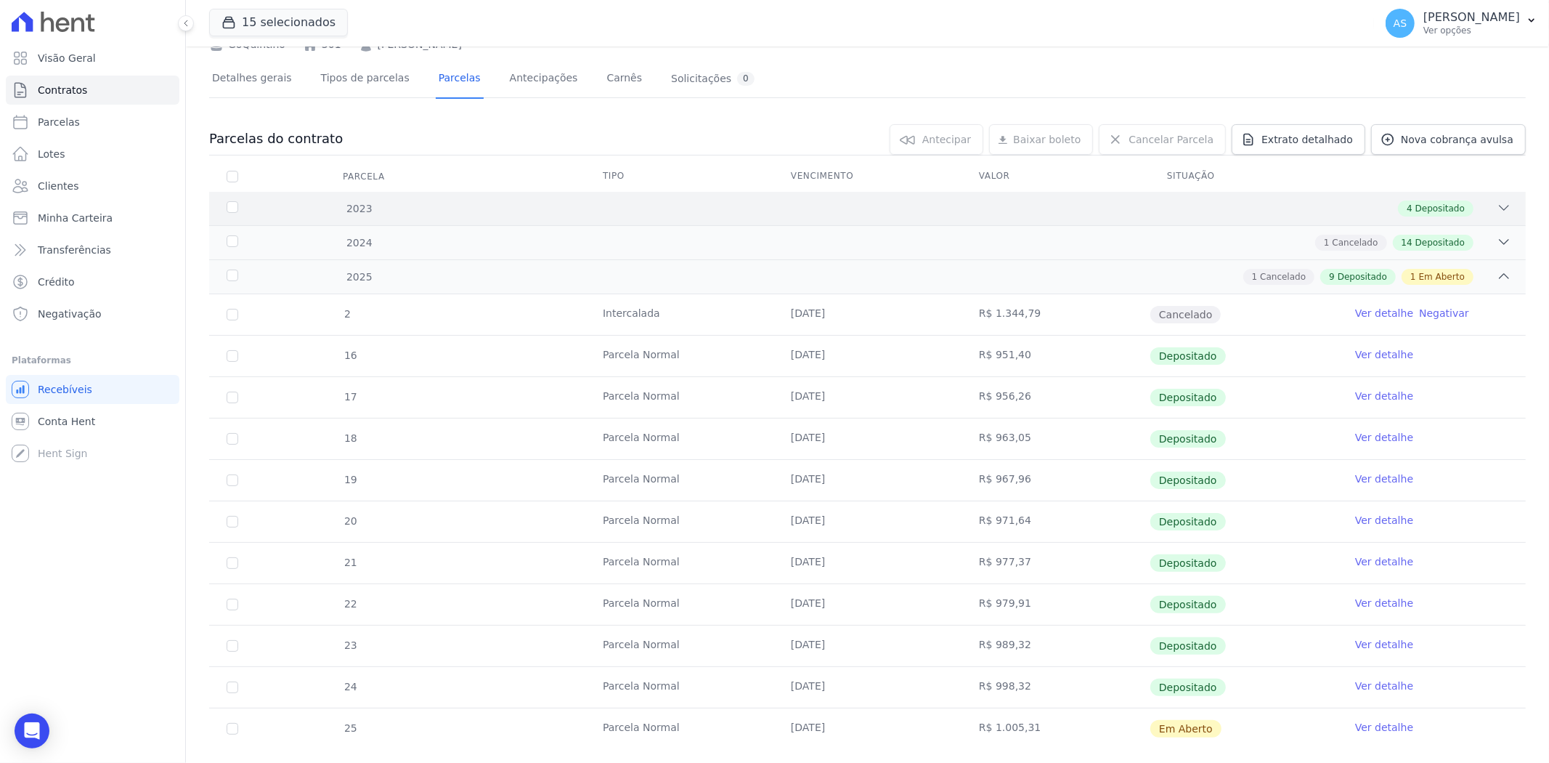
click at [1498, 207] on icon at bounding box center [1504, 207] width 15 height 15
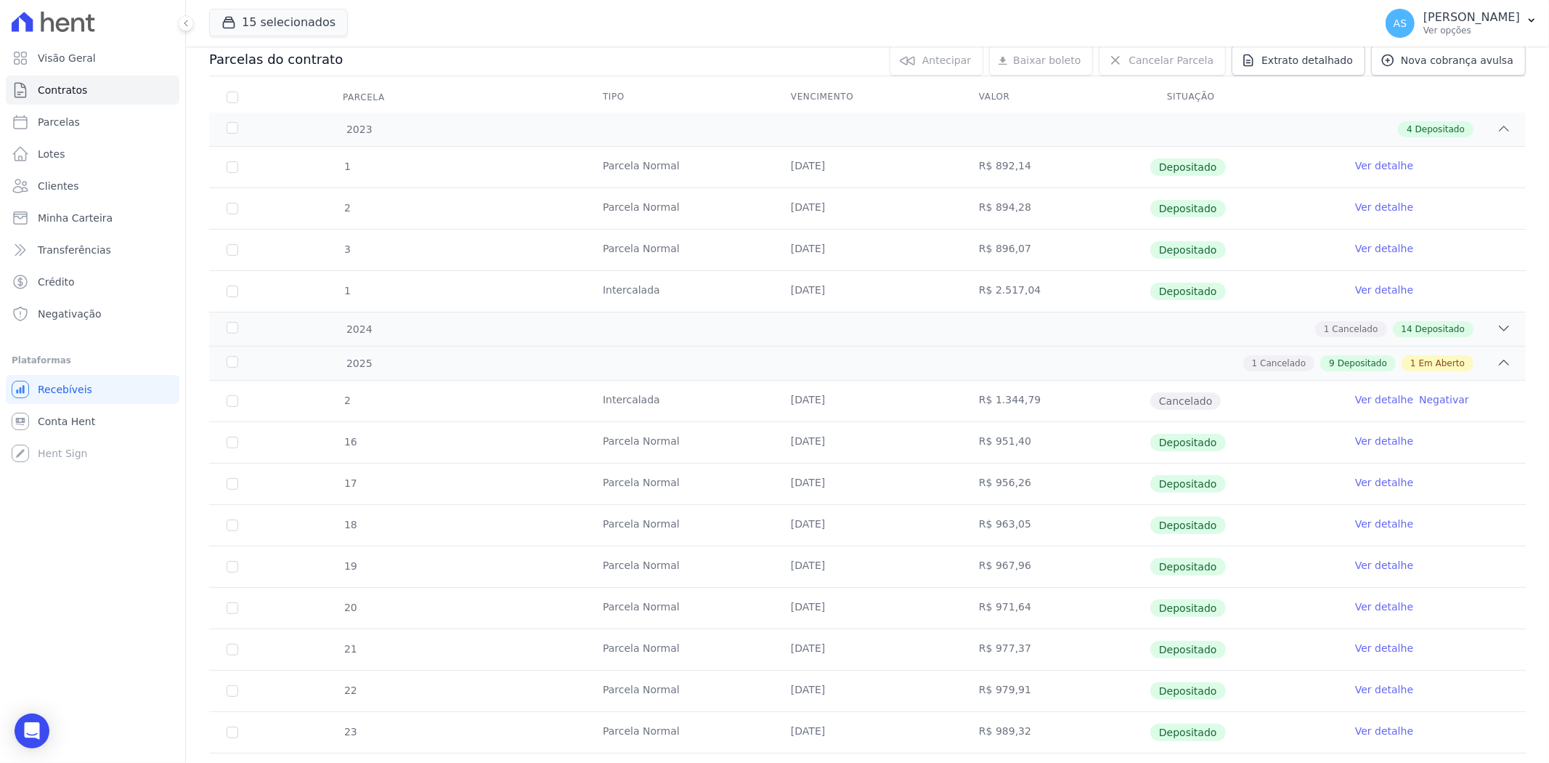
scroll to position [0, 0]
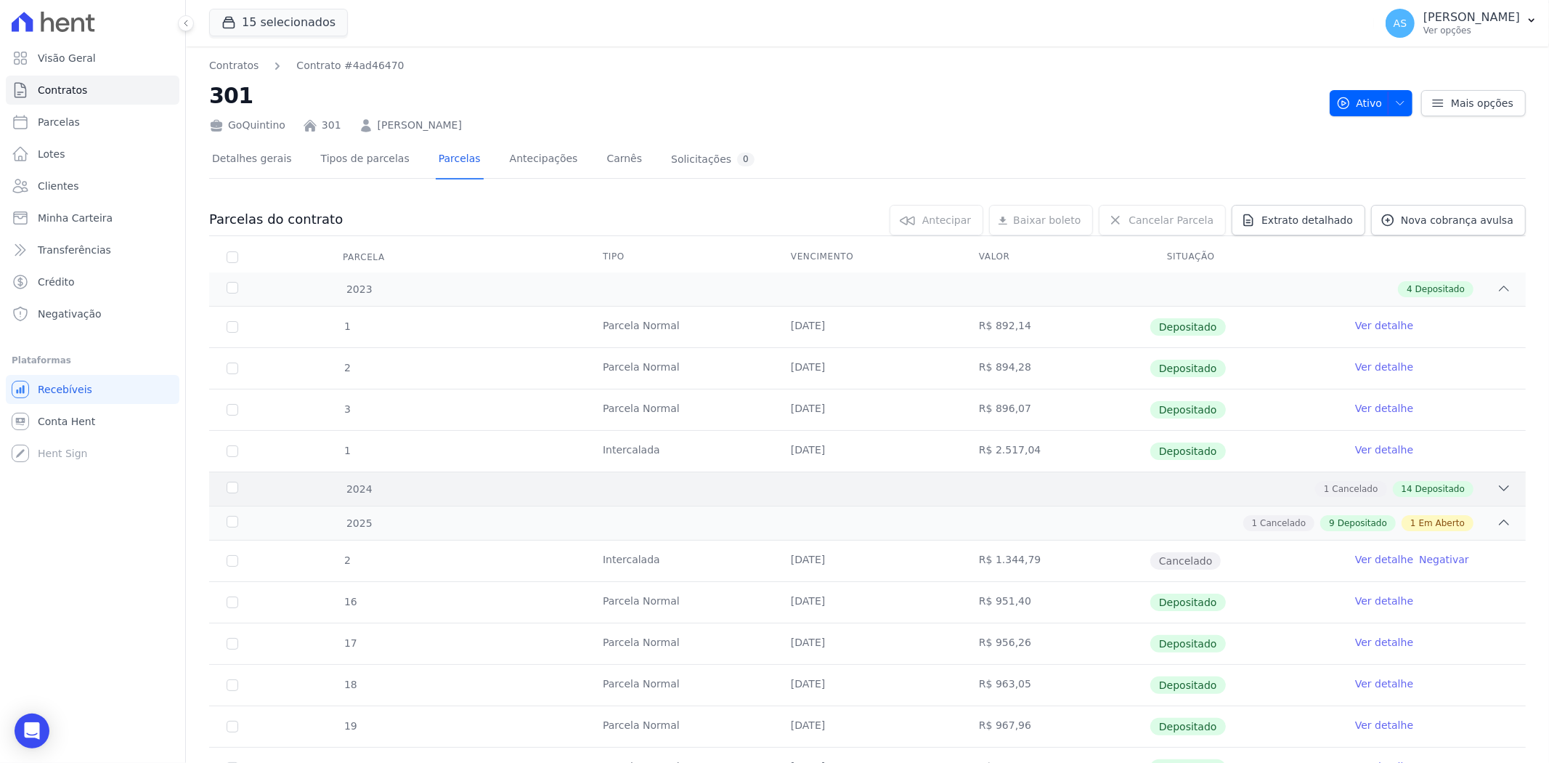
click at [1497, 489] on icon at bounding box center [1504, 488] width 15 height 15
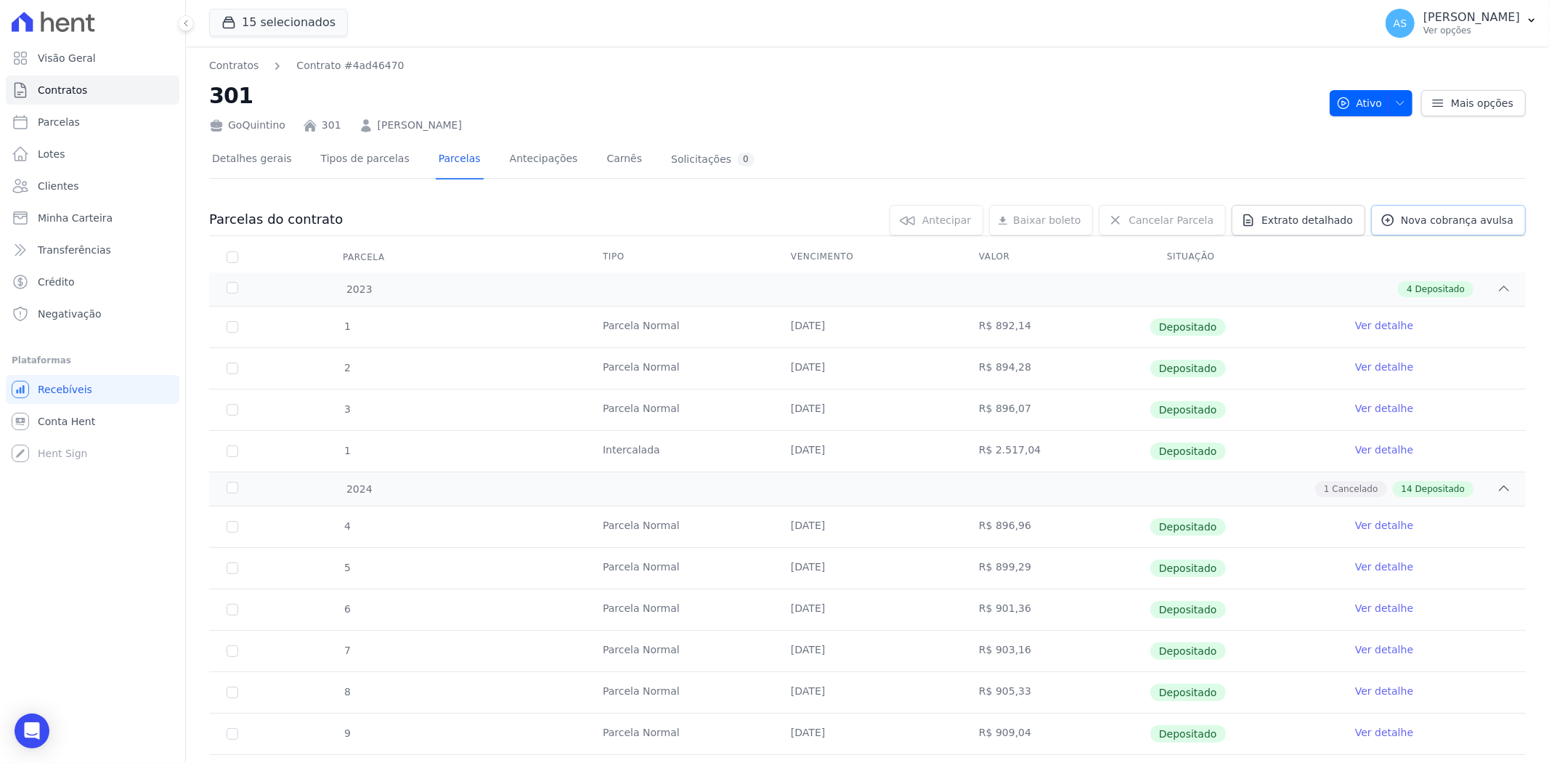
click at [1399, 221] on link "Nova cobrança avulsa" at bounding box center [1448, 220] width 155 height 31
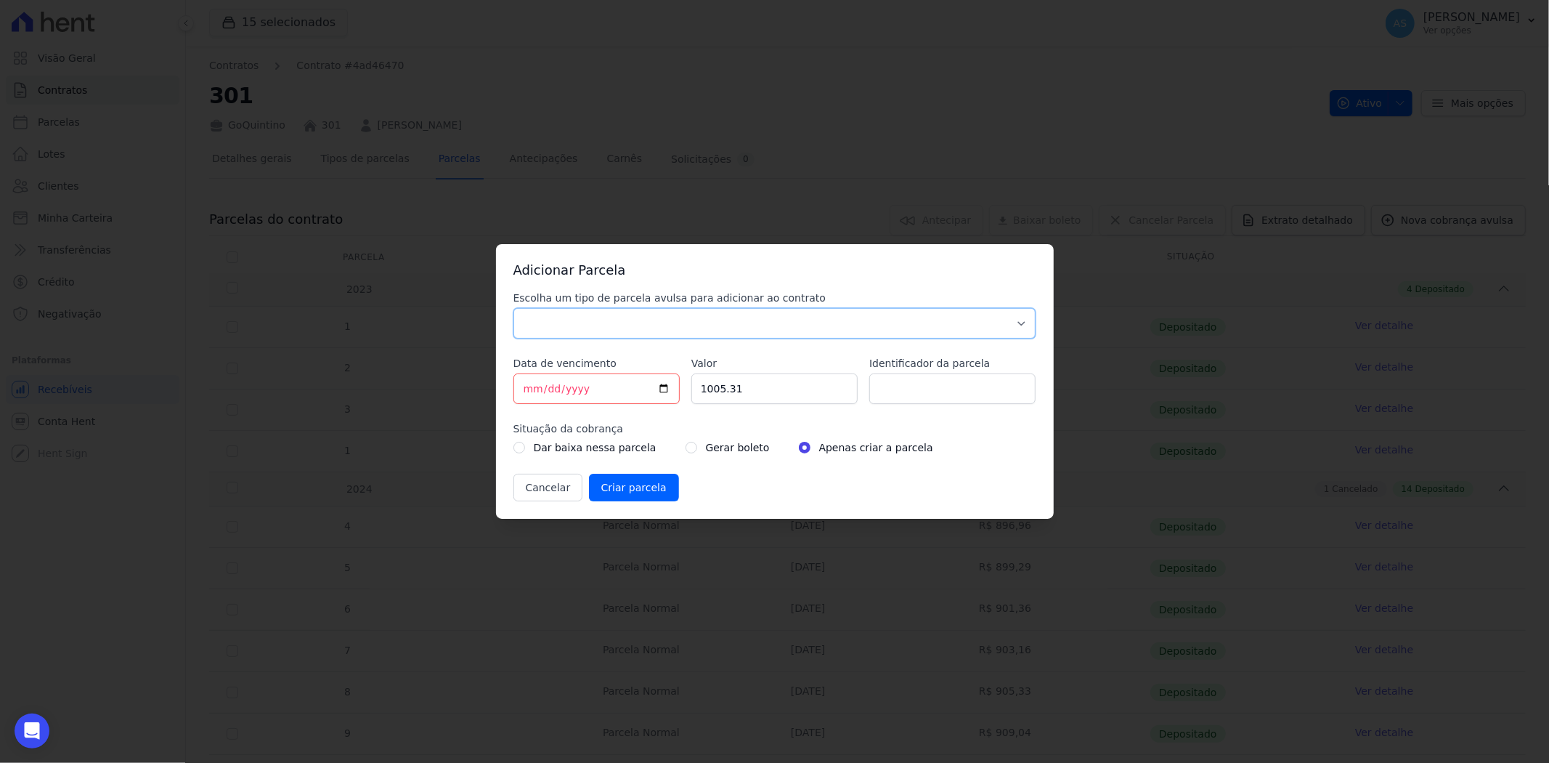
click at [582, 320] on select "Parcela Normal Sinal Caução Intercalada Chaves Pré Chaves Pós Chaves Taxas Quit…" at bounding box center [774, 323] width 523 height 31
select select "standard"
click at [513, 308] on select "Parcela Normal Sinal Caução Intercalada Chaves Pré Chaves Pós Chaves Taxas Quit…" at bounding box center [774, 323] width 523 height 31
click at [667, 389] on input "[DATE]" at bounding box center [596, 388] width 166 height 31
type input "[DATE]"
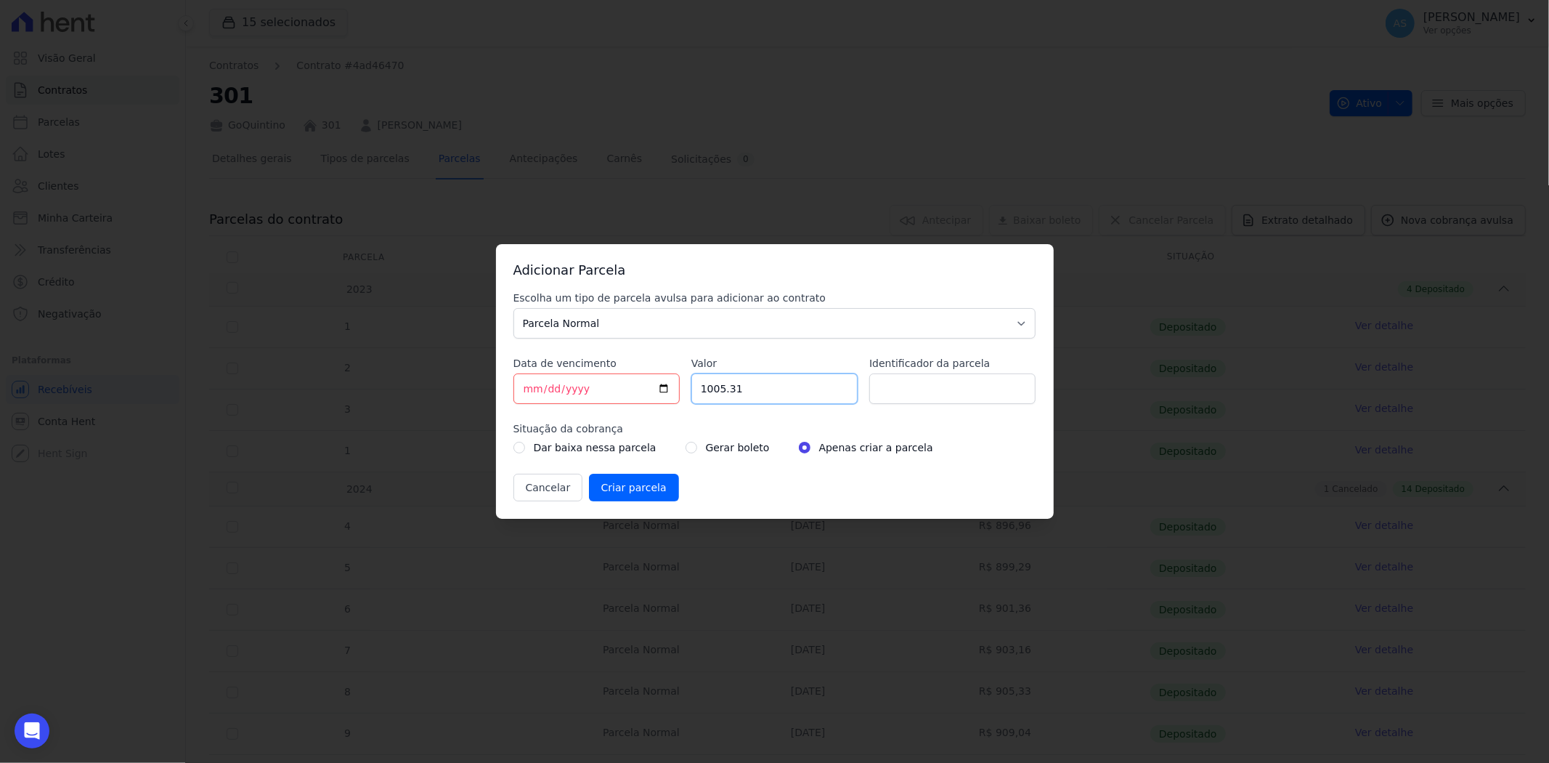
drag, startPoint x: 749, startPoint y: 394, endPoint x: 633, endPoint y: 393, distance: 116.2
click at [635, 394] on div "Escolha um tipo de parcela avulsa para adicionar ao contrato Parcela Normal Sin…" at bounding box center [774, 396] width 523 height 211
type input "500.00"
click at [888, 385] on input "Identificador da parcela" at bounding box center [952, 388] width 166 height 31
type input "s"
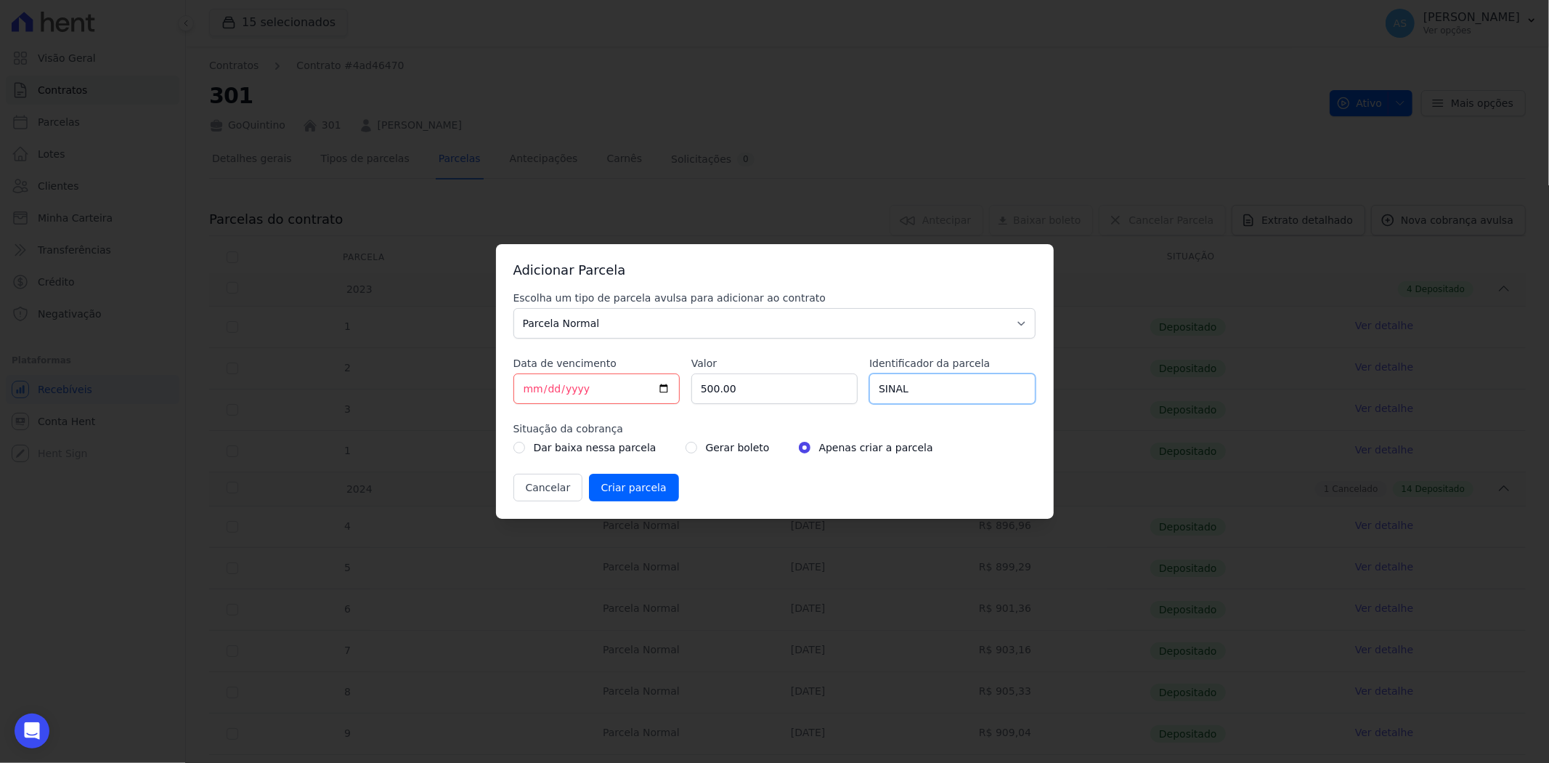
type input "SINAL"
click at [686, 446] on input "radio" at bounding box center [692, 448] width 12 height 12
radio input "true"
click at [641, 491] on input "Criar parcela" at bounding box center [634, 488] width 90 height 28
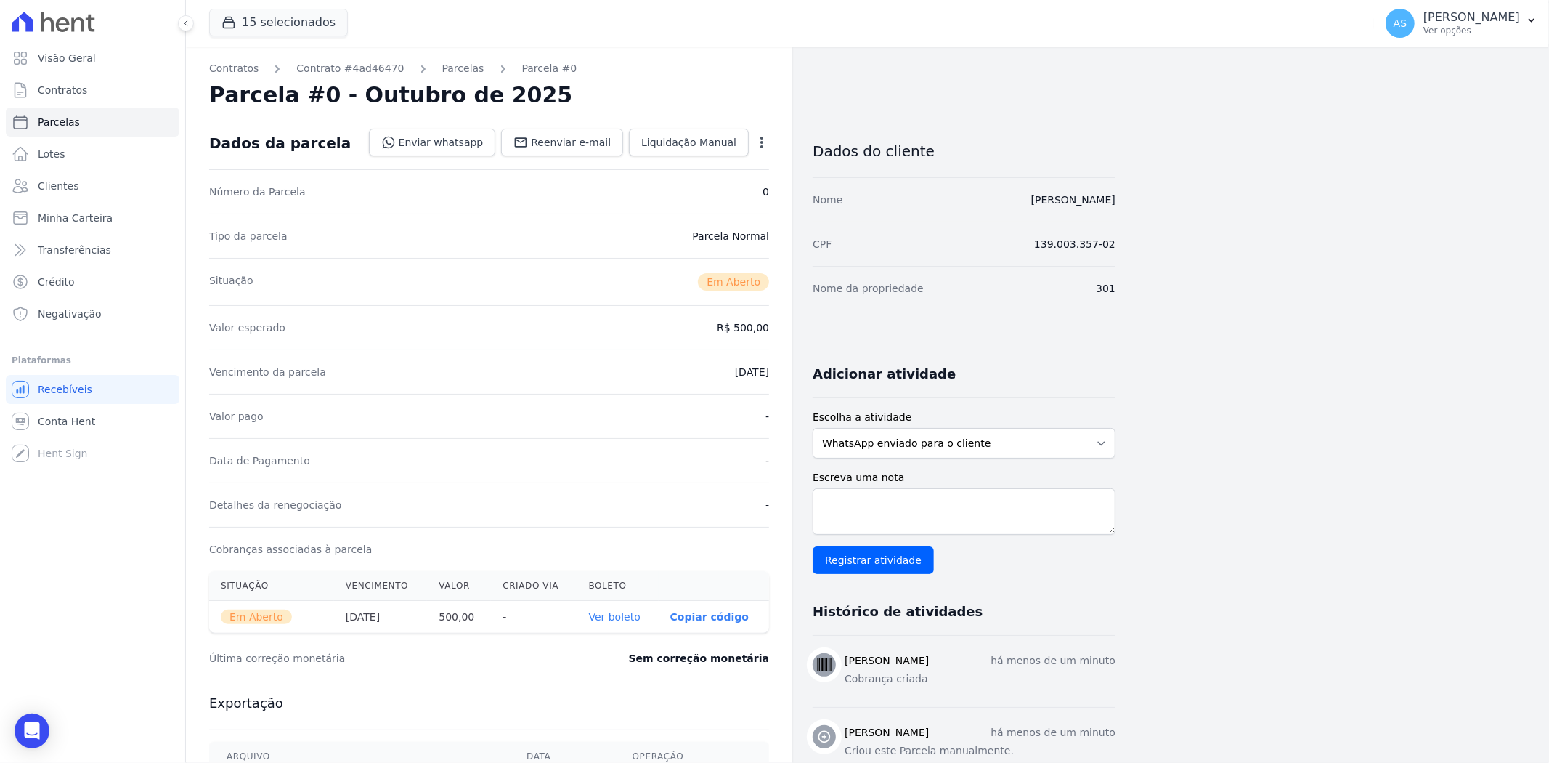
click at [613, 619] on link "Ver boleto" at bounding box center [615, 617] width 52 height 12
click at [64, 222] on span "Minha Carteira" at bounding box center [75, 218] width 75 height 15
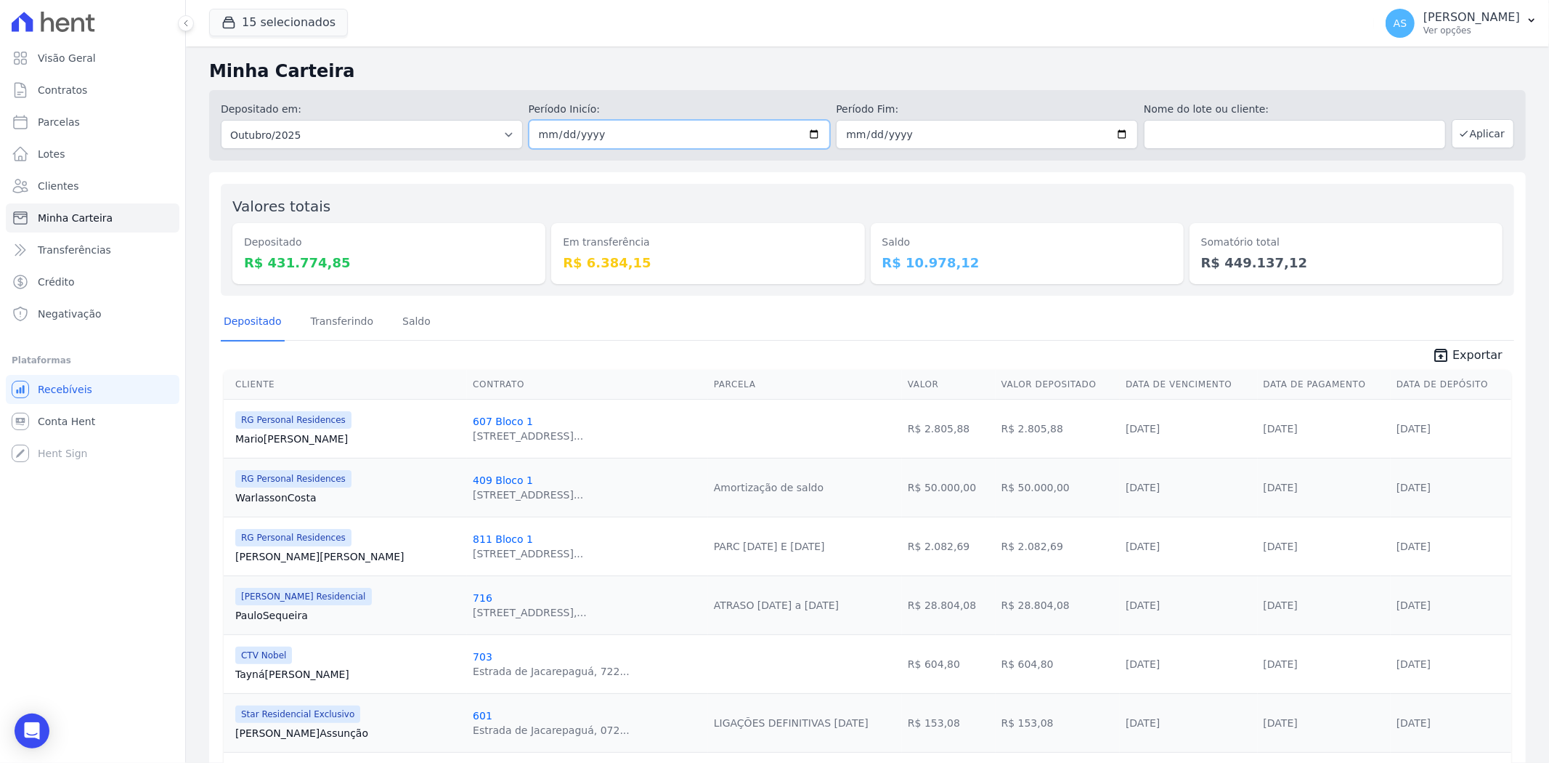
click at [811, 133] on input "2025-10-01" at bounding box center [680, 134] width 302 height 29
type input "[DATE]"
click at [1474, 139] on button "Aplicar" at bounding box center [1483, 133] width 62 height 29
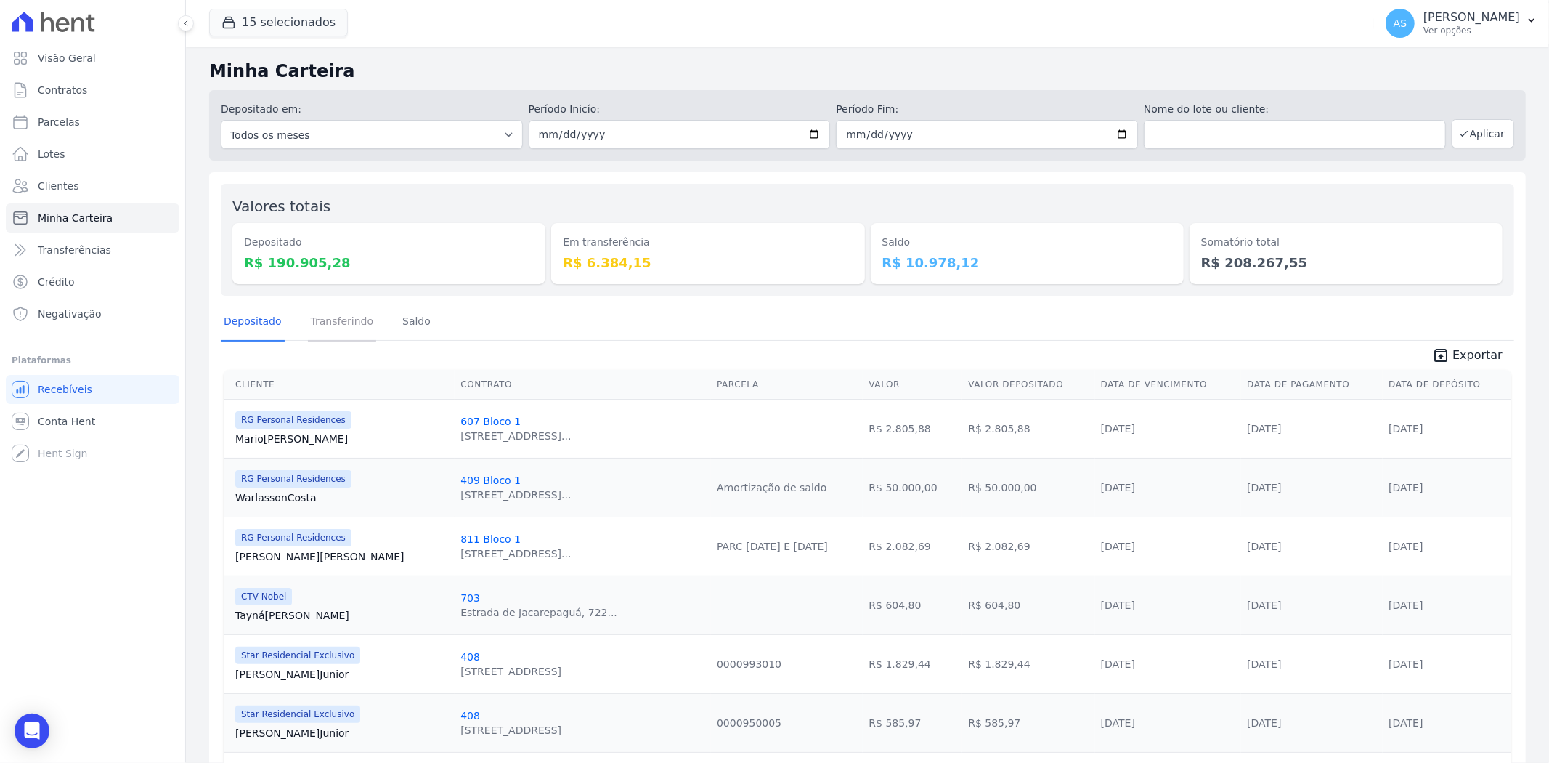
click at [328, 320] on link "Transferindo" at bounding box center [342, 323] width 69 height 38
